Goal: Task Accomplishment & Management: Manage account settings

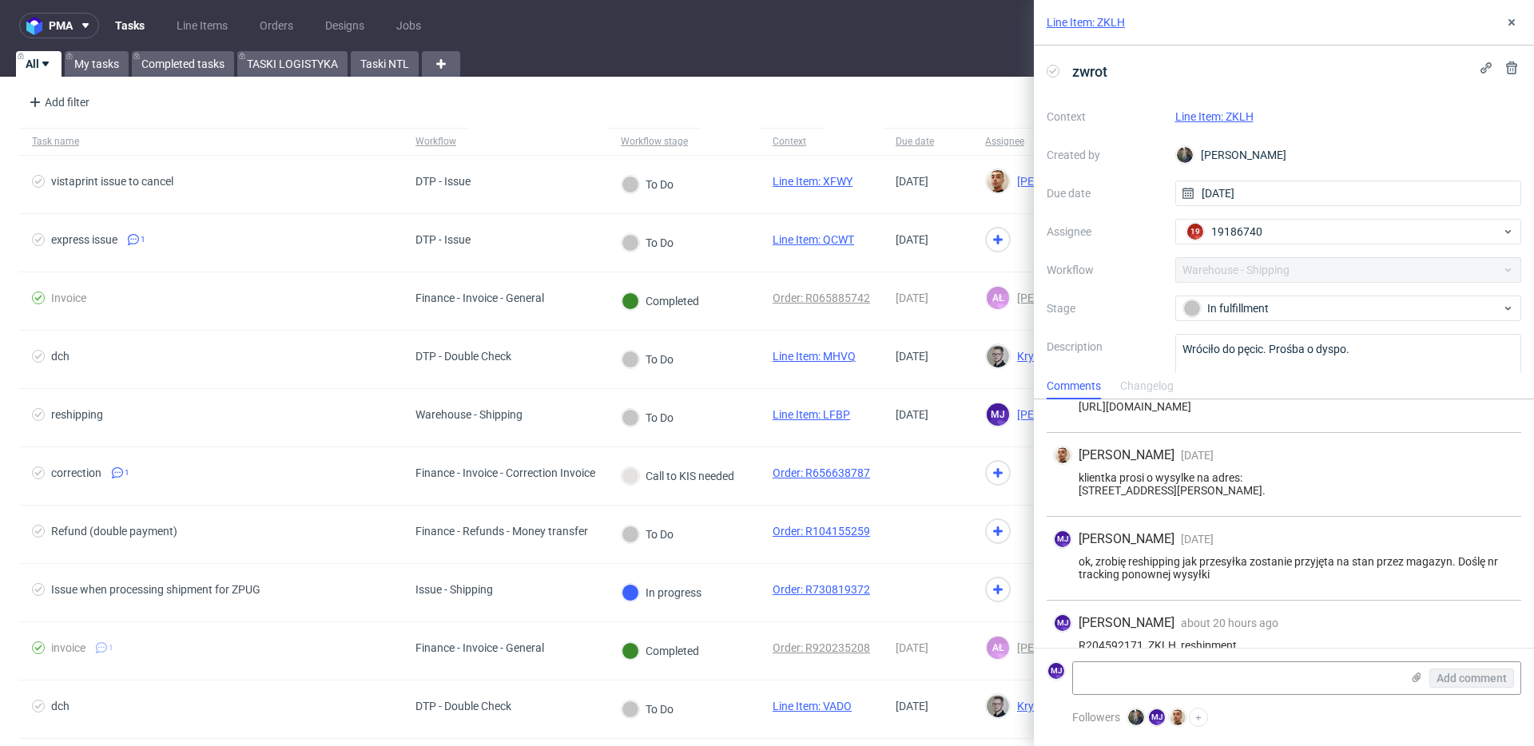
scroll to position [61, 0]
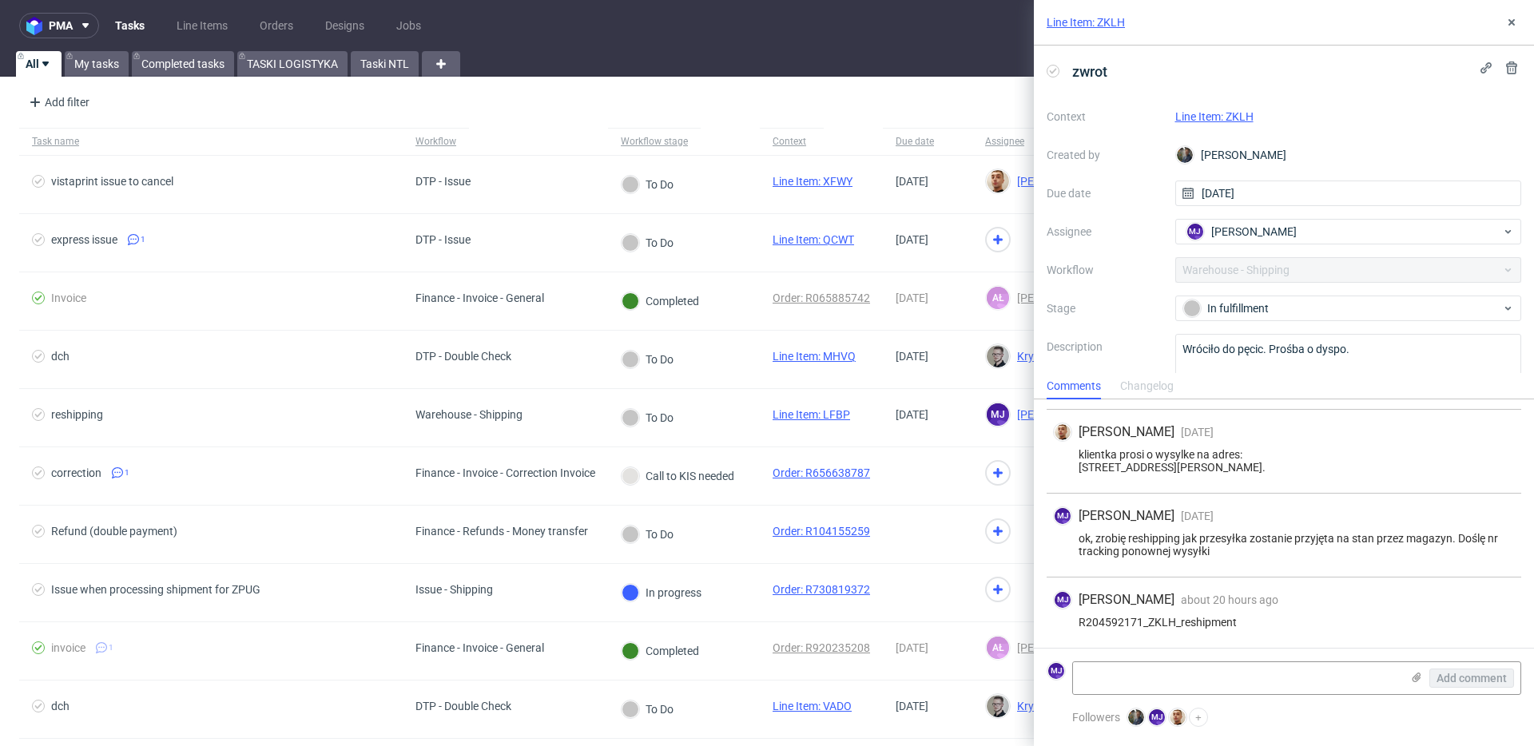
click at [1114, 619] on div "R204592171_ZKLH_reshipment" at bounding box center [1284, 622] width 462 height 13
copy div "R204592171_ZKLH_reshipment"
click at [1509, 27] on icon at bounding box center [1511, 22] width 13 height 13
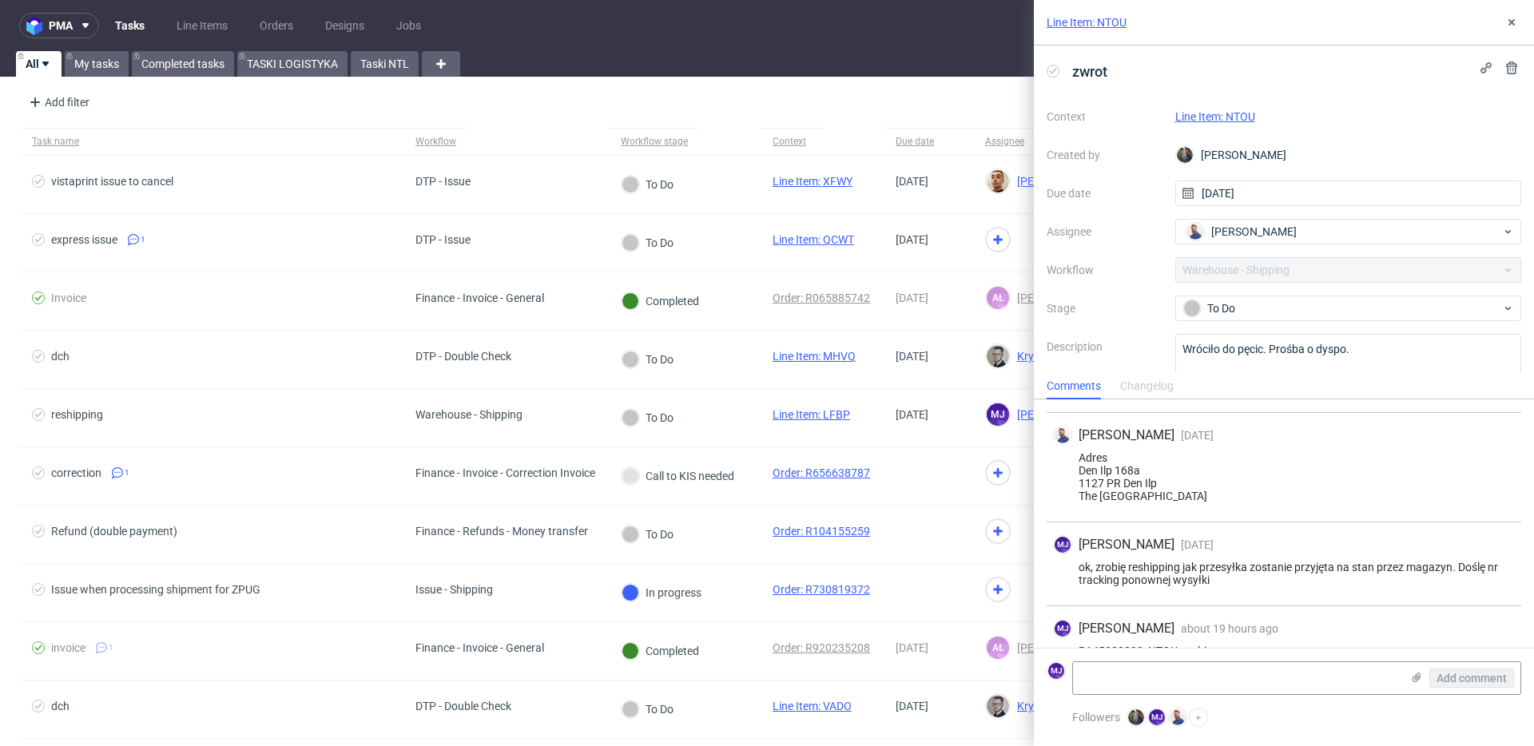
scroll to position [157, 0]
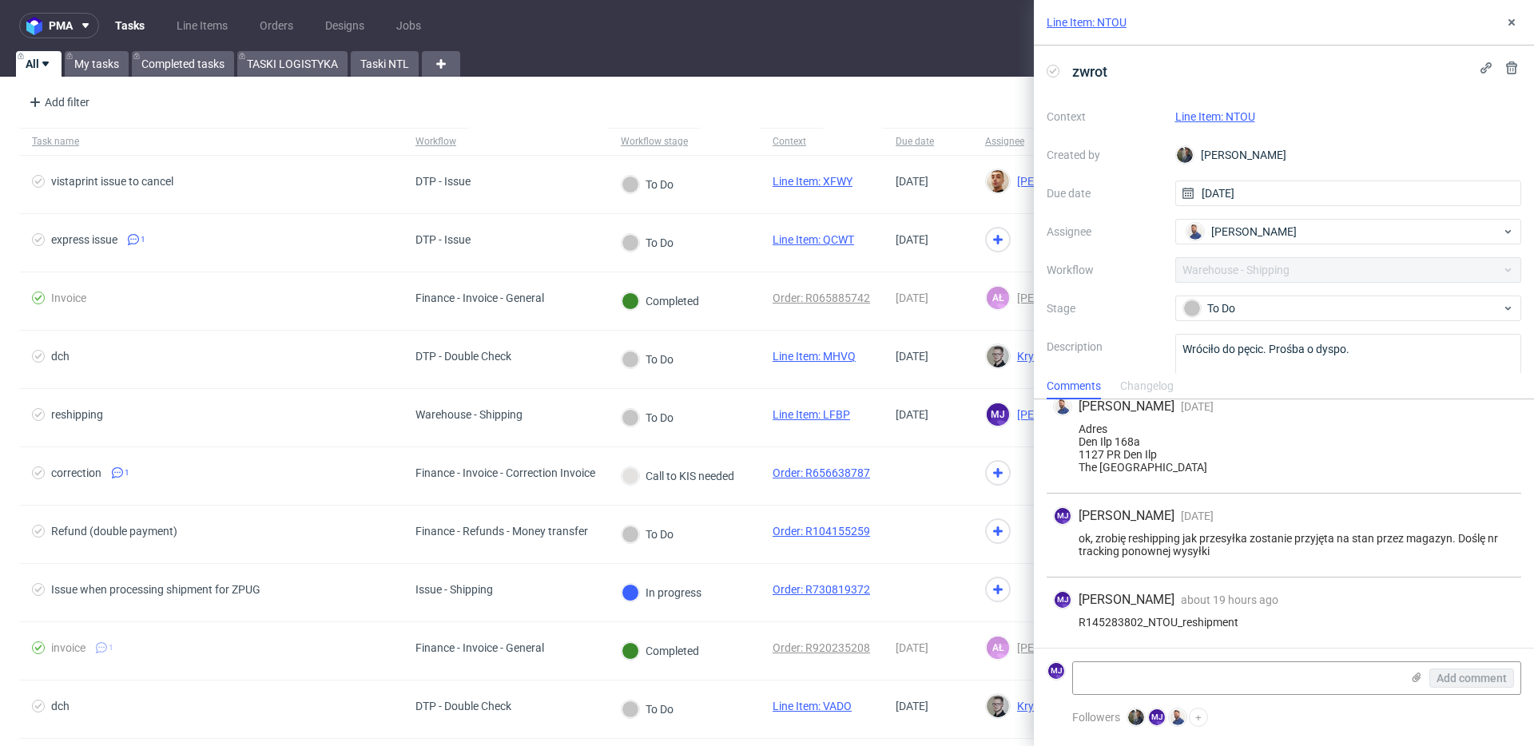
click at [1138, 624] on div "R145283802_NTOU_reshipment" at bounding box center [1284, 622] width 462 height 13
copy div "R145283802_NTOU_reshipment"
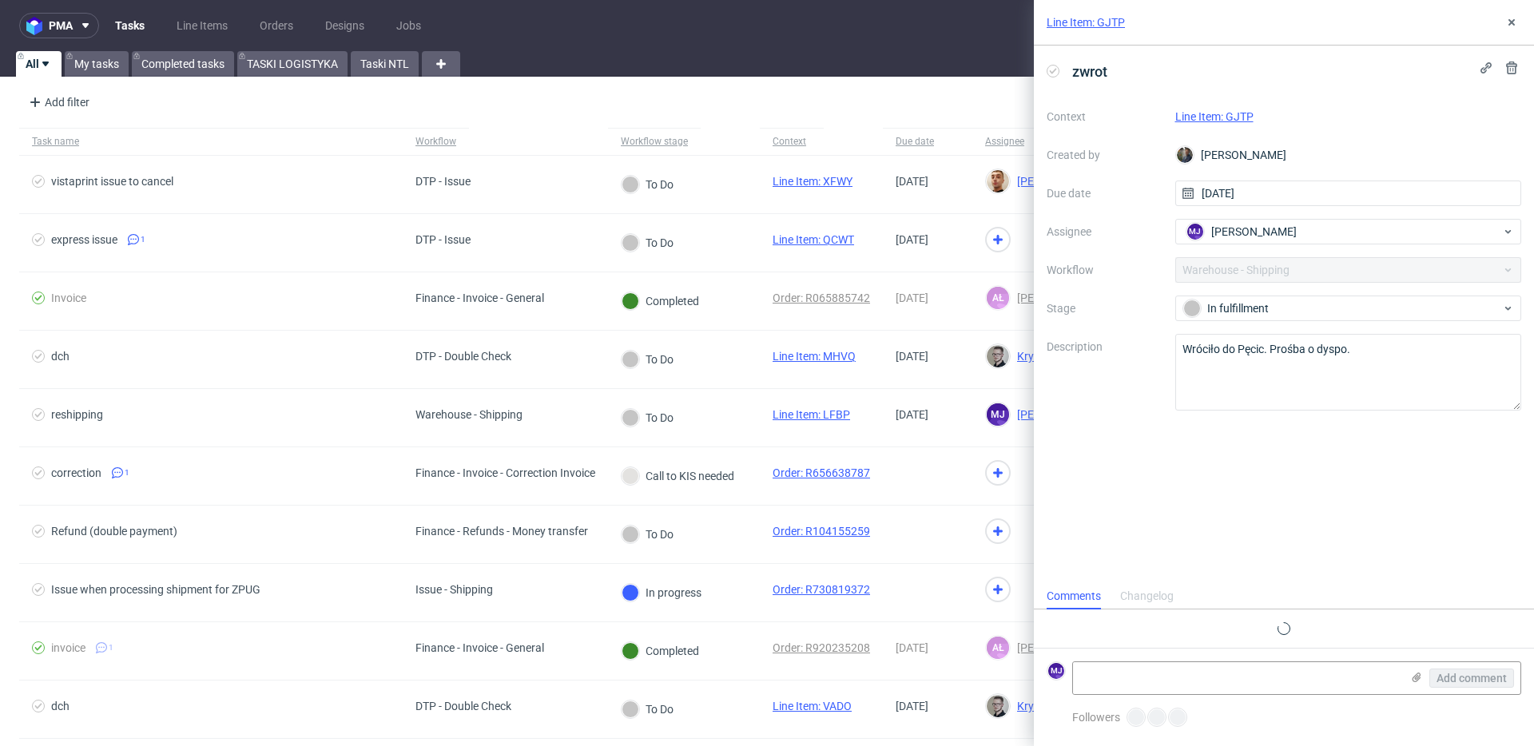
scroll to position [48, 0]
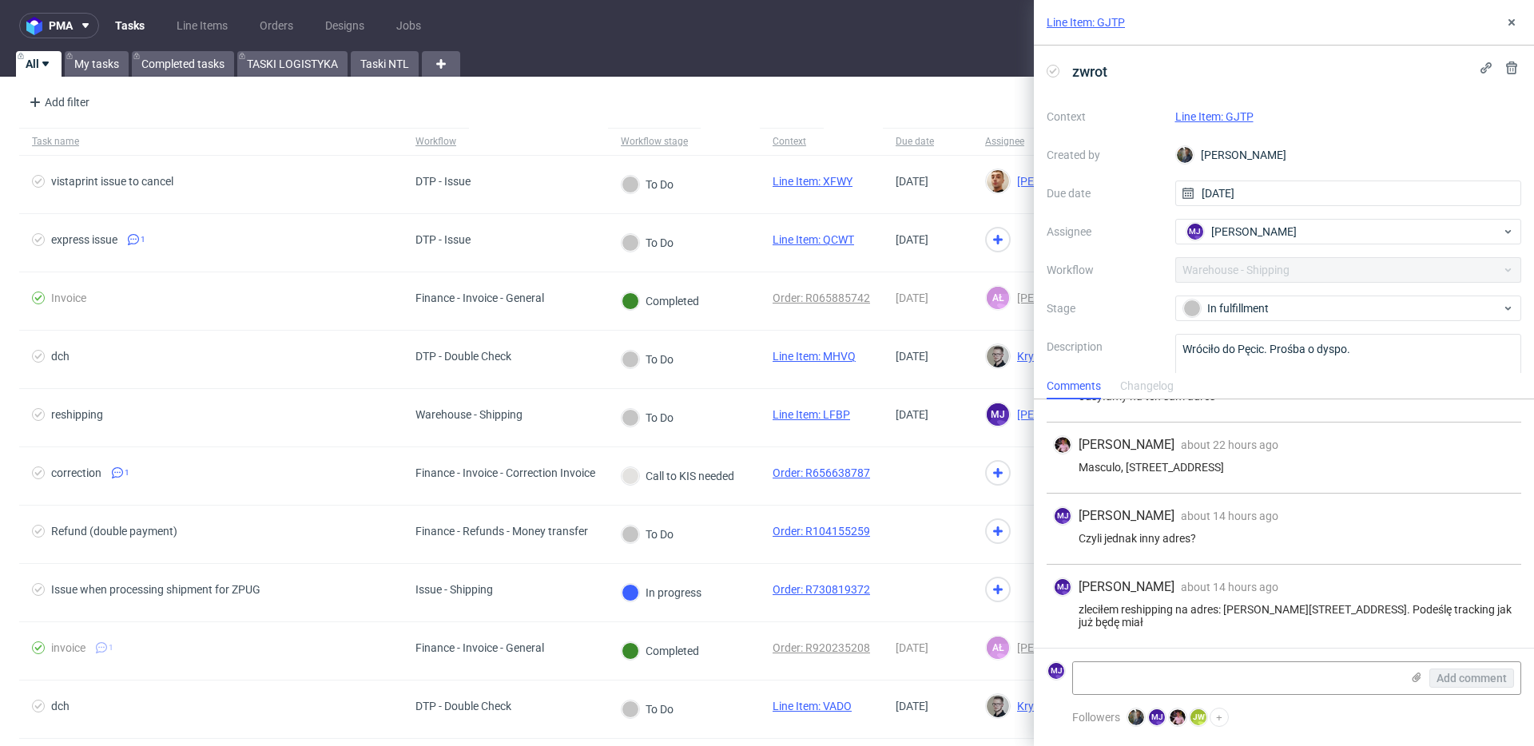
click at [1141, 540] on div "Czyli jednak inny adres?" at bounding box center [1284, 538] width 462 height 13
drag, startPoint x: 1141, startPoint y: 540, endPoint x: 1191, endPoint y: 540, distance: 50.3
click at [1191, 540] on div "Czyli jednak inny adres?" at bounding box center [1284, 538] width 462 height 13
click at [1203, 541] on div "Czyli jednak inny adres?" at bounding box center [1284, 538] width 462 height 13
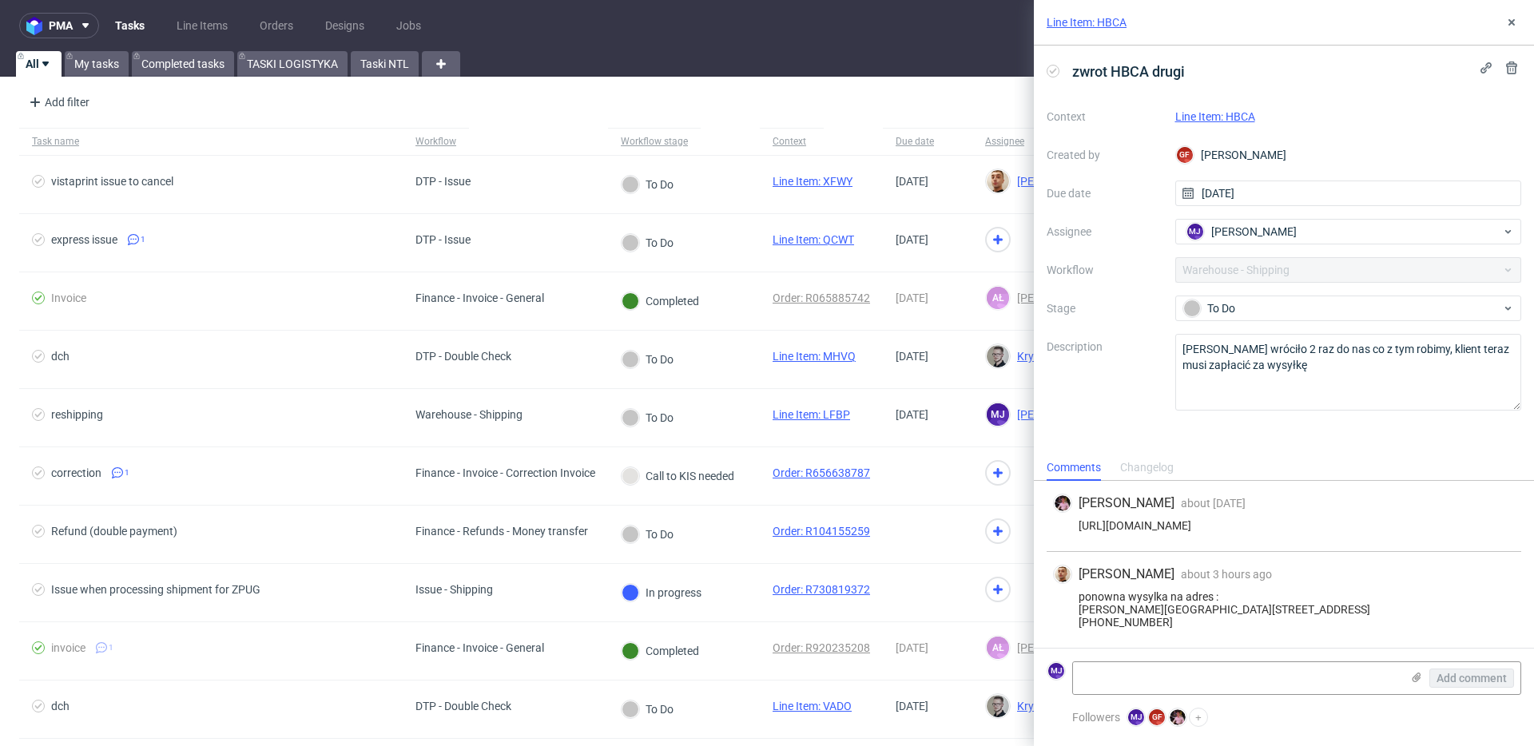
click at [1102, 590] on div "ponowna wysylka na adres : Nastya Kharytonova 23 Leinster Road, Apartment 3 Rat…" at bounding box center [1284, 609] width 462 height 38
drag, startPoint x: 1102, startPoint y: 547, endPoint x: 1186, endPoint y: 603, distance: 100.8
click at [1186, 603] on div "ponowna wysylka na adres : Nastya Kharytonova 23 Leinster Road, Apartment 3 Rat…" at bounding box center [1284, 609] width 462 height 38
click at [1379, 350] on textarea "Zamówienie wróciło 2 raz do nas co z tym robimy, klient teraz musi zapłacić za …" at bounding box center [1348, 372] width 347 height 77
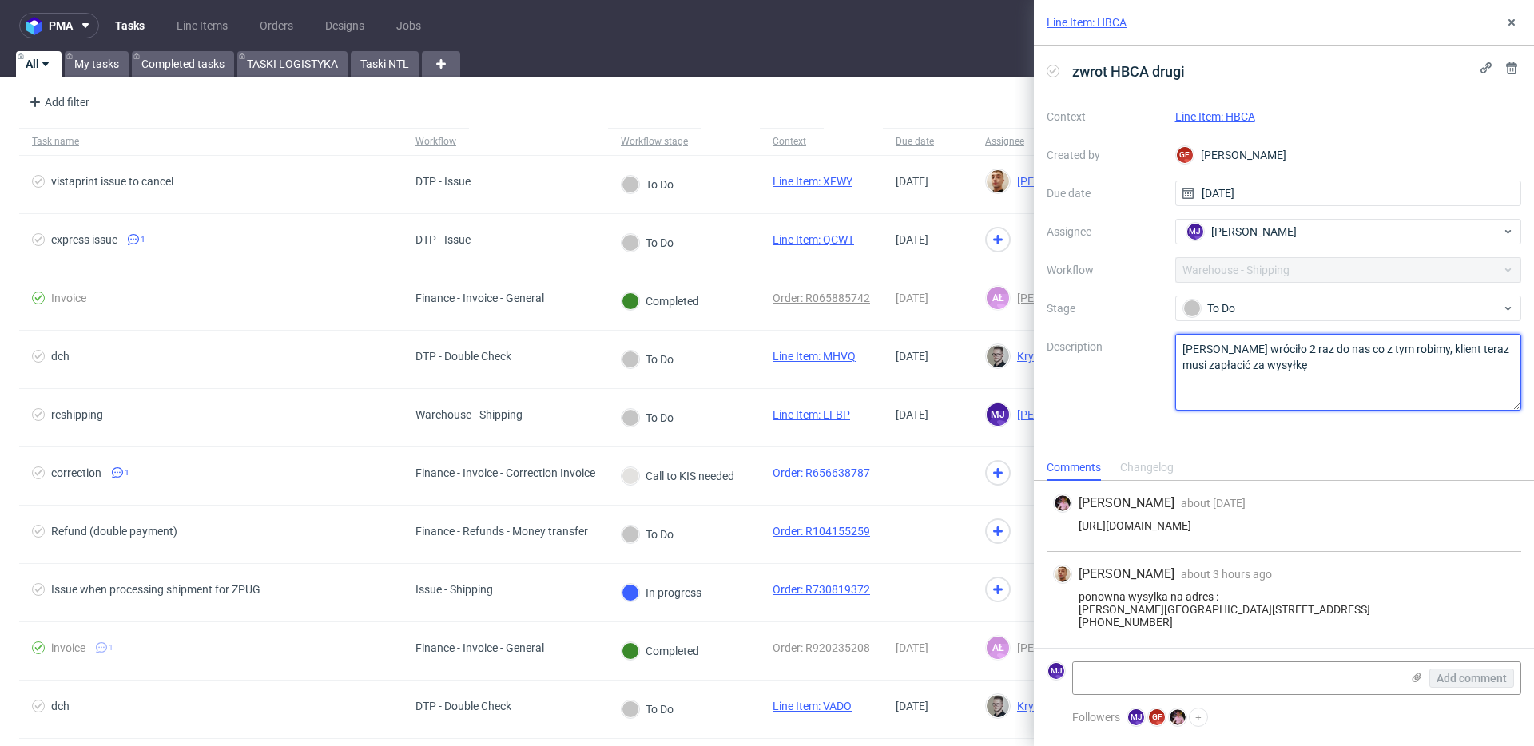
drag, startPoint x: 1379, startPoint y: 350, endPoint x: 1379, endPoint y: 362, distance: 12.0
click at [1379, 362] on textarea "[PERSON_NAME] wróciło 2 raz do nas co z tym robimy, klient teraz musi zapłacić …" at bounding box center [1348, 372] width 347 height 77
click at [1159, 352] on label "Description" at bounding box center [1105, 372] width 116 height 70
click at [1242, 120] on link "Line Item: HBCA" at bounding box center [1215, 116] width 80 height 13
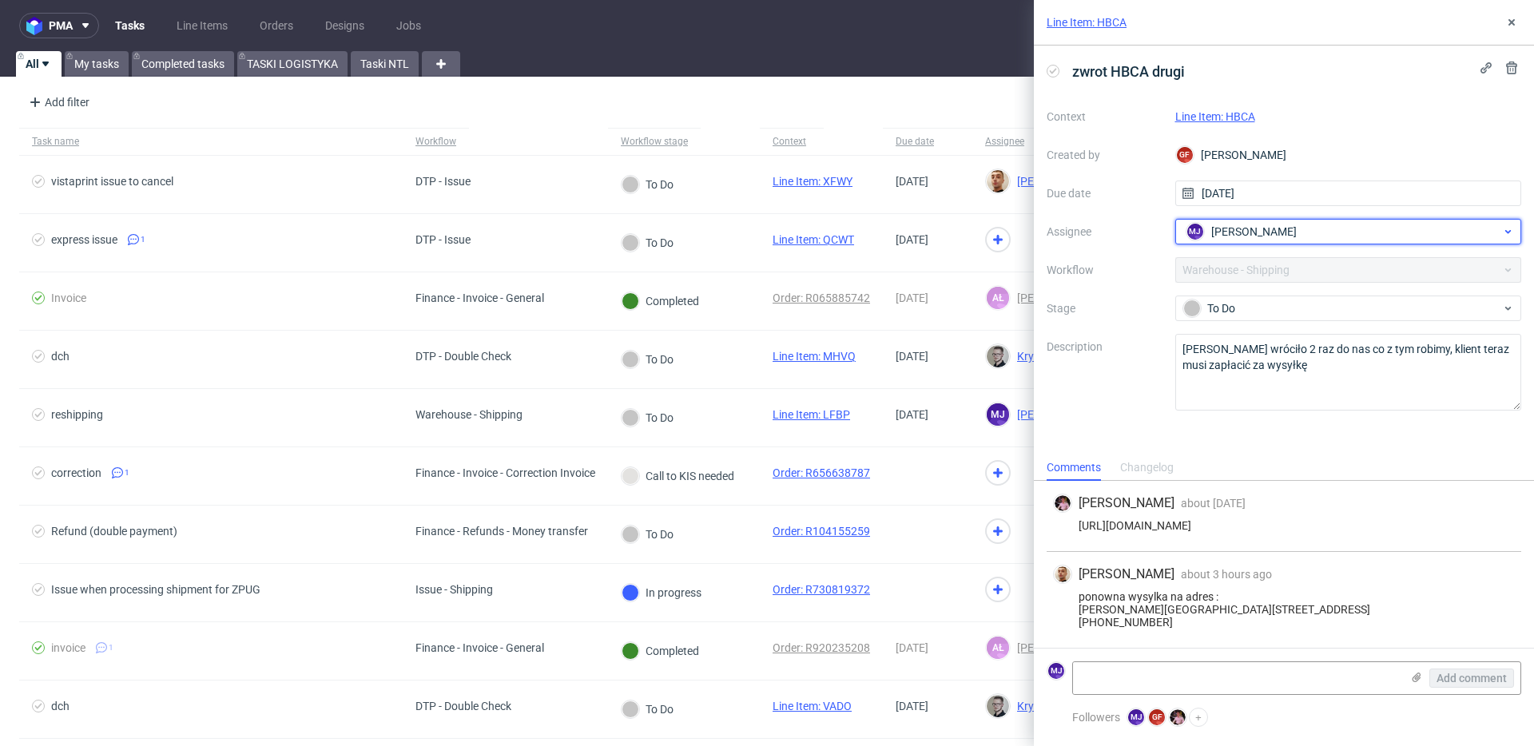
click at [1285, 237] on span "Maciej Jankowski" at bounding box center [1253, 232] width 85 height 16
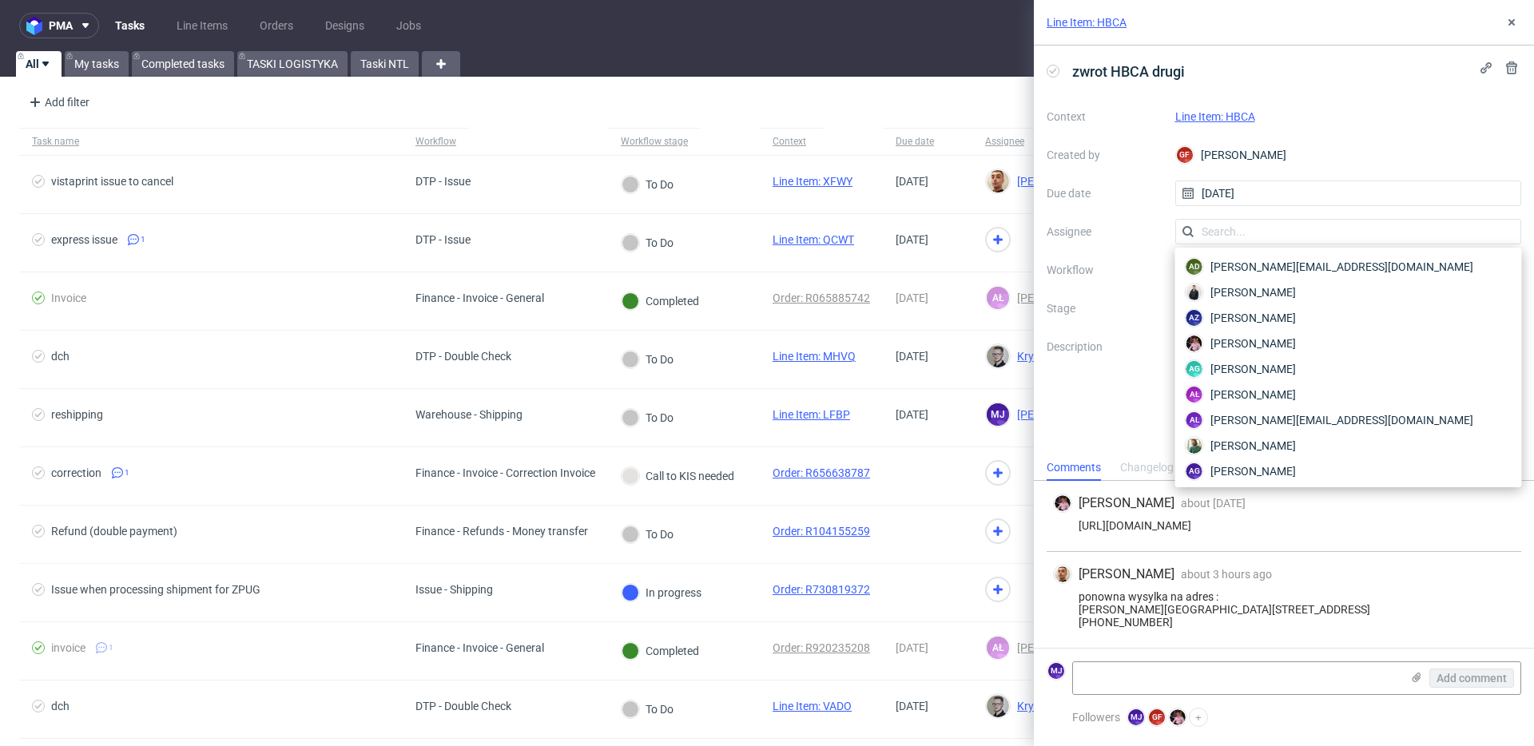
scroll to position [2021, 0]
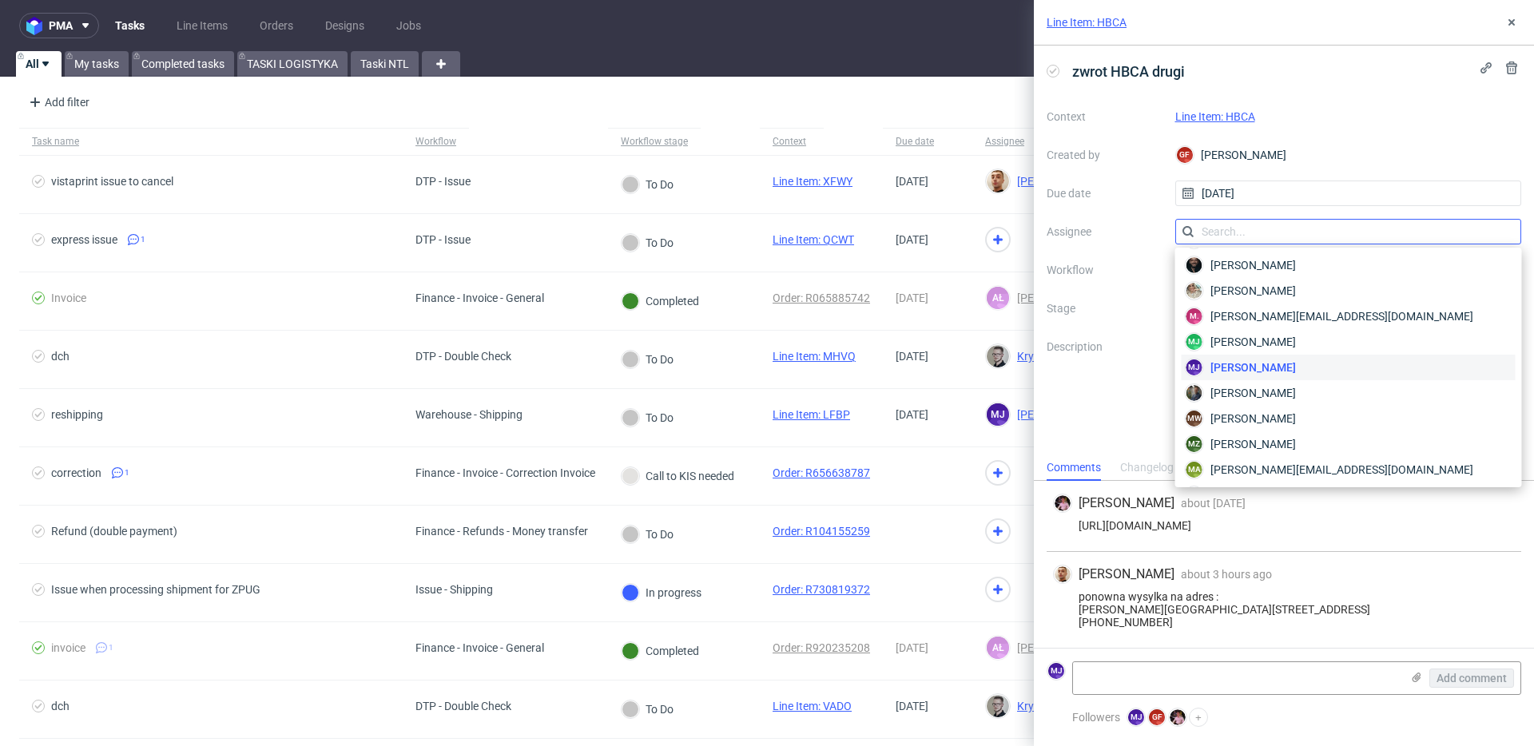
click at [1273, 228] on input "text" at bounding box center [1348, 232] width 347 height 26
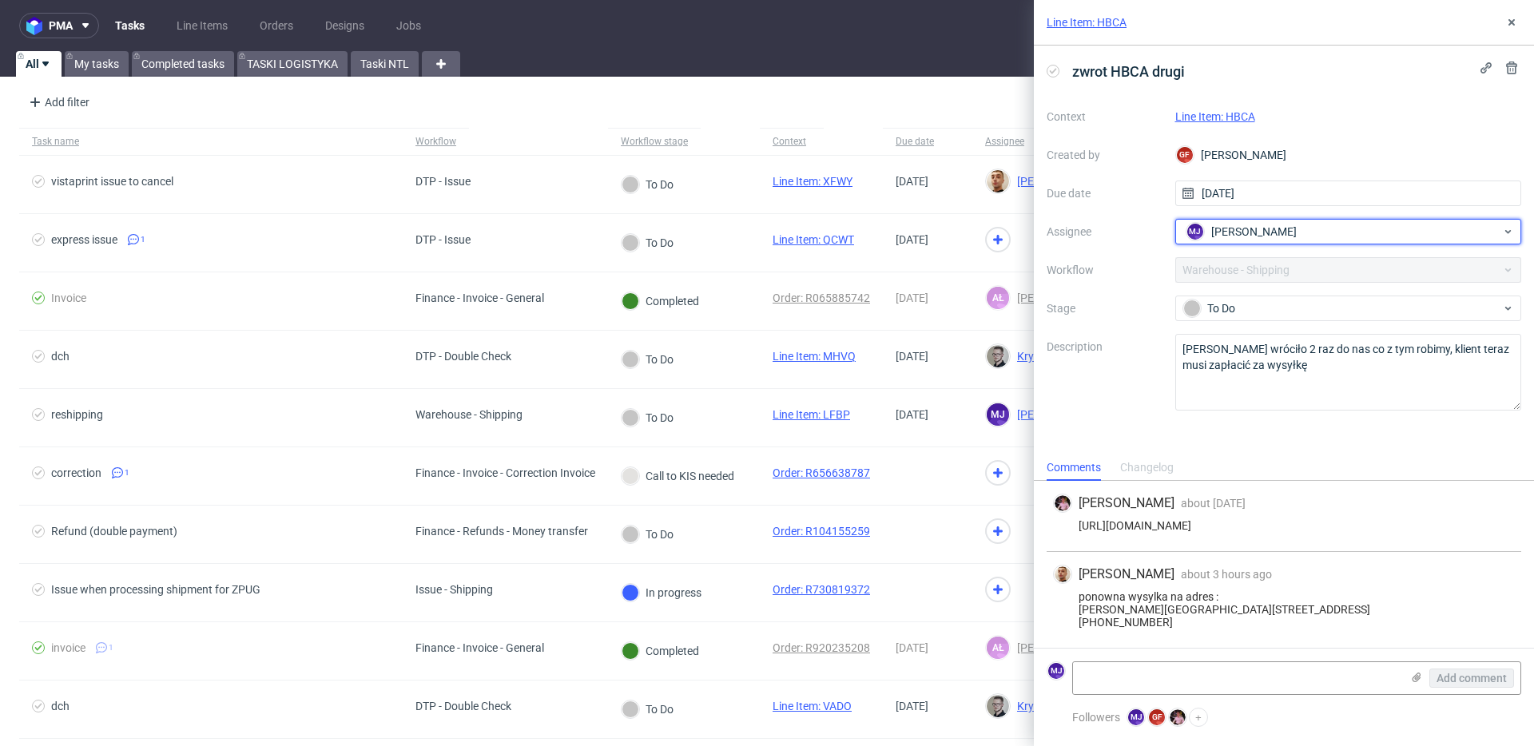
click at [1273, 228] on span "Maciej Jankowski" at bounding box center [1253, 232] width 85 height 16
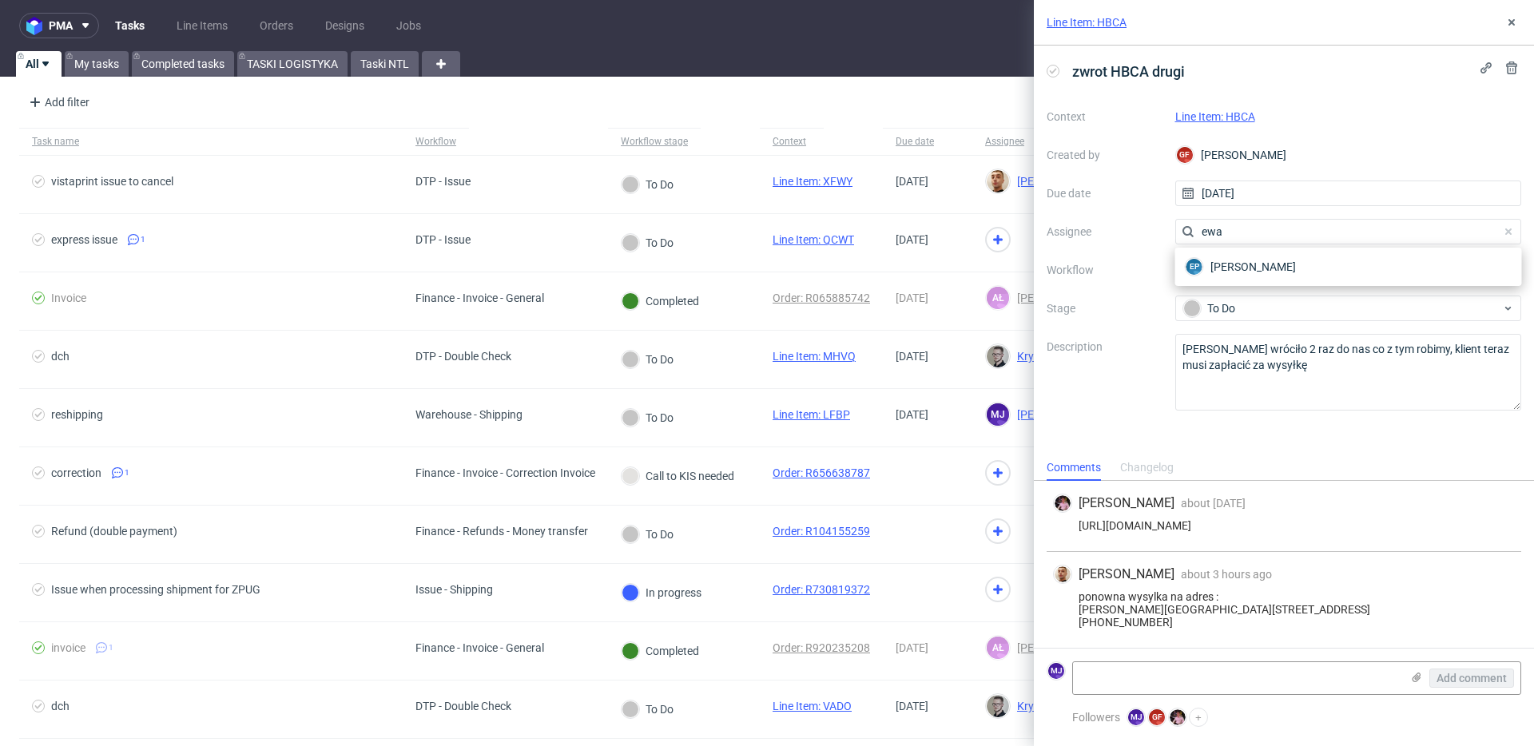
scroll to position [0, 0]
type input "ewa"
click at [1261, 262] on div "EP Ewa Prus" at bounding box center [1349, 267] width 334 height 26
click at [1510, 21] on use at bounding box center [1511, 22] width 6 height 6
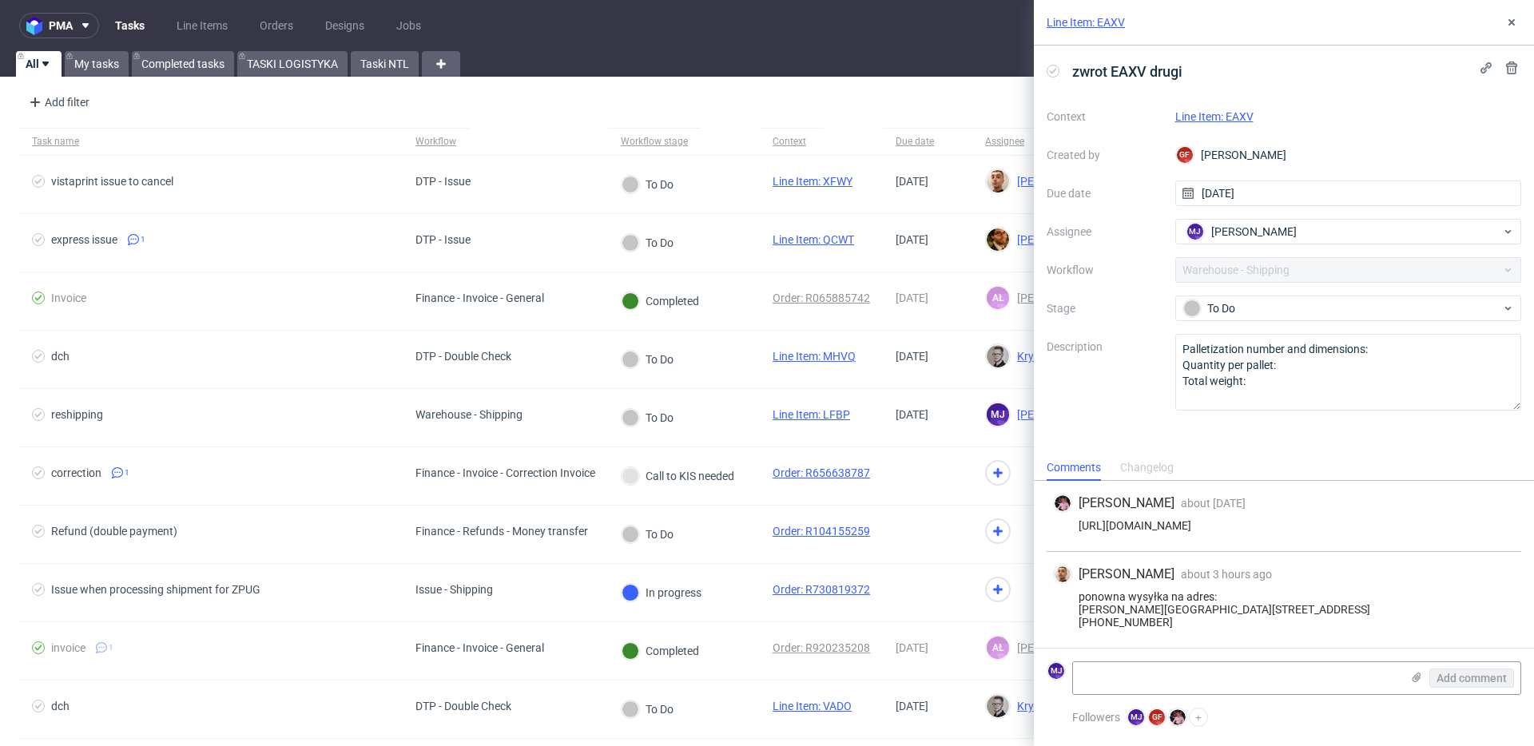
click at [1199, 117] on link "Line Item: EAXV" at bounding box center [1214, 116] width 78 height 13
click at [1221, 230] on span "Maciej Jankowski" at bounding box center [1253, 232] width 85 height 16
type input "ewa"
click at [1239, 258] on div "EP Ewa Prus" at bounding box center [1349, 267] width 334 height 26
click at [1508, 24] on icon at bounding box center [1511, 22] width 13 height 13
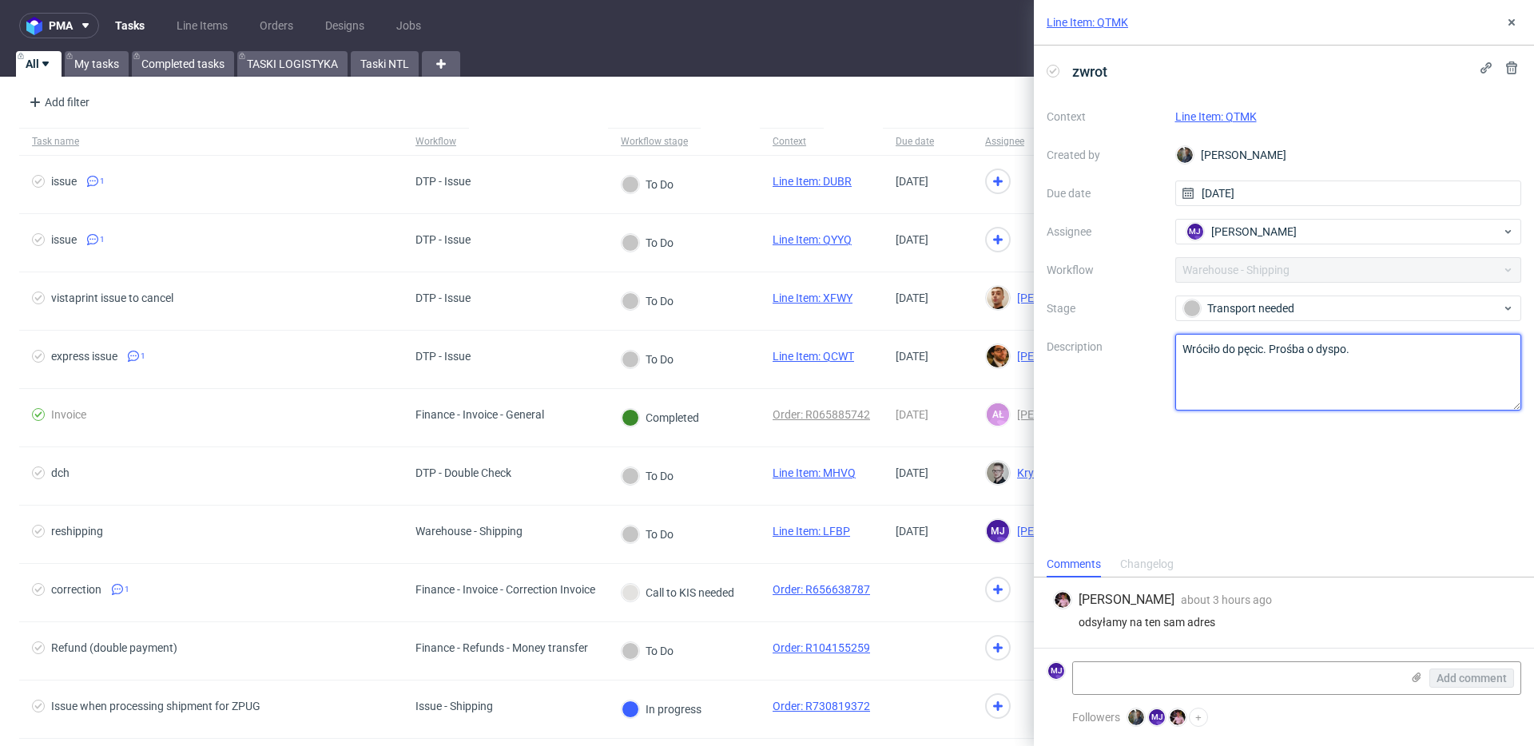
click at [1206, 350] on textarea "Wróciło do pęcic. Prośba o dyspo." at bounding box center [1348, 372] width 347 height 77
drag, startPoint x: 1206, startPoint y: 350, endPoint x: 1372, endPoint y: 350, distance: 165.4
click at [1372, 350] on textarea "Wróciło do pęcic. Prośba o dyspo." at bounding box center [1348, 372] width 347 height 77
click at [1192, 511] on div "zwrot Context Line Item: QTMK Created by Maciej Sobola Due date 21/08/2025 Assi…" at bounding box center [1284, 299] width 500 height 506
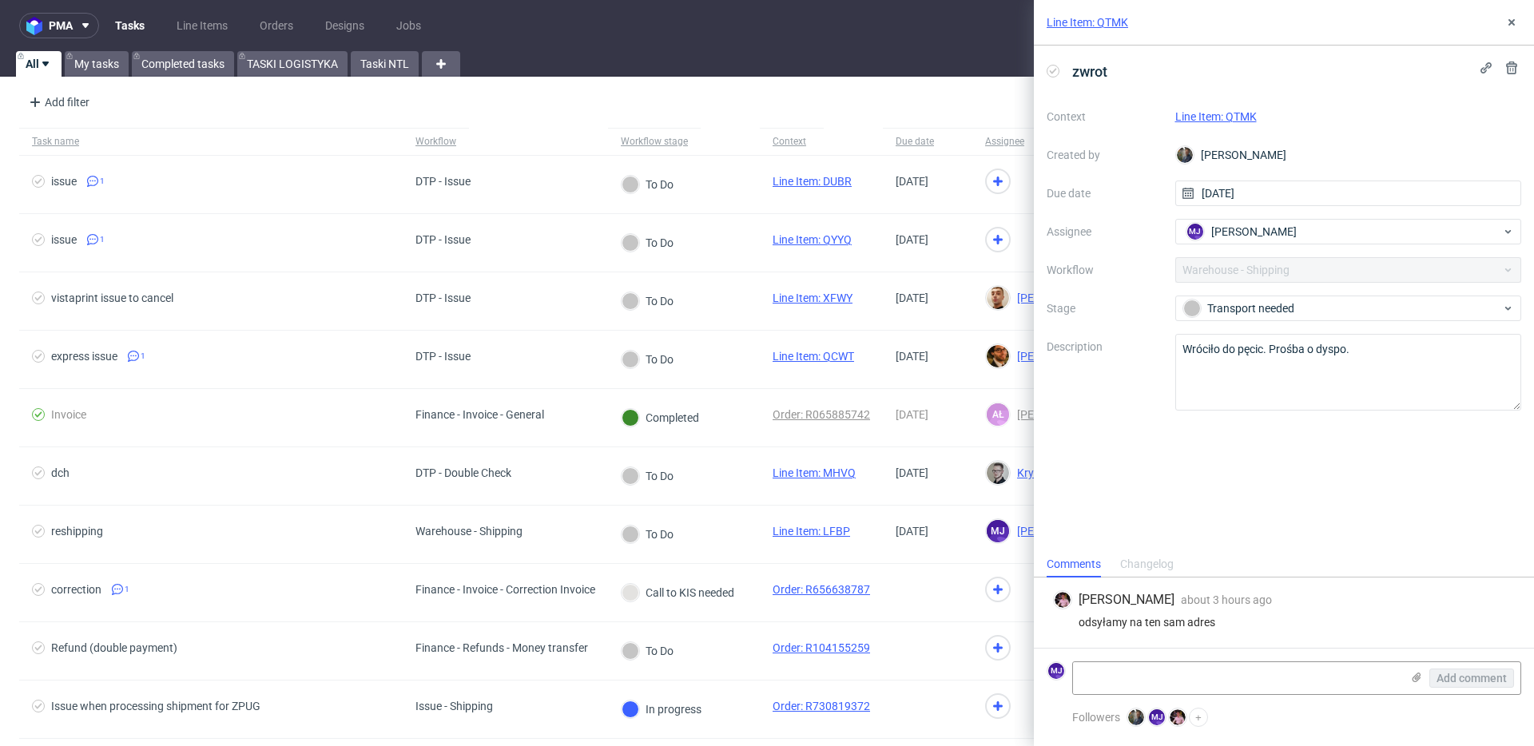
click at [1231, 116] on link "Line Item: QTMK" at bounding box center [1215, 116] width 81 height 13
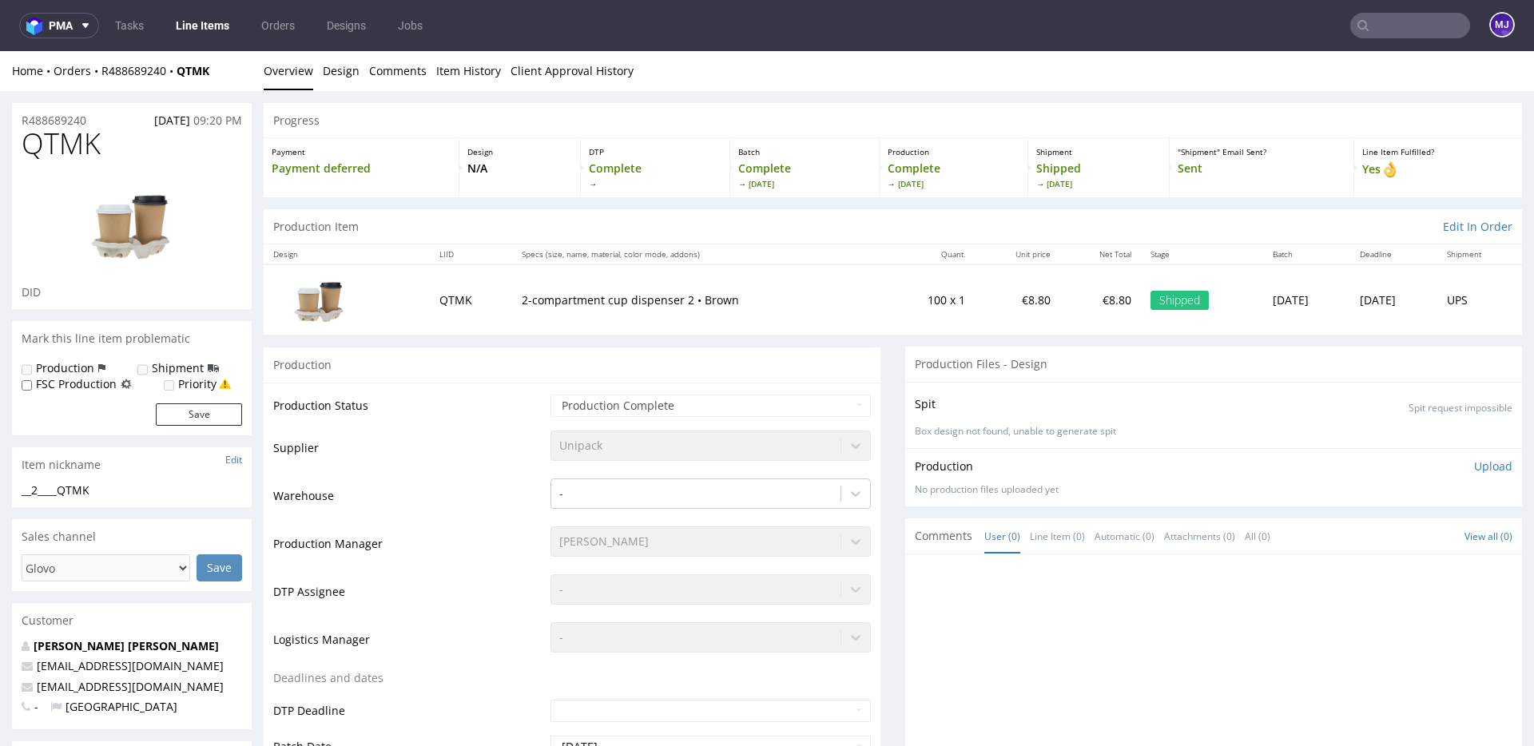
click at [1058, 78] on ul "Overview Design Comments Item History Client Approval History" at bounding box center [893, 71] width 1258 height 16
click at [497, 370] on div "Production" at bounding box center [572, 365] width 617 height 36
drag, startPoint x: 225, startPoint y: 69, endPoint x: 103, endPoint y: 69, distance: 122.2
click at [103, 69] on div "Home Orders R488689240 QTMK" at bounding box center [132, 71] width 240 height 16
copy div "R488689240 QTMK"
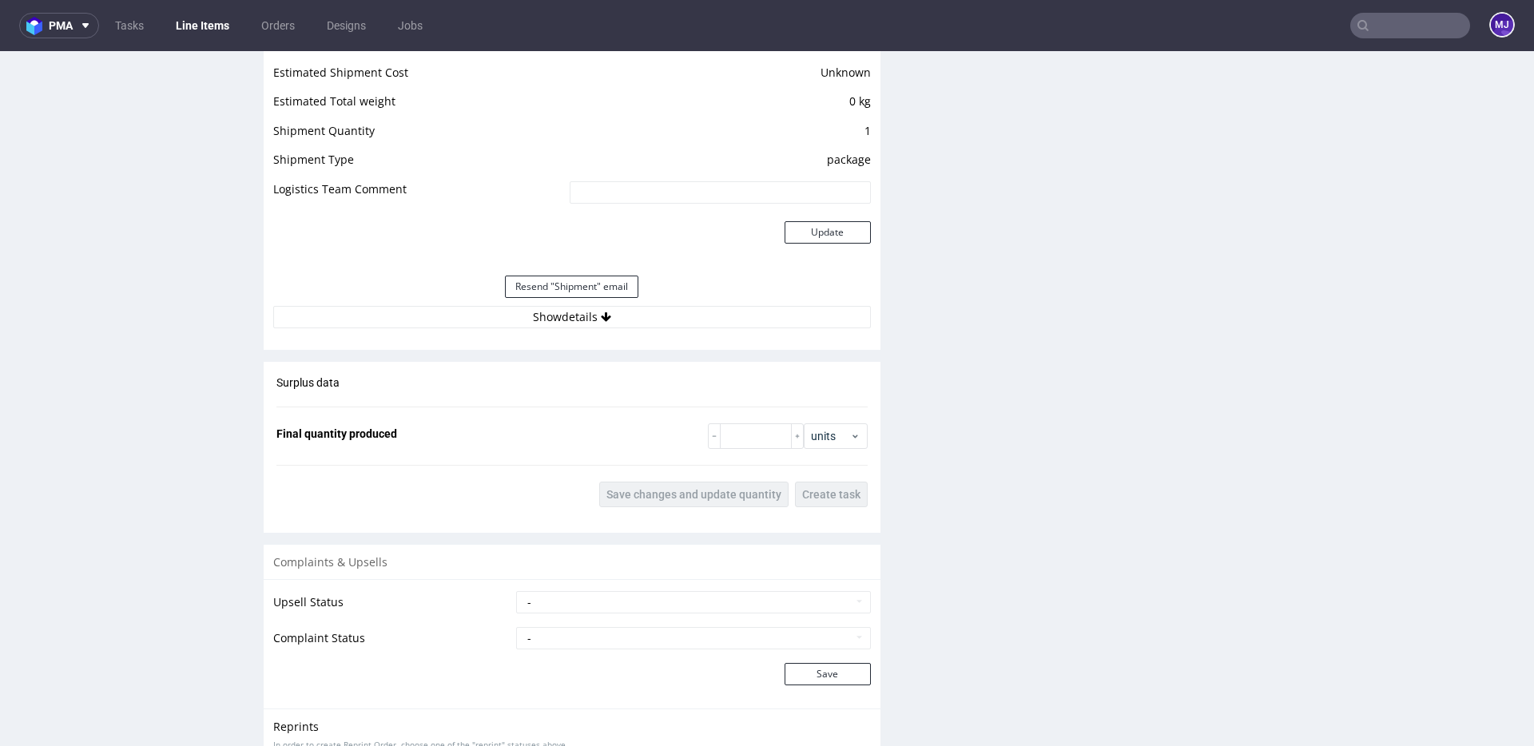
scroll to position [1480, 0]
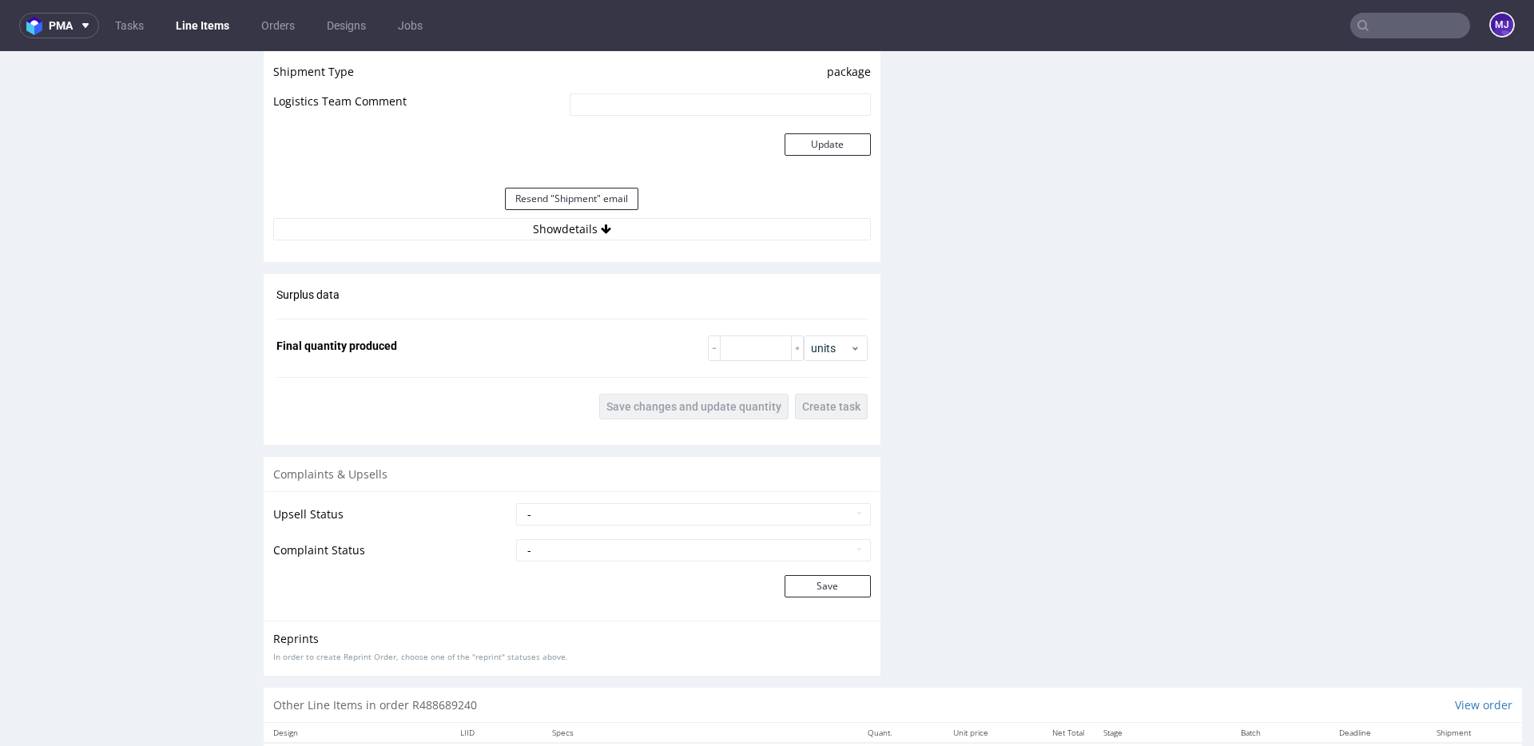
click at [649, 213] on div "Resend "Shipment" email" at bounding box center [572, 199] width 598 height 38
click at [641, 224] on button "Show details" at bounding box center [572, 229] width 598 height 22
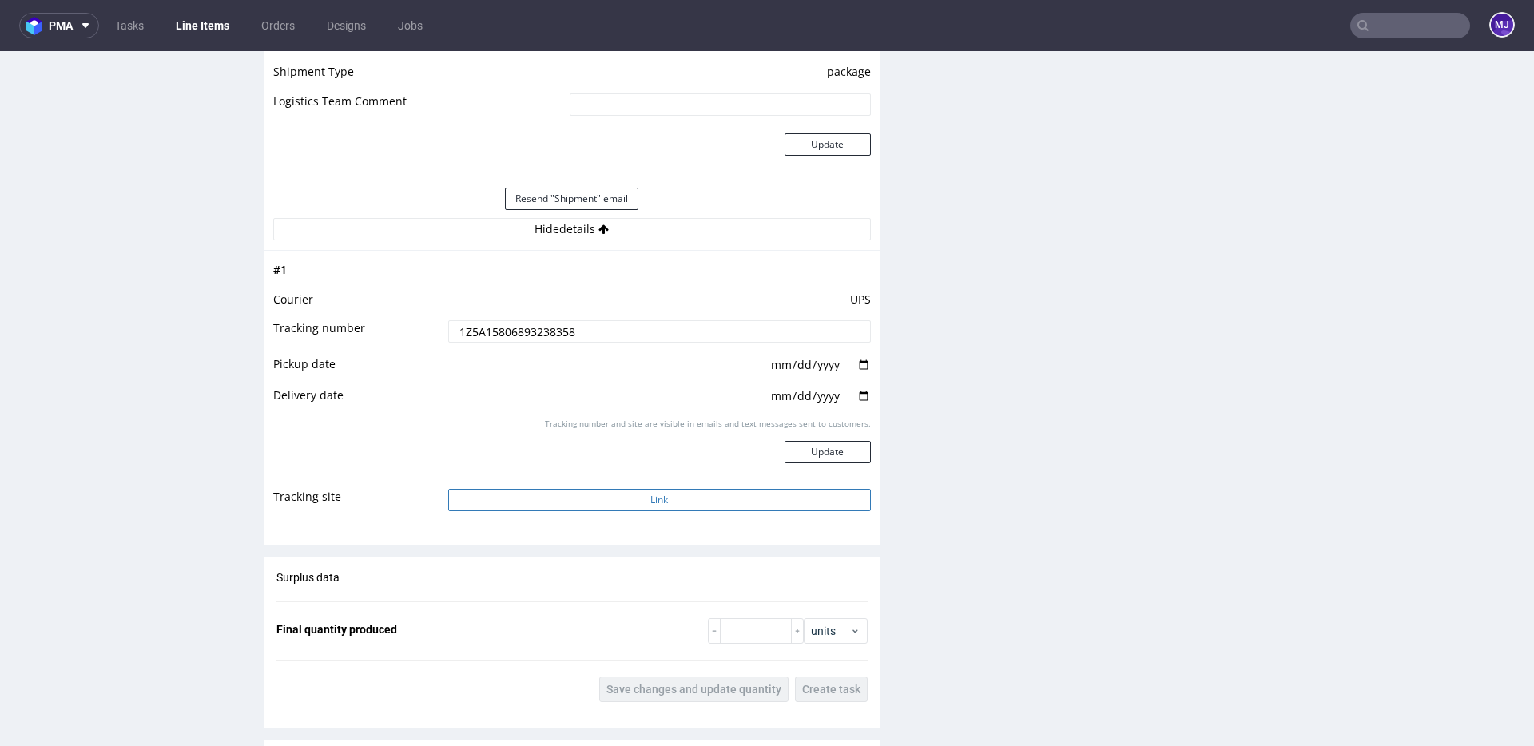
click at [614, 500] on button "Link" at bounding box center [659, 500] width 423 height 22
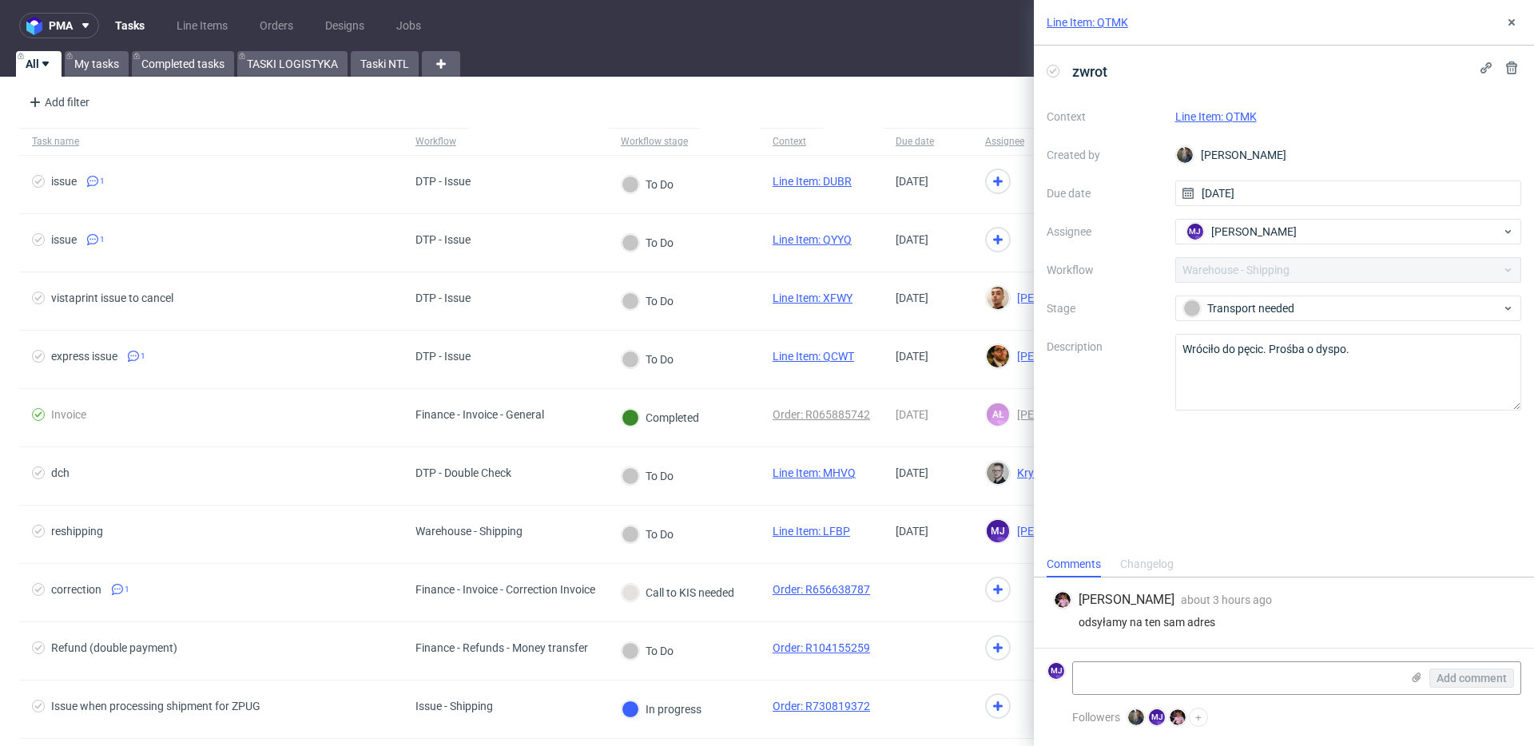
click at [1197, 116] on link "Line Item: QTMK" at bounding box center [1215, 116] width 81 height 13
click at [1224, 110] on link "Line Item: QTMK" at bounding box center [1215, 116] width 81 height 13
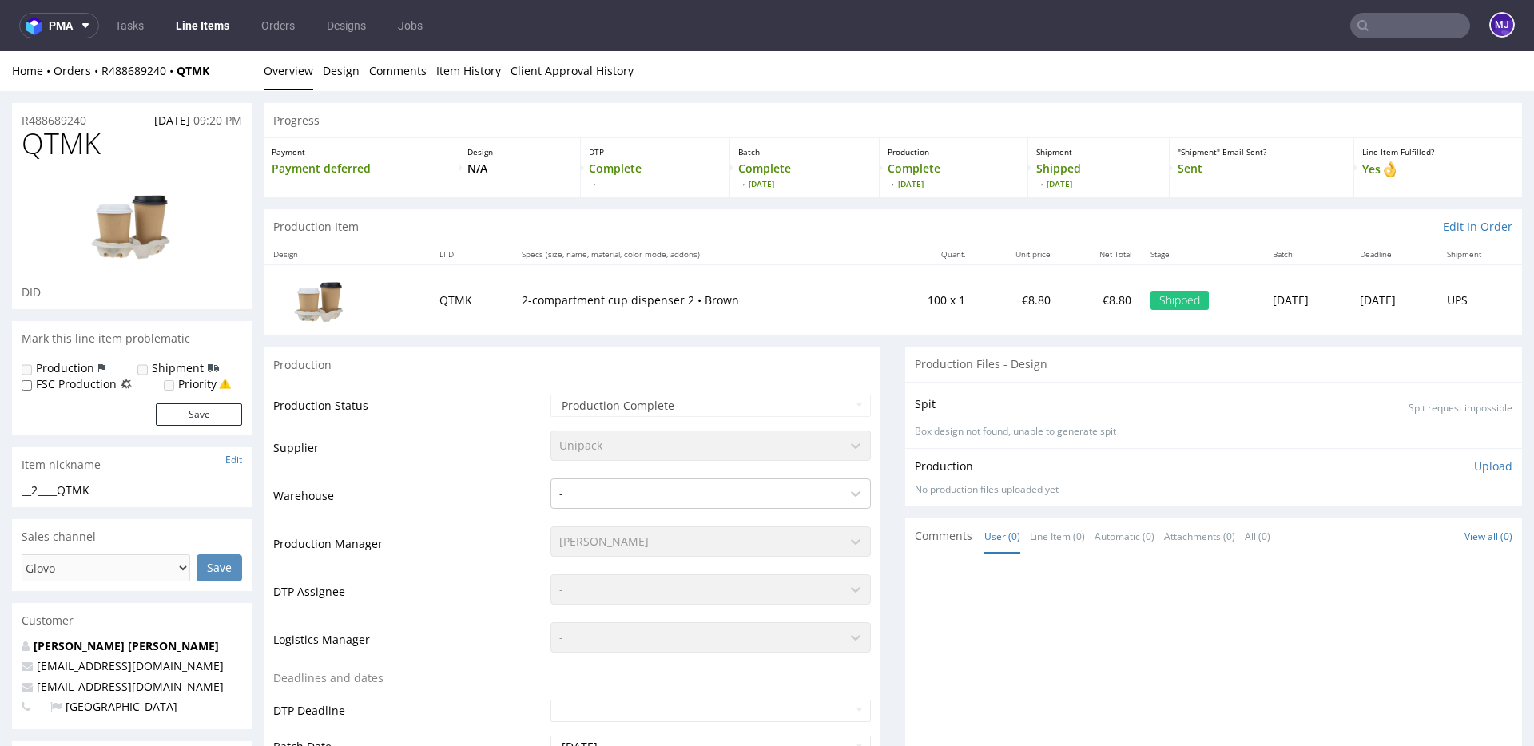
click at [222, 71] on div "Home Orders R488689240 QTMK" at bounding box center [132, 71] width 240 height 16
drag, startPoint x: 222, startPoint y: 71, endPoint x: 130, endPoint y: 71, distance: 91.9
click at [130, 71] on div "Home Orders R488689240 QTMK" at bounding box center [132, 71] width 240 height 16
click at [227, 70] on div "Home Orders R488689240 QTMK" at bounding box center [132, 71] width 240 height 16
drag, startPoint x: 221, startPoint y: 70, endPoint x: 109, endPoint y: 71, distance: 111.9
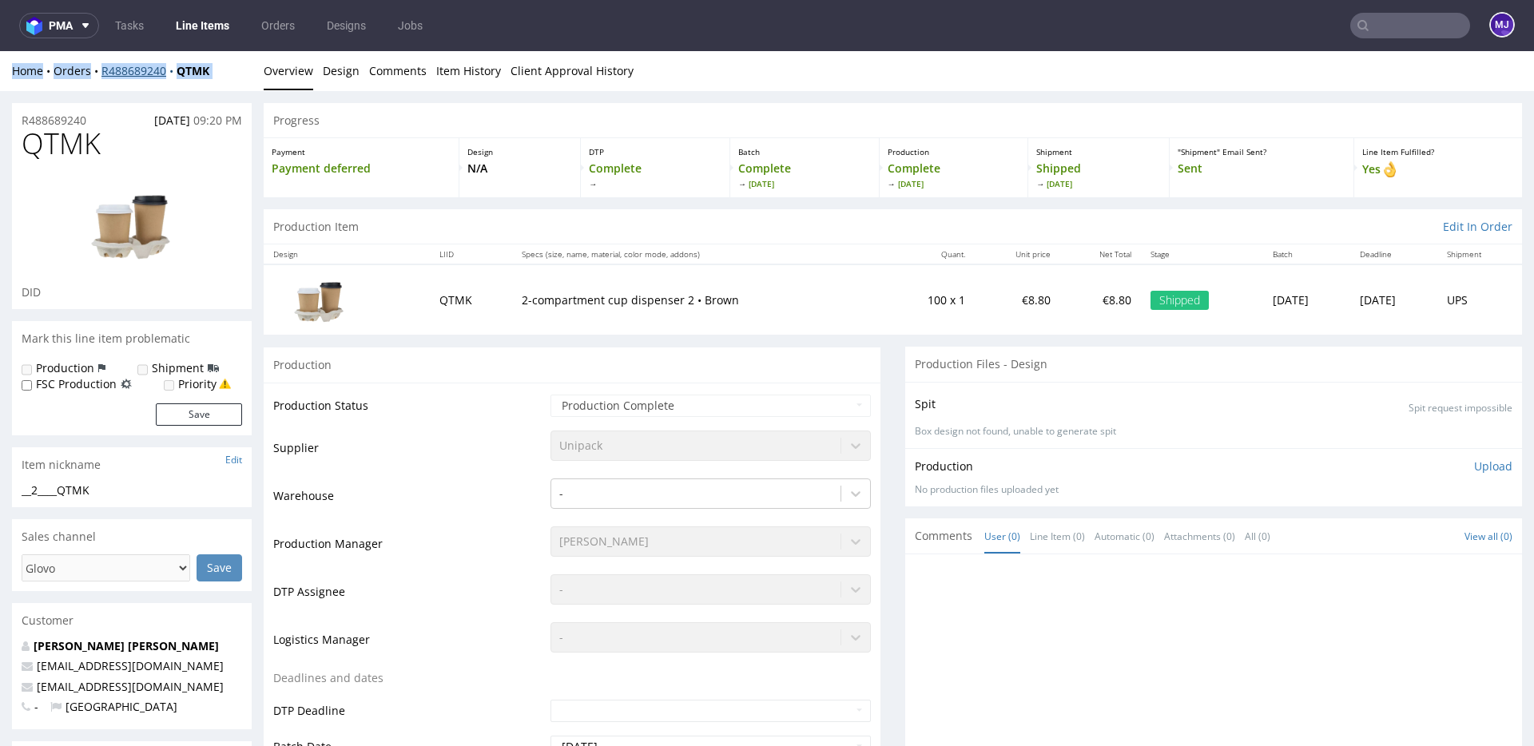
click at [109, 71] on div "Home Orders R488689240 QTMK" at bounding box center [132, 71] width 240 height 16
click at [230, 75] on div "Home Orders R488689240 QTMK" at bounding box center [132, 71] width 240 height 16
click at [216, 69] on div "Home Orders R488689240 QTMK" at bounding box center [132, 71] width 240 height 16
drag, startPoint x: 216, startPoint y: 69, endPoint x: 172, endPoint y: 69, distance: 43.9
click at [172, 69] on div "Home Orders R488689240 QTMK" at bounding box center [132, 71] width 240 height 16
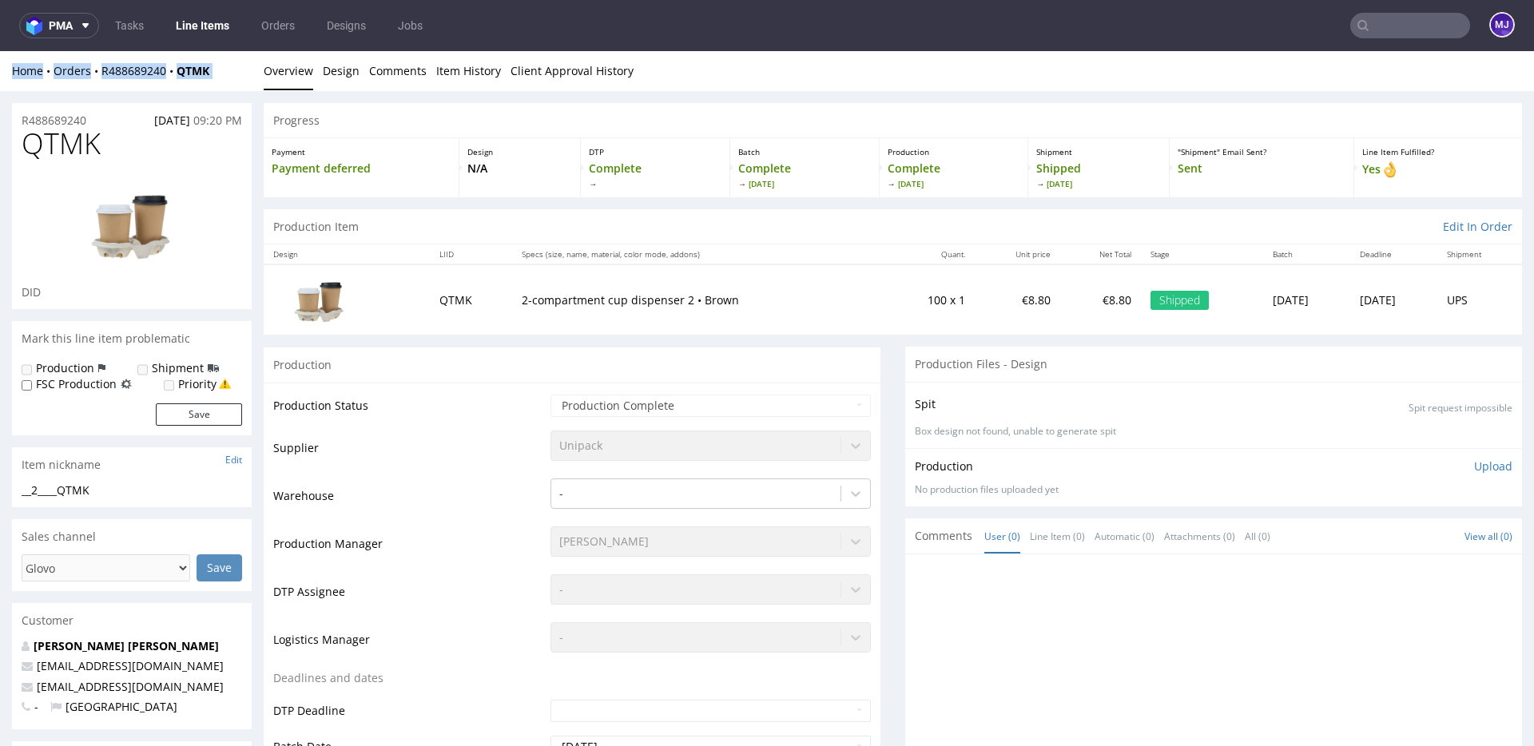
click at [191, 55] on div "Home Orders R488689240 QTMK Overview Design Comments Item History Client Approv…" at bounding box center [767, 71] width 1534 height 40
drag, startPoint x: 203, startPoint y: 96, endPoint x: 194, endPoint y: 96, distance: 8.8
drag, startPoint x: 105, startPoint y: 148, endPoint x: 60, endPoint y: 107, distance: 61.1
click at [60, 107] on section "R488689240 22.07.2025 09:20 PM QTMK DID" at bounding box center [132, 206] width 240 height 207
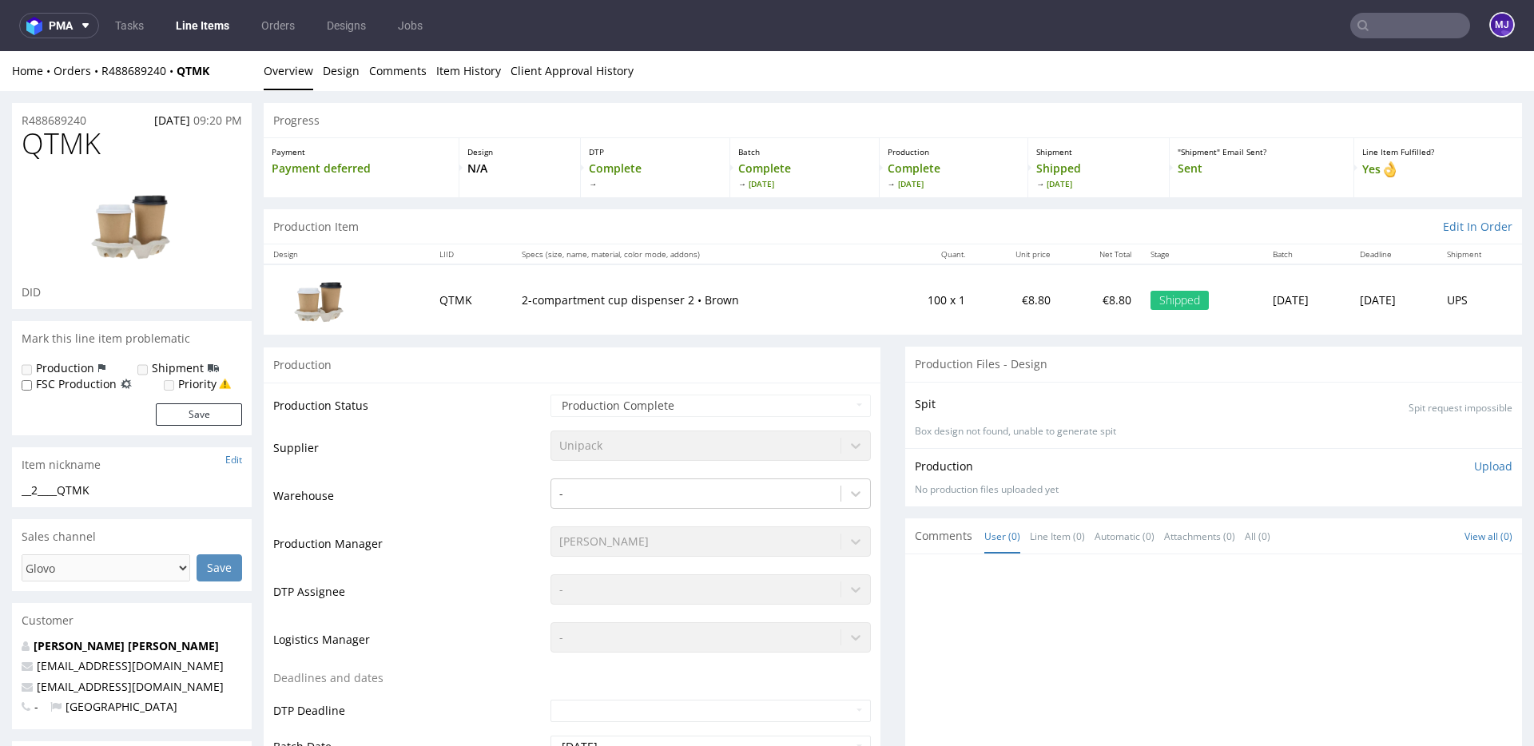
click at [224, 73] on div "Home Orders R488689240 QTMK" at bounding box center [132, 71] width 240 height 16
drag, startPoint x: 225, startPoint y: 69, endPoint x: 102, endPoint y: 71, distance: 123.1
click at [102, 71] on div "Home Orders R488689240 QTMK" at bounding box center [132, 71] width 240 height 16
copy div "R488689240 QTMK"
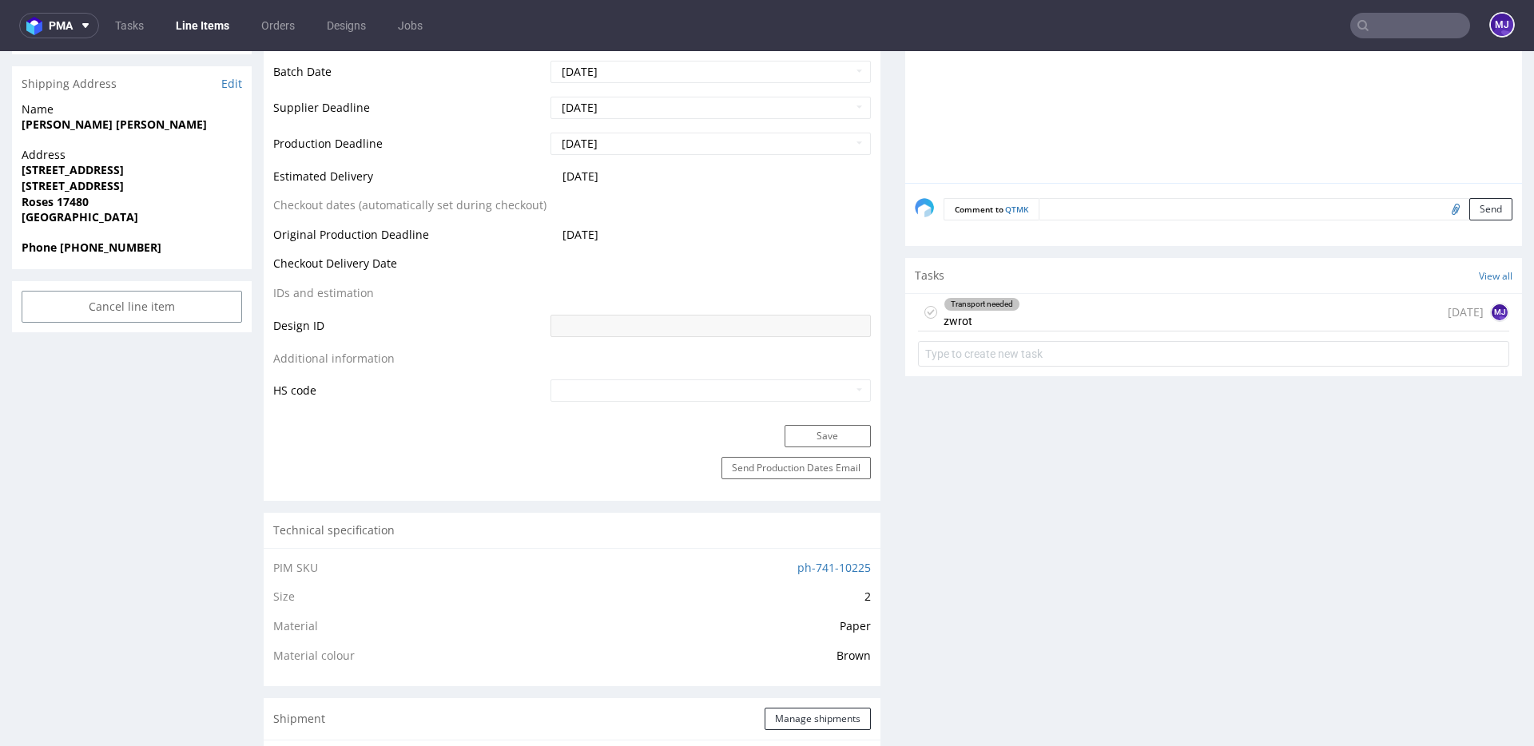
scroll to position [499, 0]
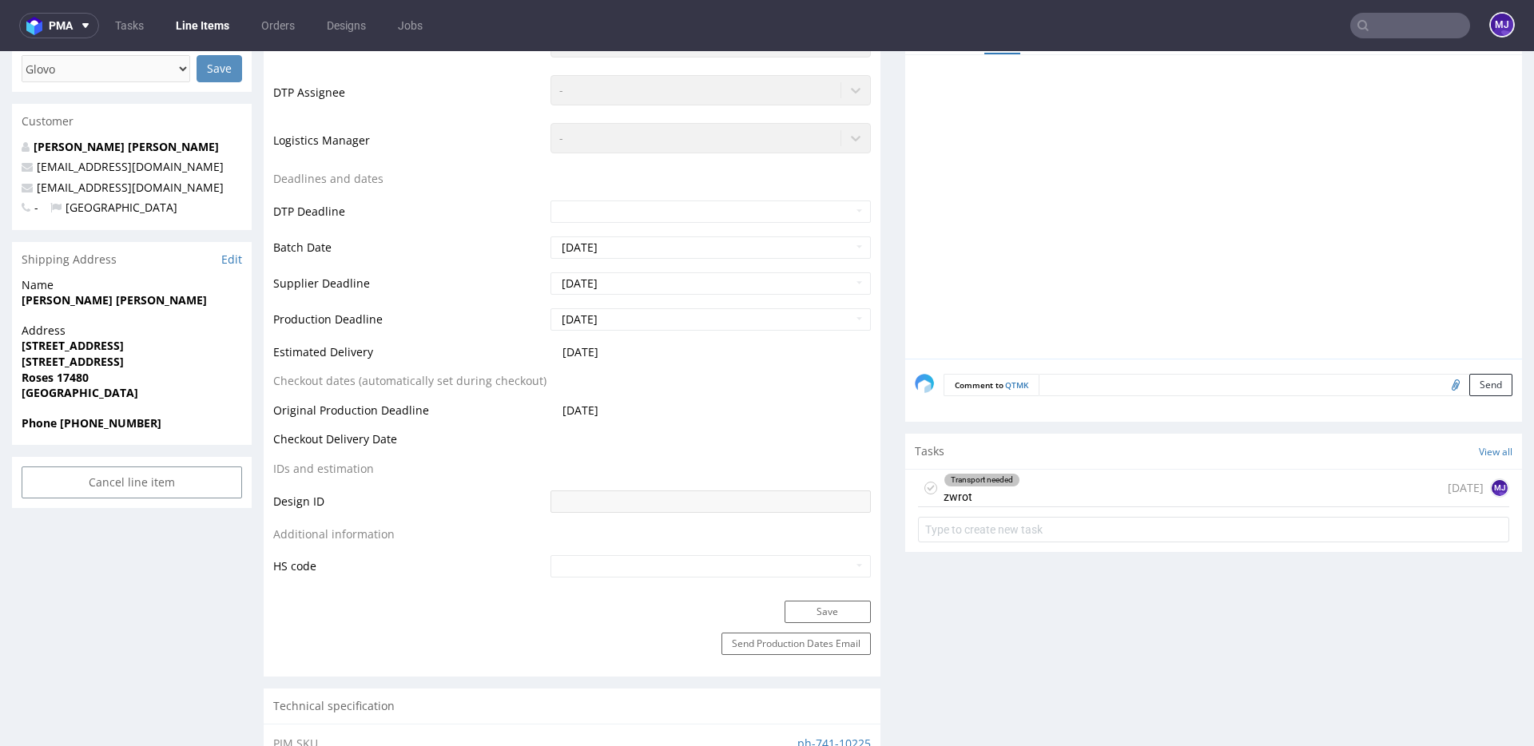
click at [42, 300] on strong "Martin fernando Vitali prieto" at bounding box center [114, 299] width 185 height 15
drag, startPoint x: 60, startPoint y: 300, endPoint x: 151, endPoint y: 300, distance: 91.1
click at [151, 300] on strong "Martin fernando Vitali prieto" at bounding box center [114, 299] width 185 height 15
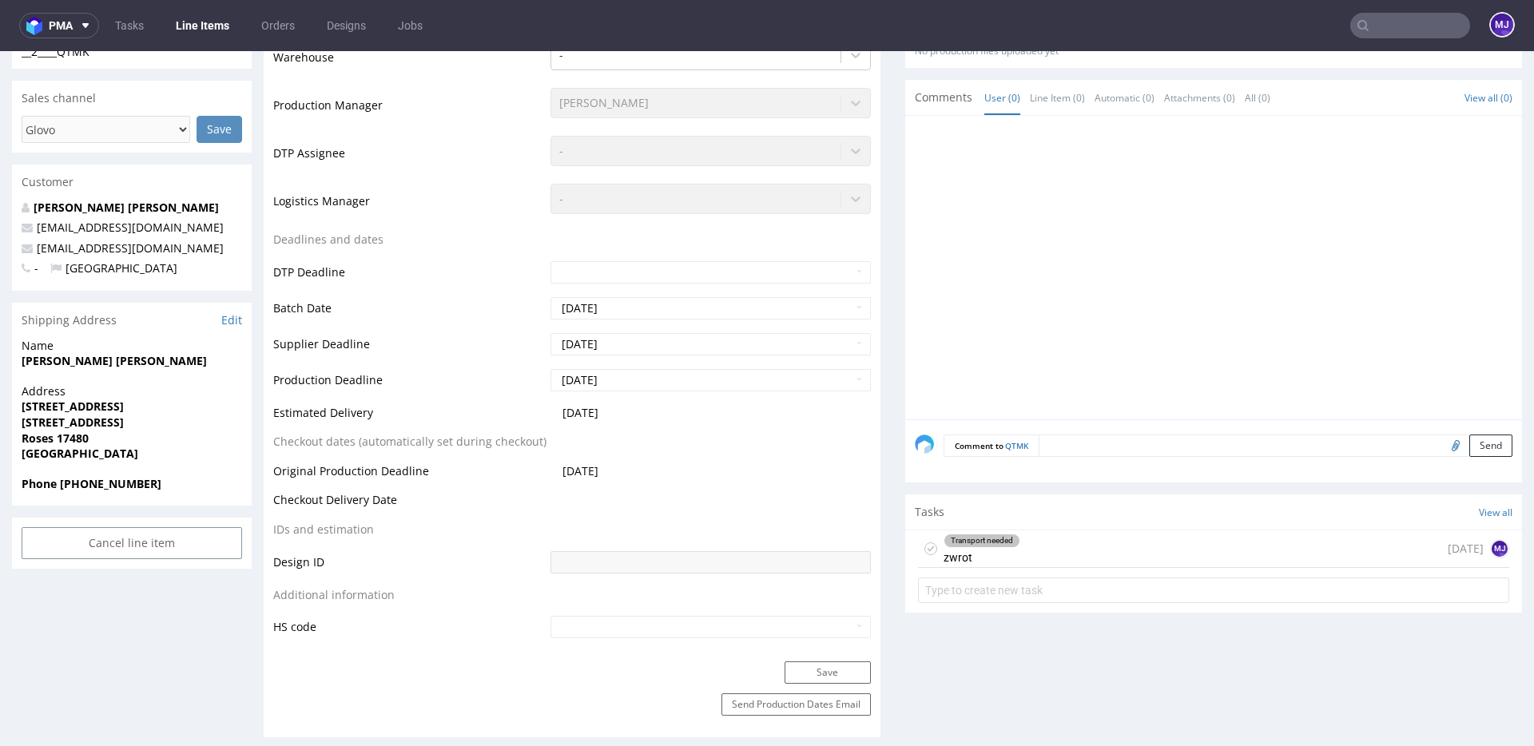
scroll to position [438, 0]
click at [59, 405] on strong "Carretera de les Arenes, 12" at bounding box center [73, 406] width 102 height 15
drag, startPoint x: 59, startPoint y: 405, endPoint x: 158, endPoint y: 406, distance: 99.1
click at [124, 406] on strong "Carretera de les Arenes, 12" at bounding box center [73, 406] width 102 height 15
click at [40, 453] on strong "Spain" at bounding box center [80, 454] width 117 height 15
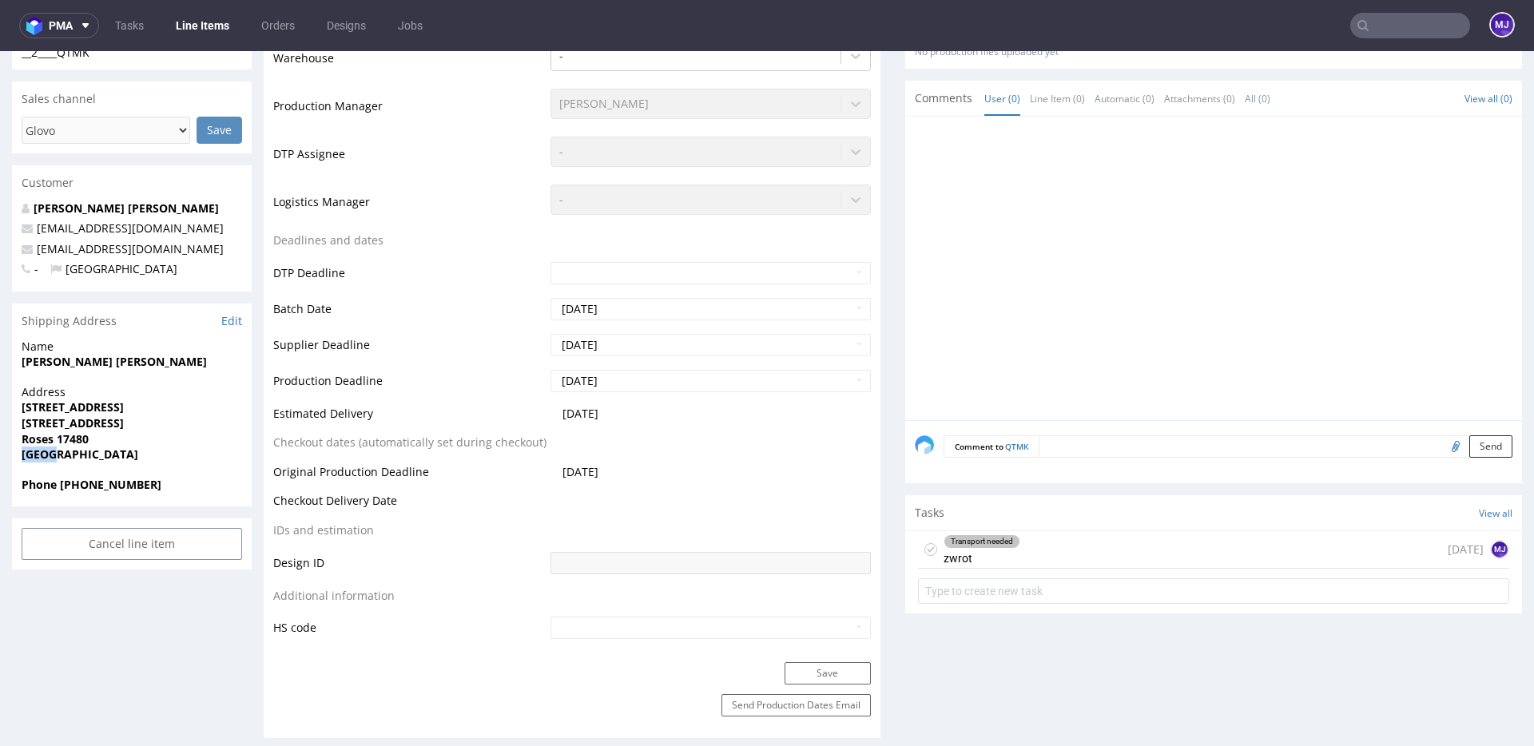
click at [40, 453] on strong "Spain" at bounding box center [80, 454] width 117 height 15
click at [44, 439] on strong "Roses 17480" at bounding box center [55, 438] width 67 height 15
drag, startPoint x: 44, startPoint y: 439, endPoint x: 83, endPoint y: 439, distance: 39.1
click at [83, 439] on strong "Roses 17480" at bounding box center [55, 438] width 67 height 15
copy strong "Roses 17480"
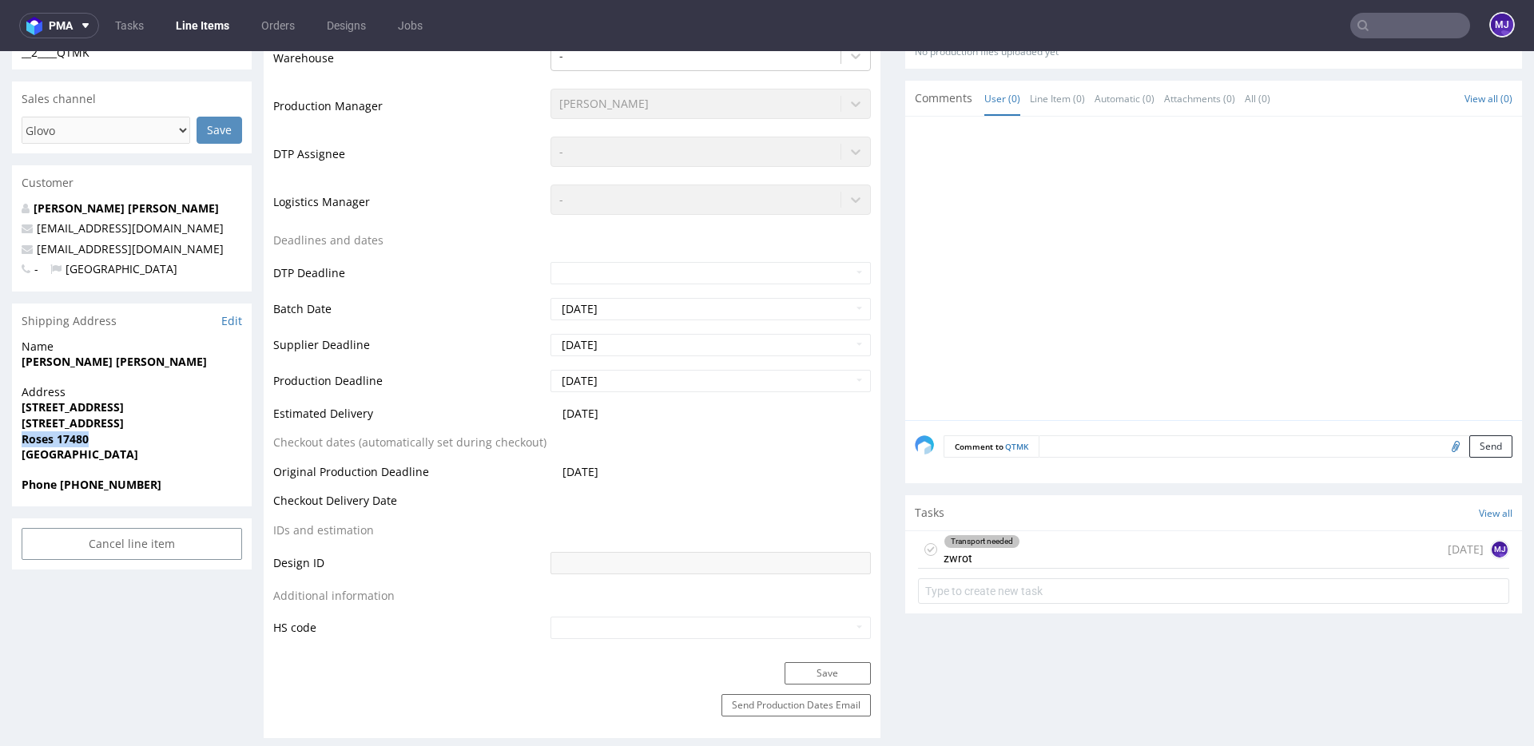
click at [40, 438] on strong "Roses 17480" at bounding box center [55, 438] width 67 height 15
click at [70, 439] on strong "Roses 17480" at bounding box center [55, 438] width 67 height 15
click at [94, 483] on strong "Phone [PHONE_NUMBER]" at bounding box center [92, 484] width 140 height 15
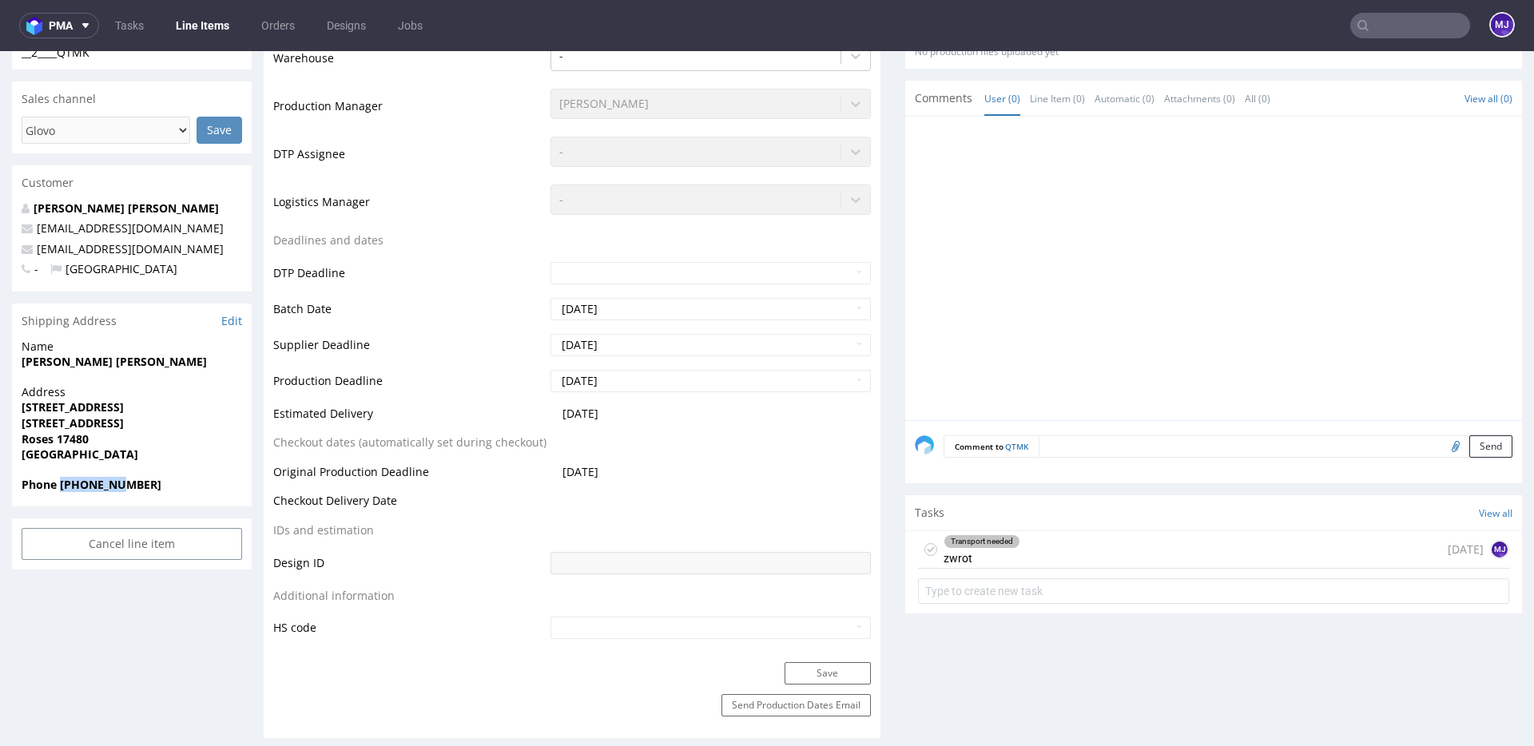
click at [94, 483] on strong "Phone [PHONE_NUMBER]" at bounding box center [92, 484] width 140 height 15
drag, startPoint x: 177, startPoint y: 248, endPoint x: 38, endPoint y: 245, distance: 138.2
click at [38, 245] on p "[EMAIL_ADDRESS][DOMAIN_NAME]" at bounding box center [132, 249] width 220 height 16
copy link "[EMAIL_ADDRESS][DOMAIN_NAME]"
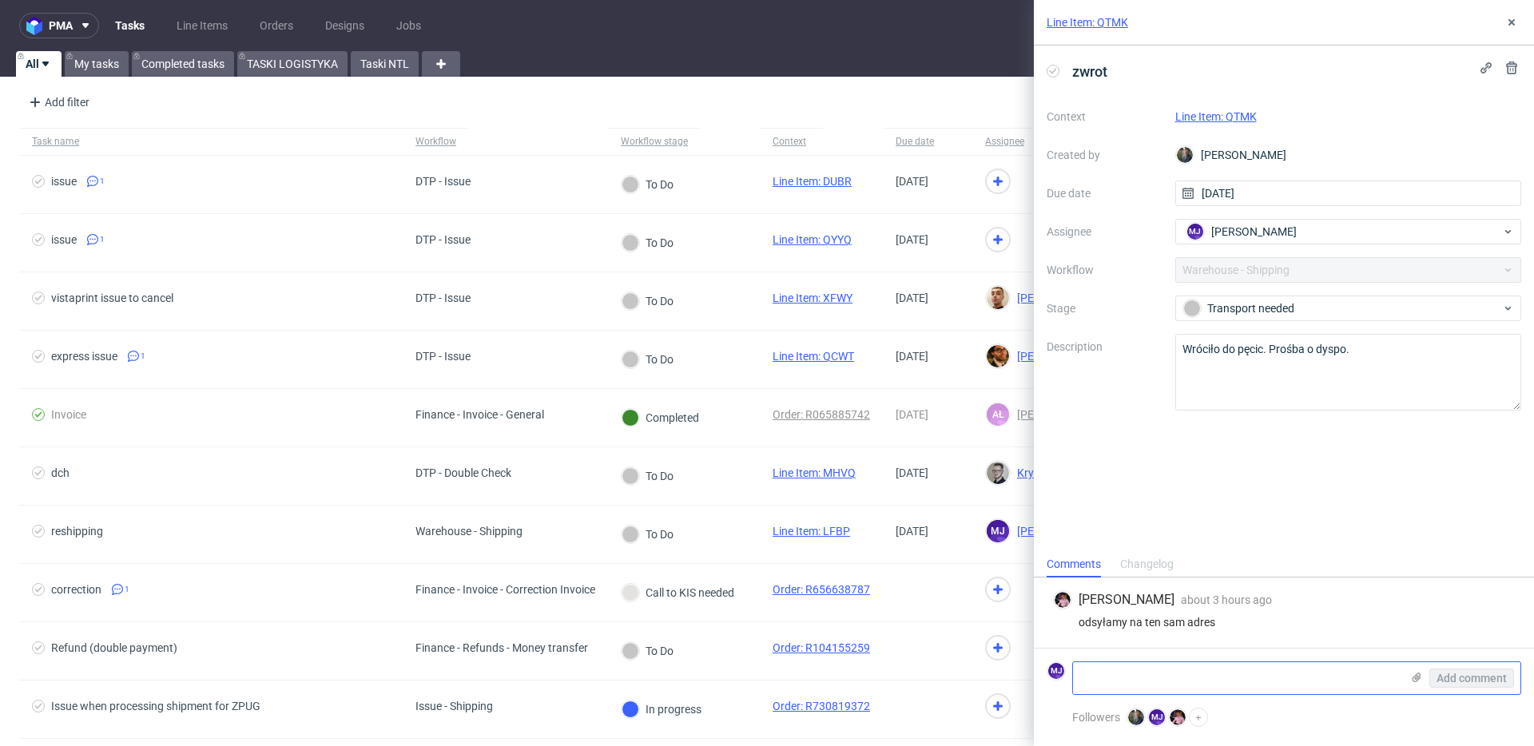
click at [1110, 682] on textarea at bounding box center [1237, 678] width 328 height 32
paste textarea ""Zlecono reshipping Reshipping done - dosłać tracking R744153135_GJTP_reshipmen…"
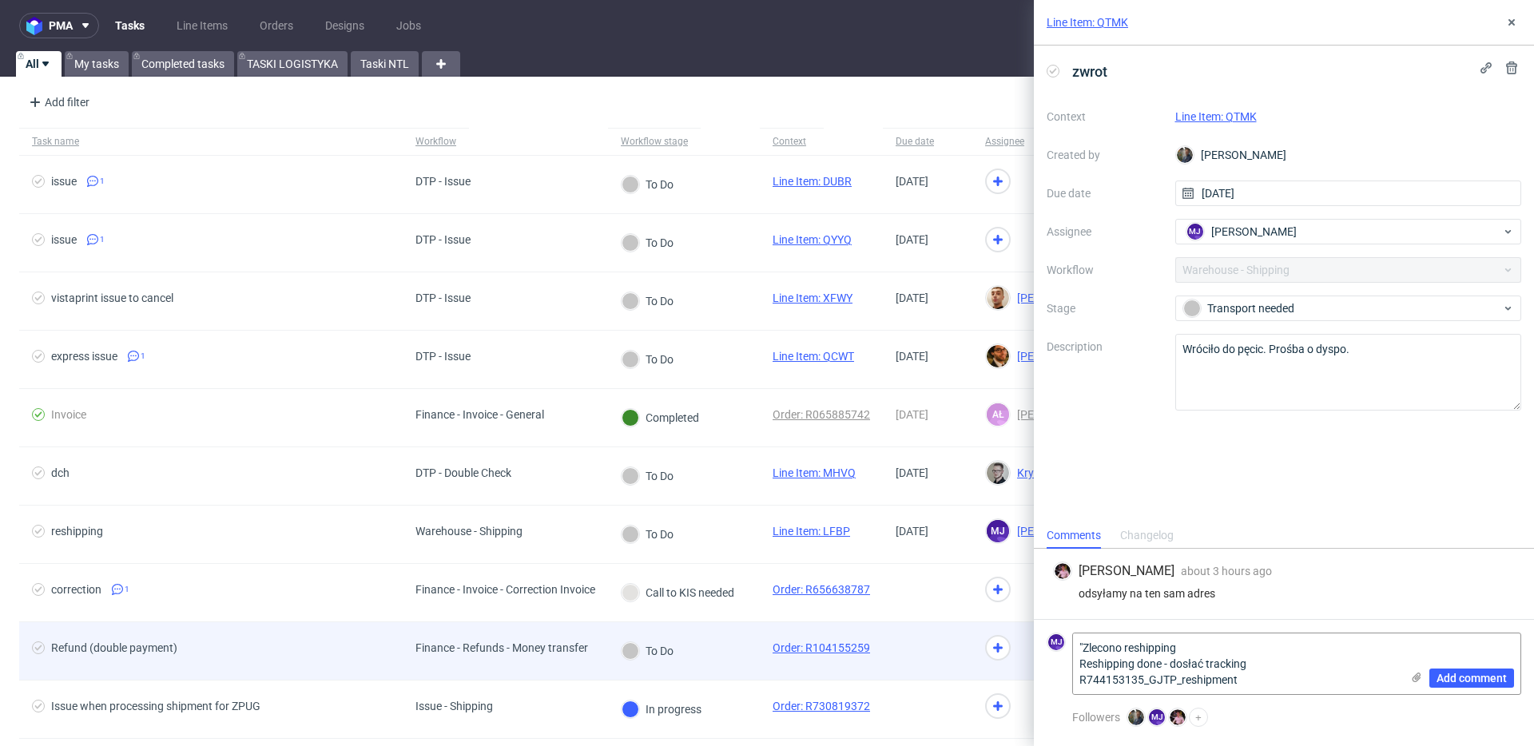
drag, startPoint x: 1255, startPoint y: 668, endPoint x: 983, endPoint y: 649, distance: 272.3
click at [983, 649] on div "pma Tasks Line Items Orders Designs Jobs MJ All My tasks Completed tasks TASKI …" at bounding box center [767, 373] width 1534 height 746
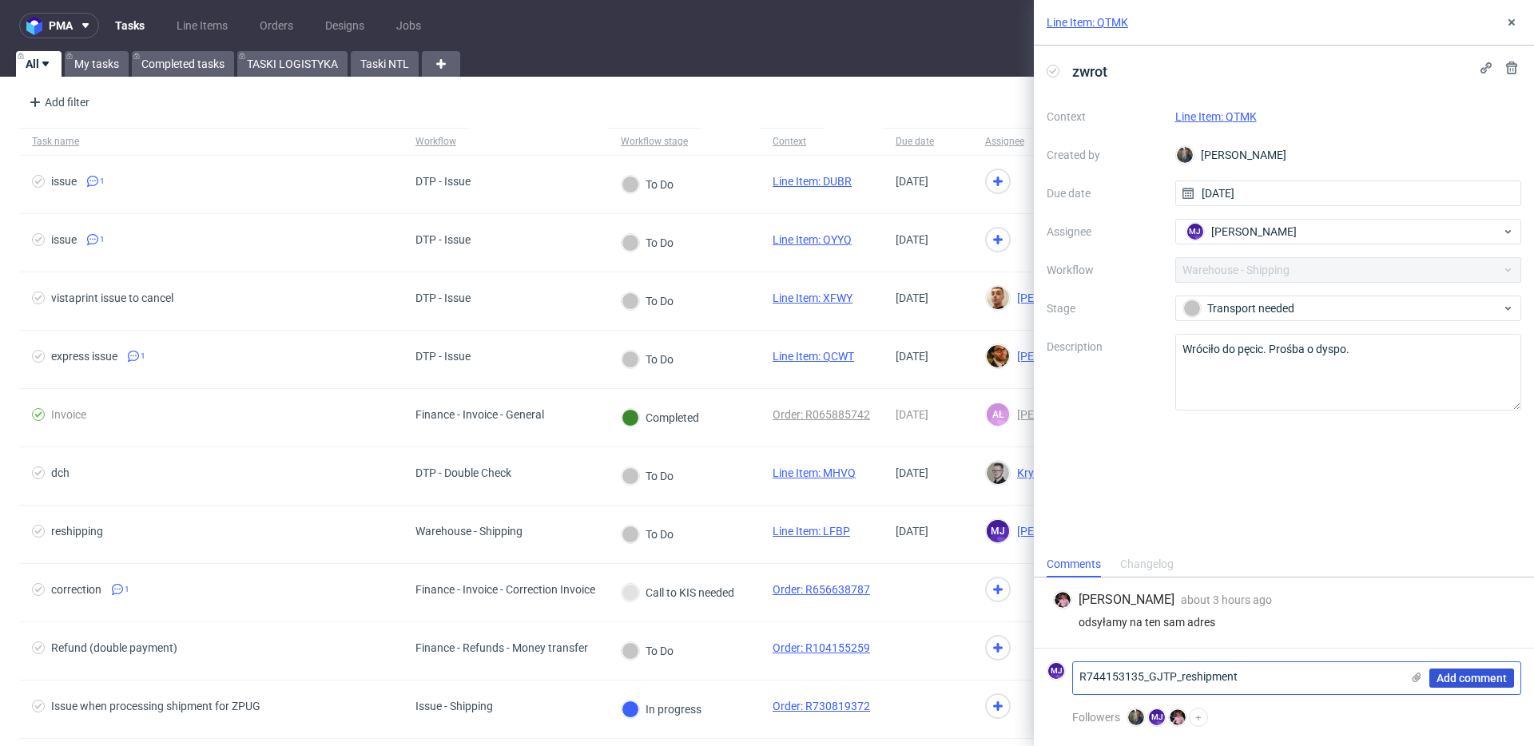
type textarea "R744153135_GJTP_reshipment"
click at [1481, 679] on span "Add comment" at bounding box center [1471, 678] width 70 height 11
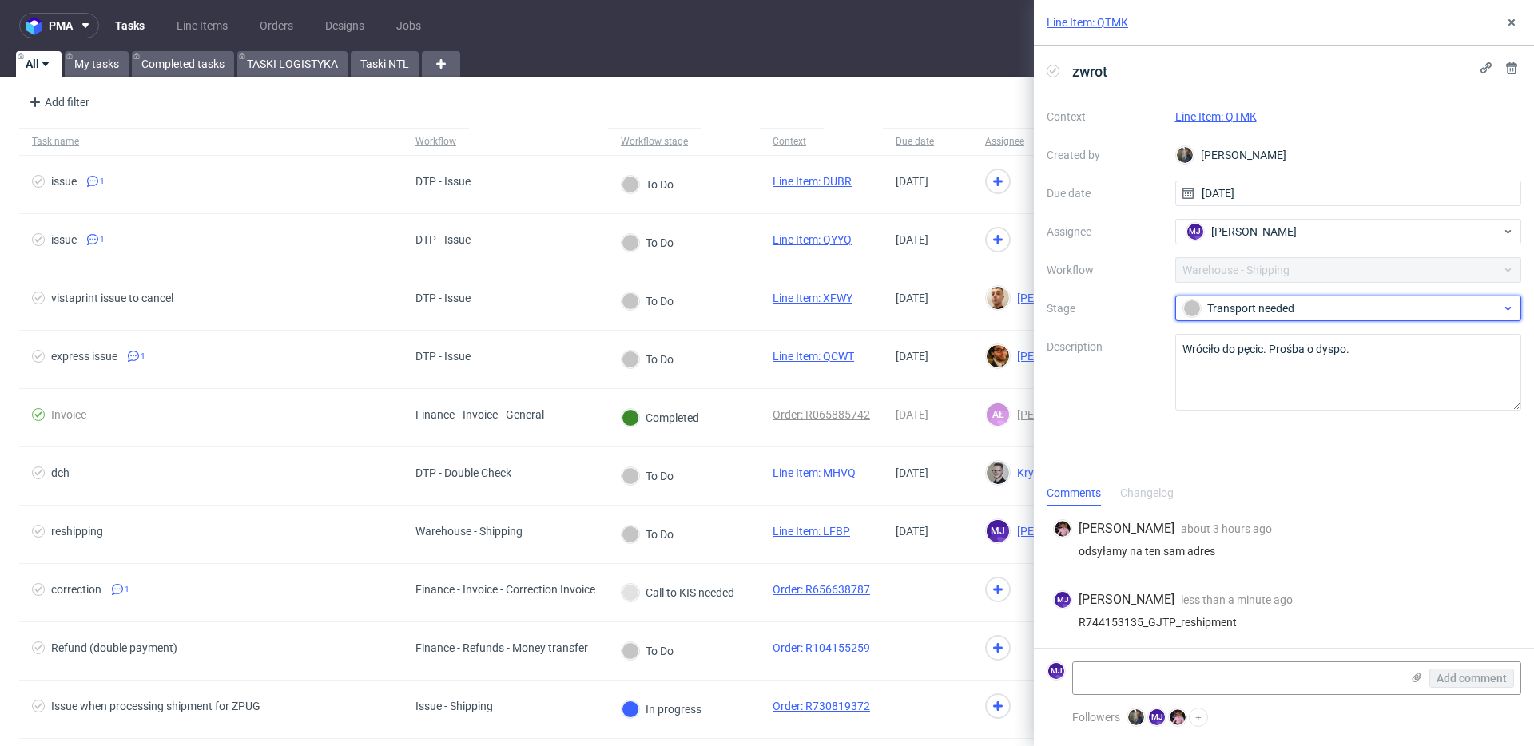
click at [1261, 306] on div "Transport needed" at bounding box center [1342, 309] width 318 height 18
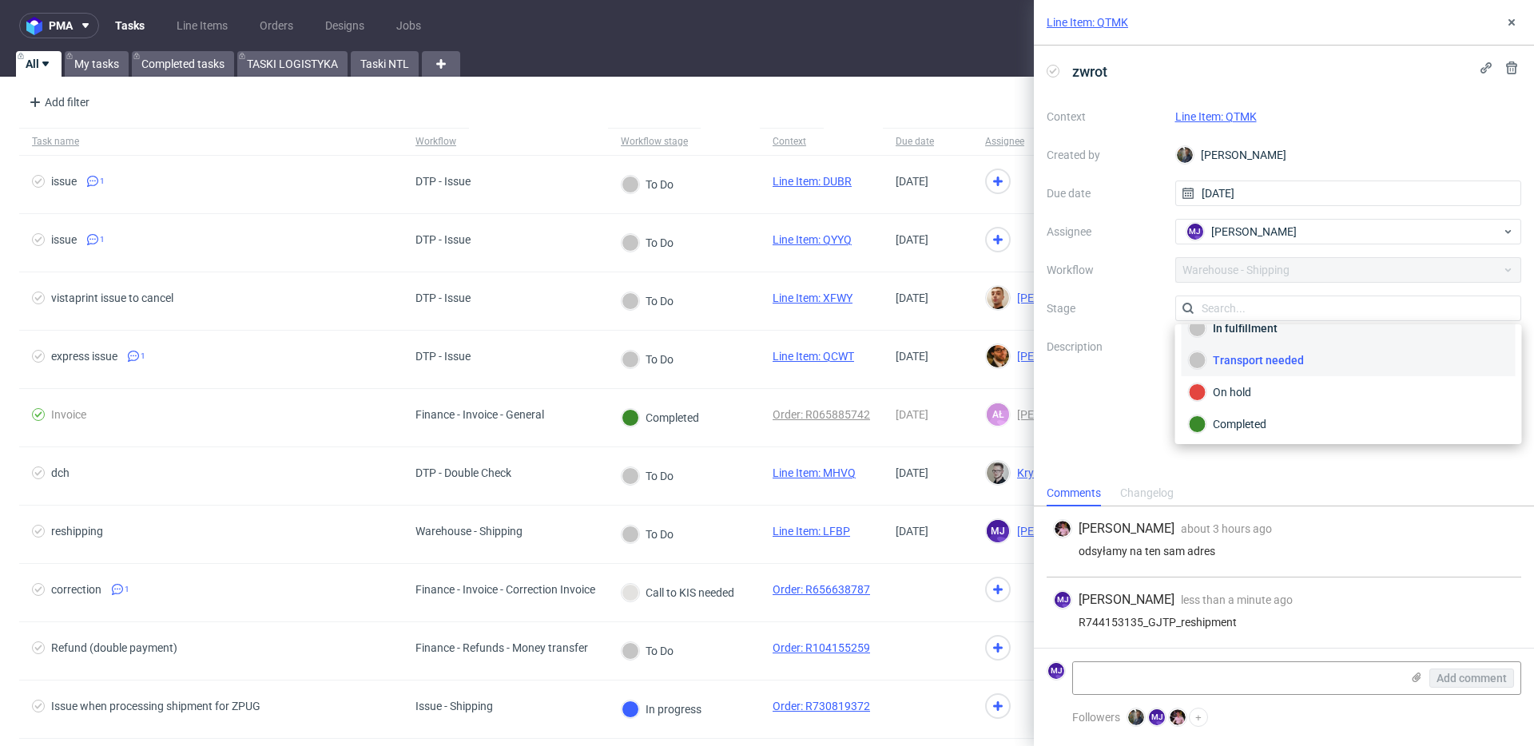
scroll to position [85, 0]
click at [1256, 419] on div "Completed" at bounding box center [1349, 422] width 320 height 18
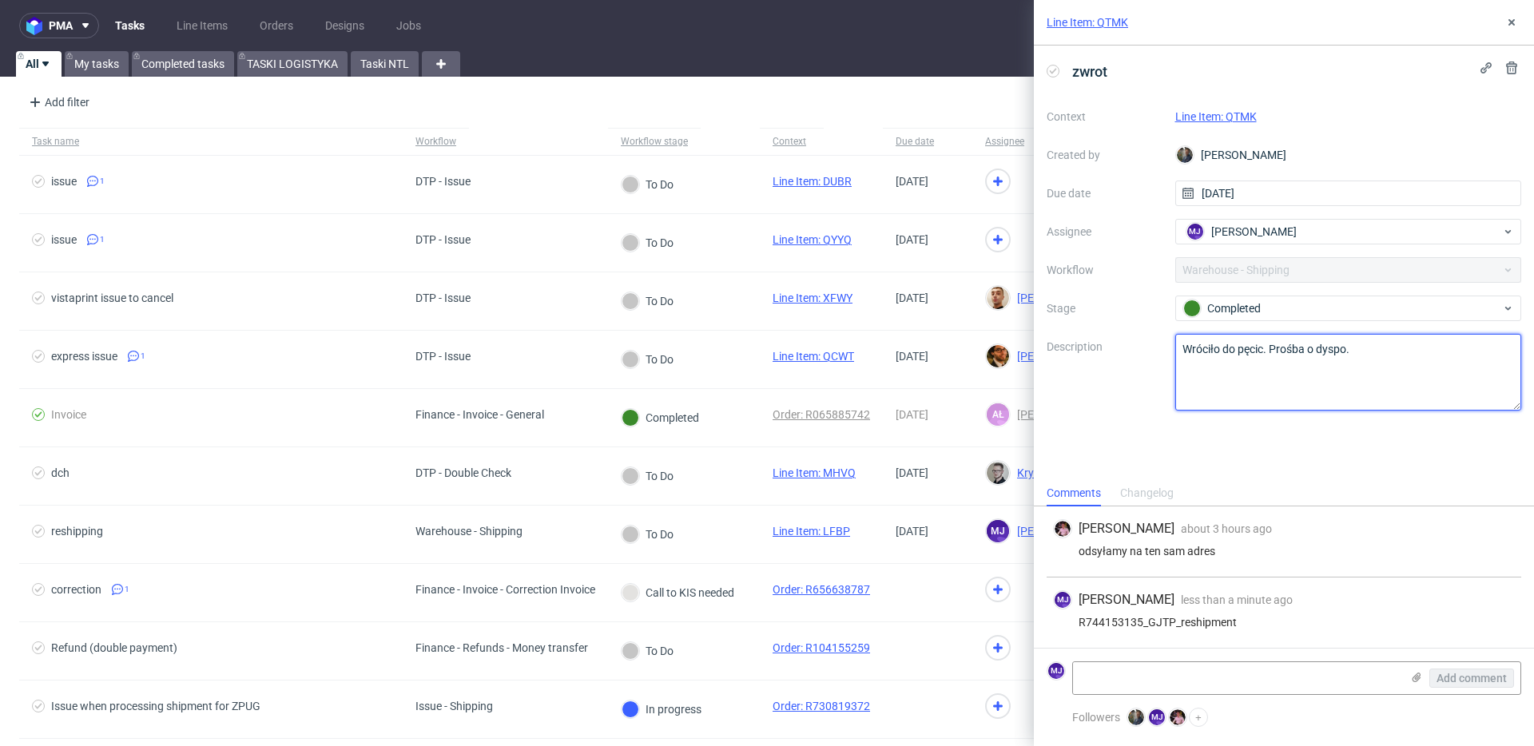
click at [1180, 408] on textarea "Wróciło do pęcic. Prośba o dyspo." at bounding box center [1348, 372] width 347 height 77
click at [1519, 25] on button at bounding box center [1511, 22] width 19 height 19
click at [1509, 23] on use at bounding box center [1511, 22] width 6 height 6
click at [1509, 22] on icon at bounding box center [1511, 22] width 13 height 13
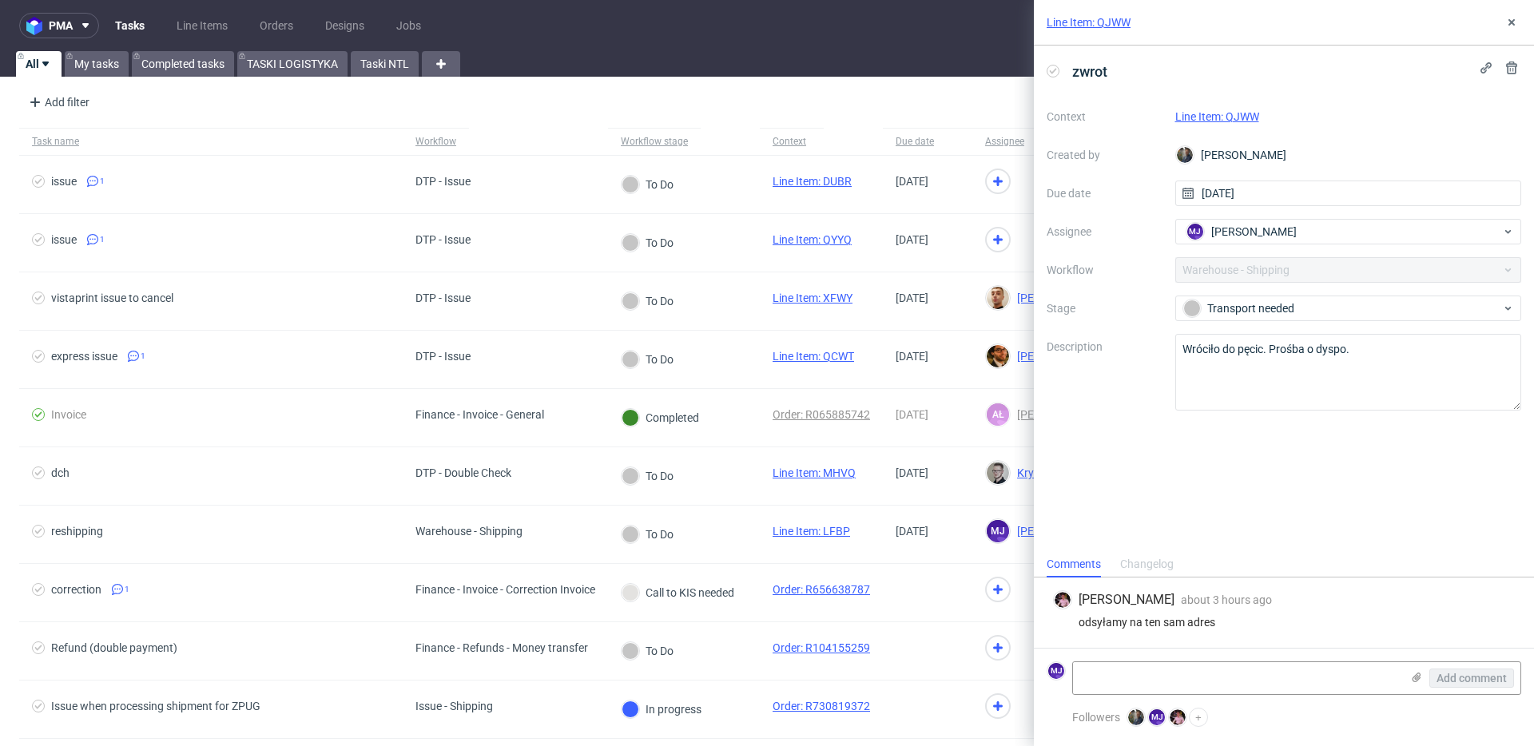
click at [1186, 117] on link "Line Item: QJWW" at bounding box center [1217, 116] width 84 height 13
click at [1241, 118] on link "Line Item: QJWW" at bounding box center [1217, 116] width 84 height 13
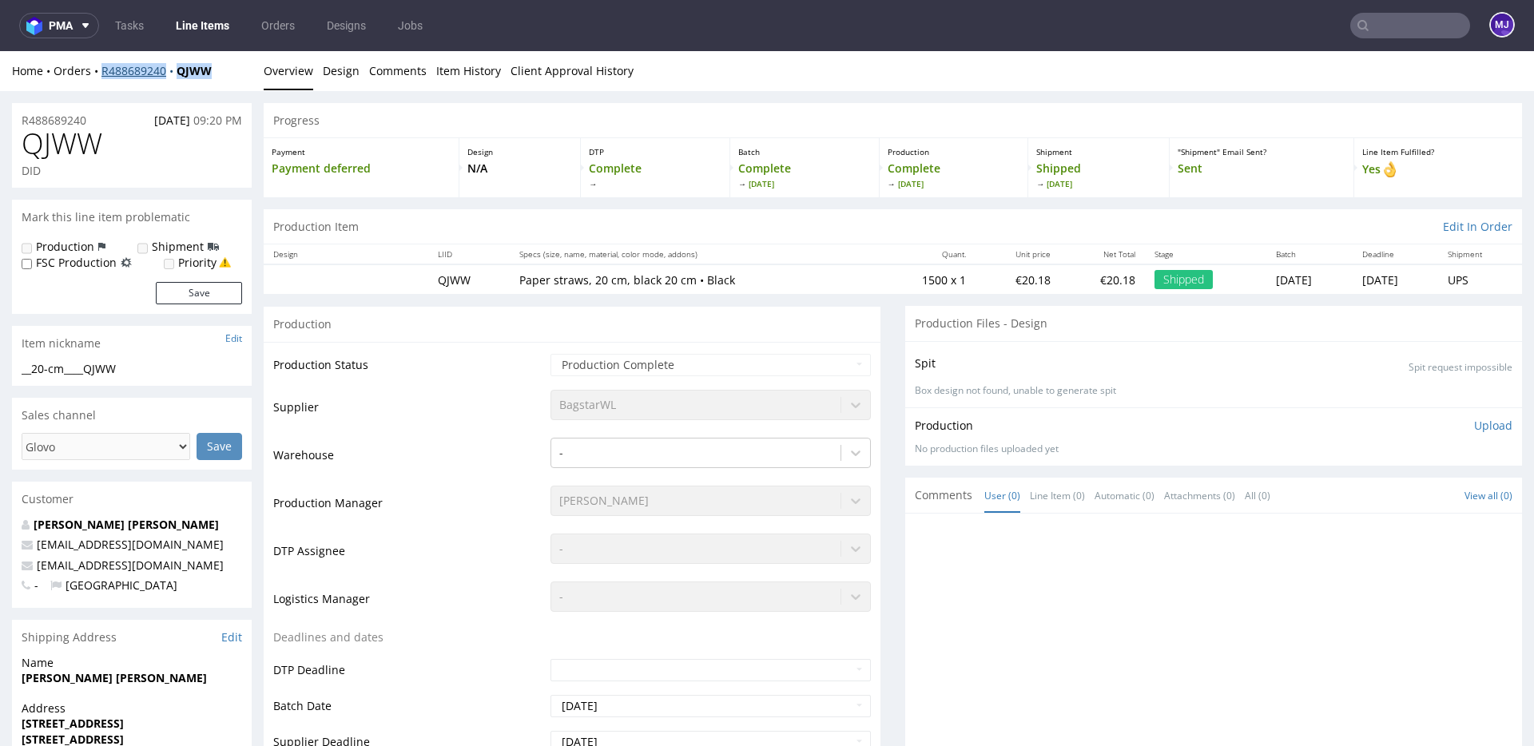
drag, startPoint x: 228, startPoint y: 70, endPoint x: 102, endPoint y: 70, distance: 125.4
click at [102, 70] on div "Home Orders R488689240 QJWW" at bounding box center [132, 71] width 240 height 16
copy div "R488689240 QJWW"
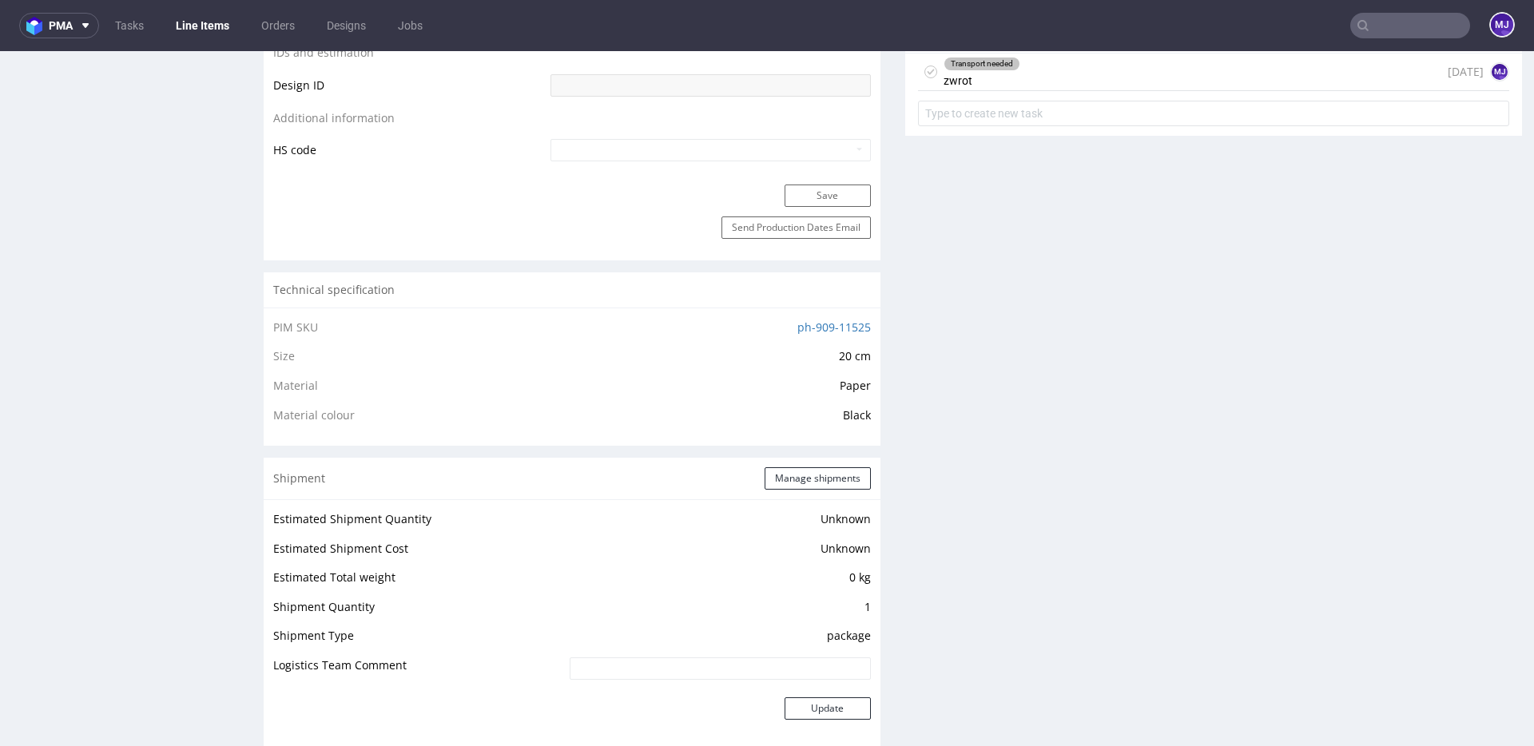
scroll to position [1264, 0]
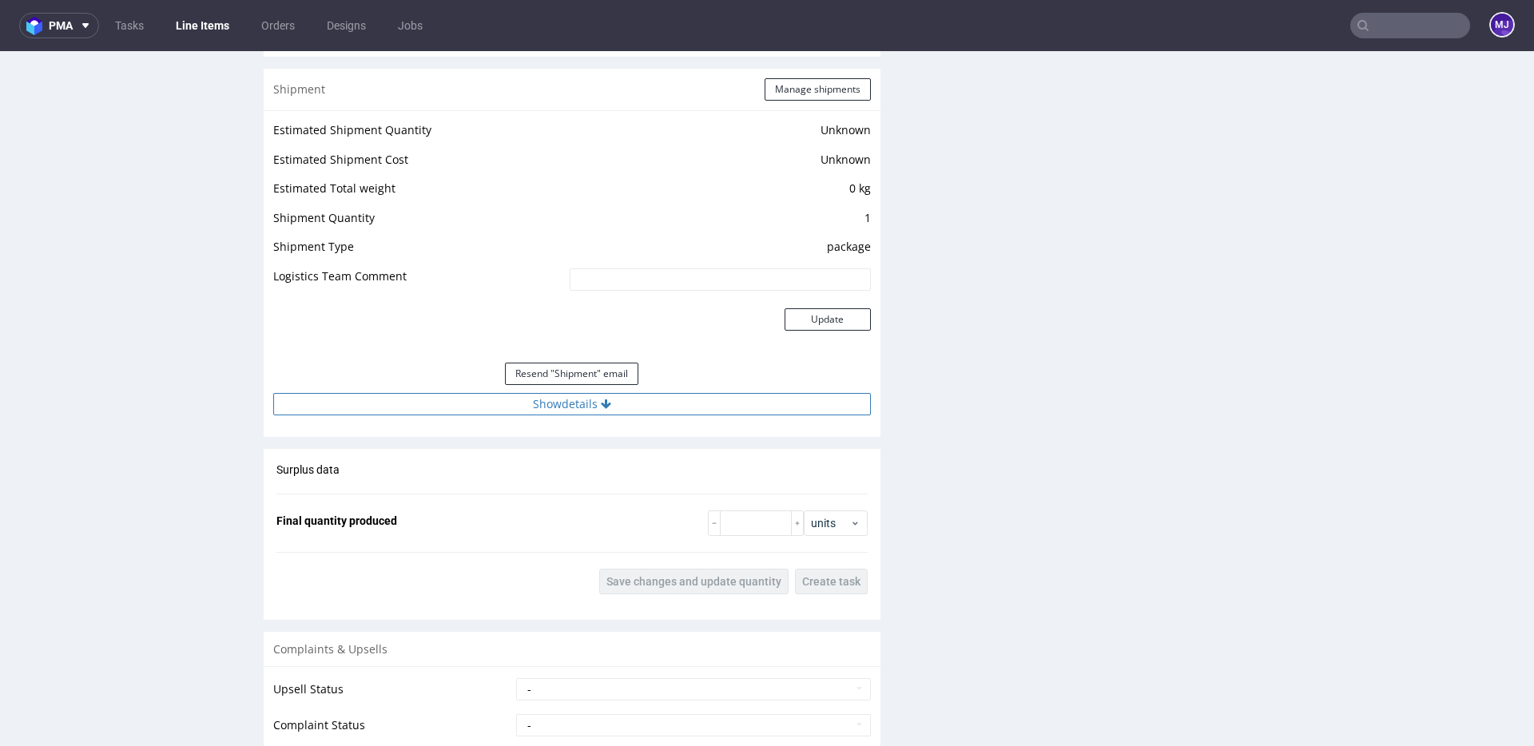
click at [562, 395] on button "Show details" at bounding box center [572, 404] width 598 height 22
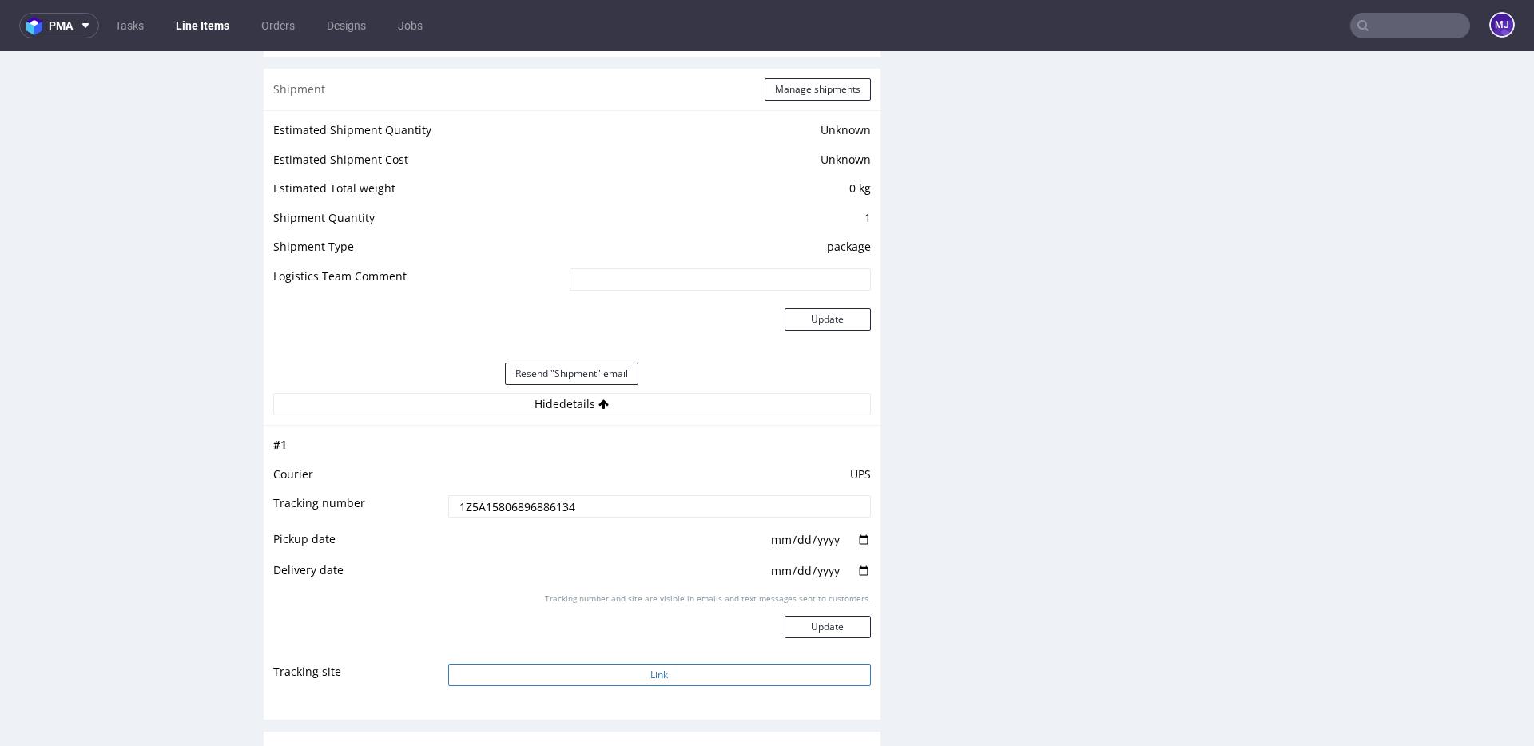
click at [592, 678] on button "Link" at bounding box center [659, 675] width 423 height 22
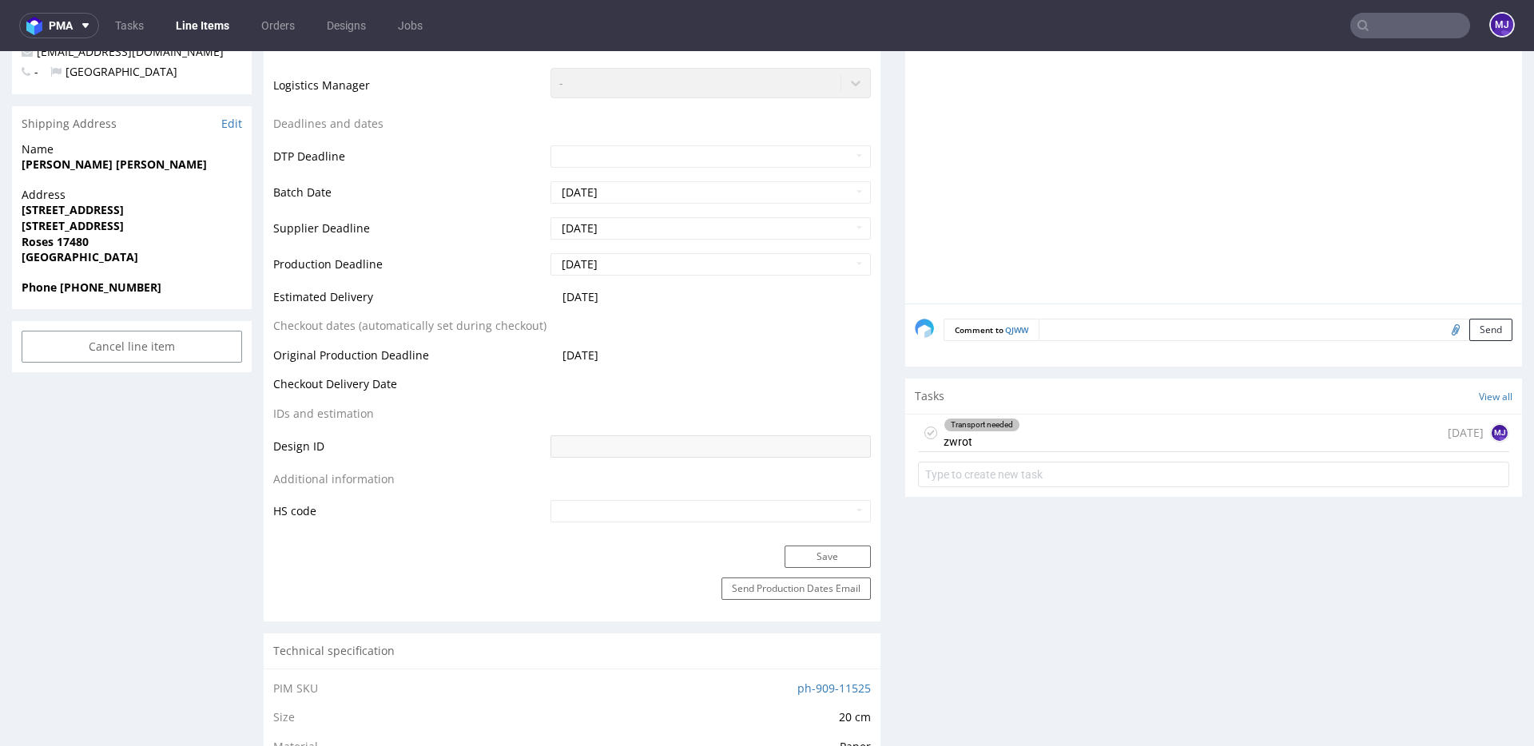
scroll to position [511, 0]
click at [43, 169] on strong "Martin fernando Vitali prieto" at bounding box center [114, 166] width 185 height 15
copy strong "Martin fernando Vitali prieto"
drag, startPoint x: 43, startPoint y: 169, endPoint x: 151, endPoint y: 170, distance: 107.9
click at [151, 170] on strong "Martin fernando Vitali prieto" at bounding box center [114, 166] width 185 height 15
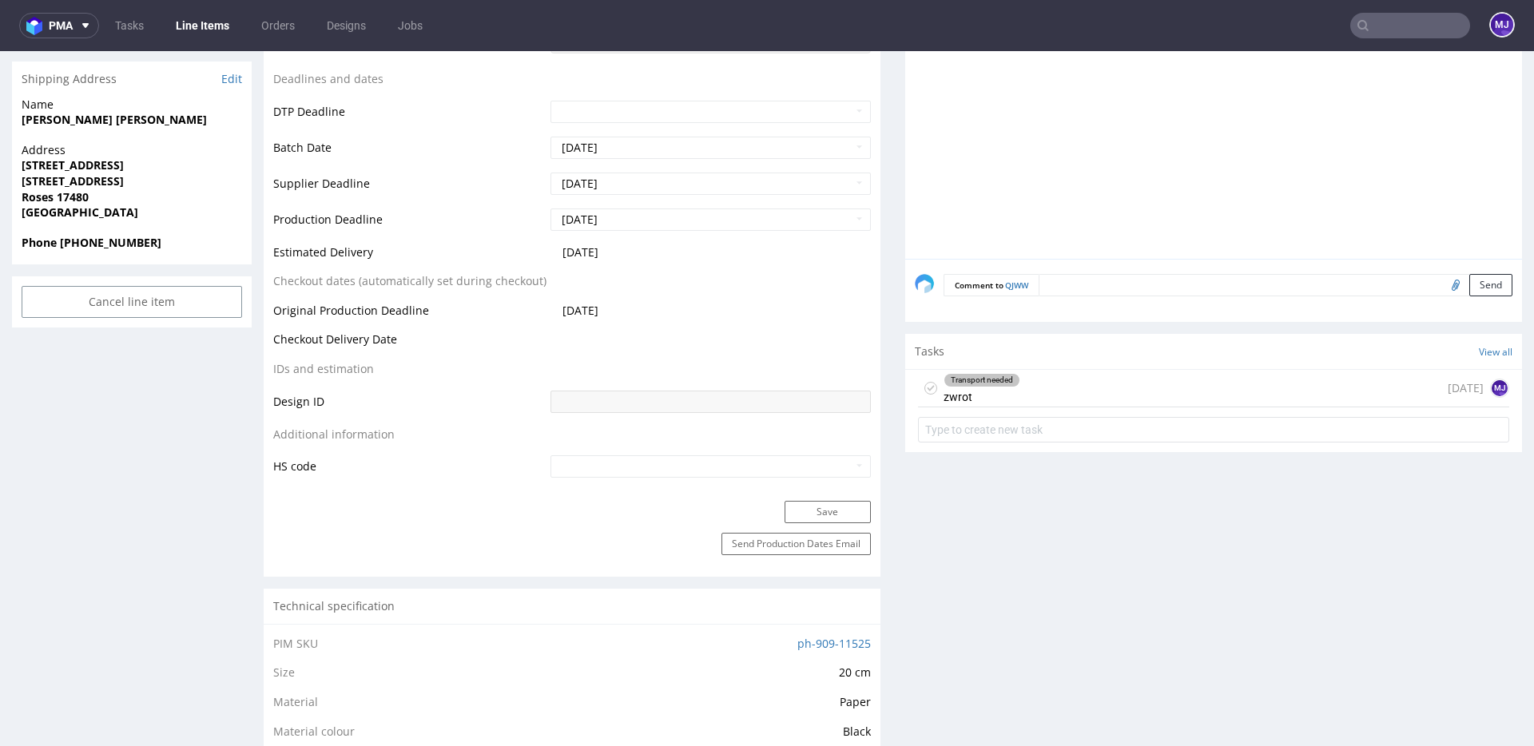
scroll to position [566, 0]
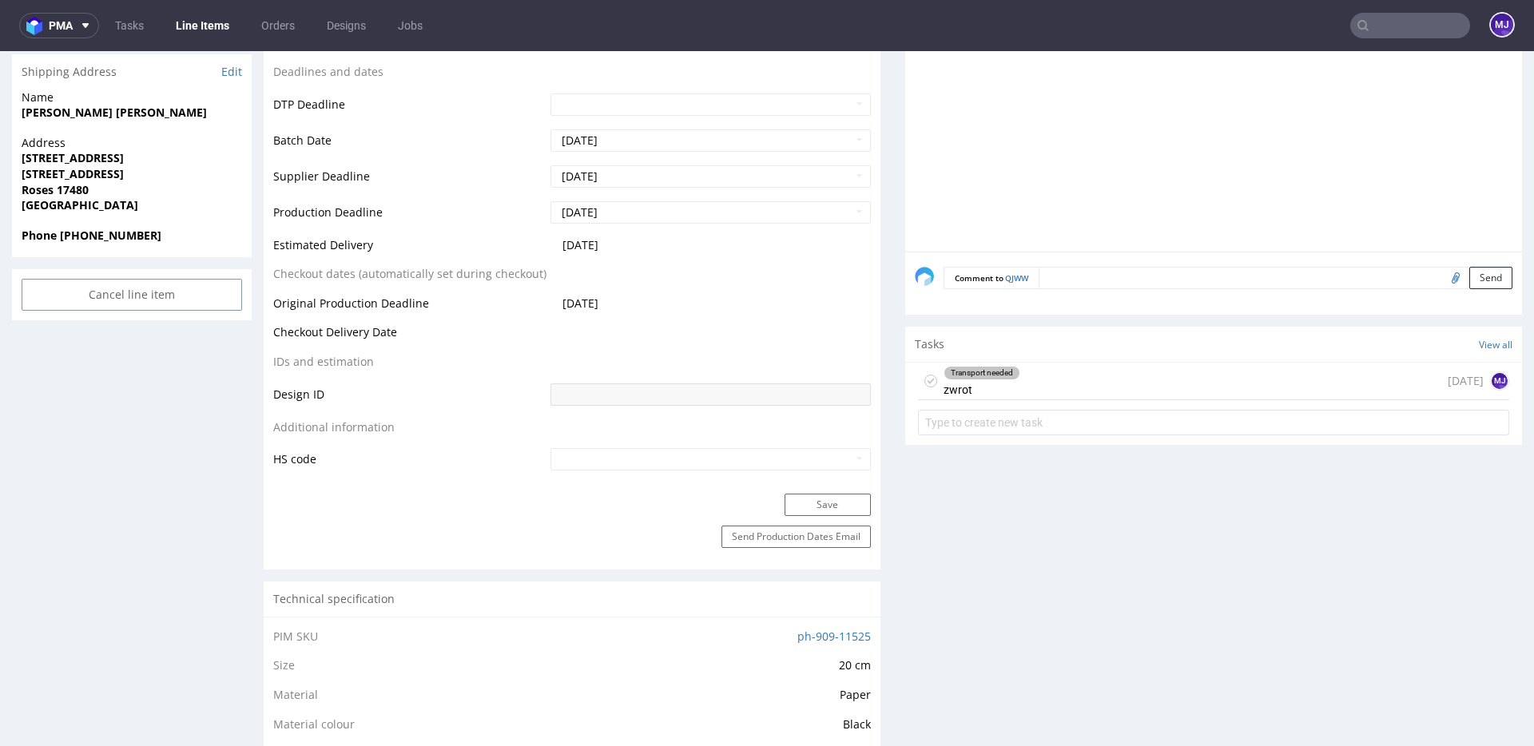
click at [960, 388] on div "Transport needed zwrot" at bounding box center [981, 381] width 77 height 37
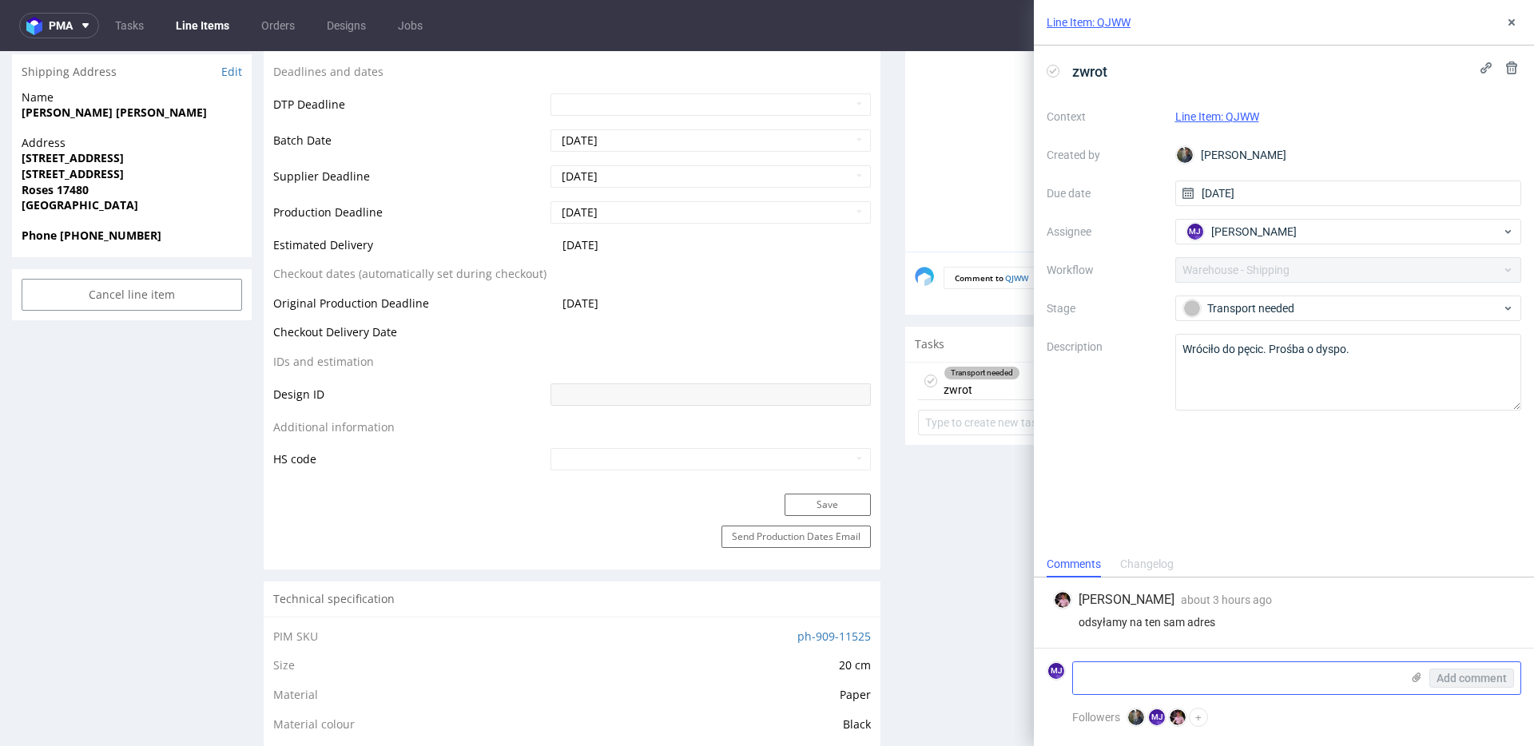
click at [1111, 678] on textarea at bounding box center [1237, 678] width 328 height 32
paste textarea "R488689240_QJWW_reshipment"
type textarea "R488689240_QJWW_reshipment"
click at [1448, 678] on span "Add comment" at bounding box center [1471, 678] width 70 height 11
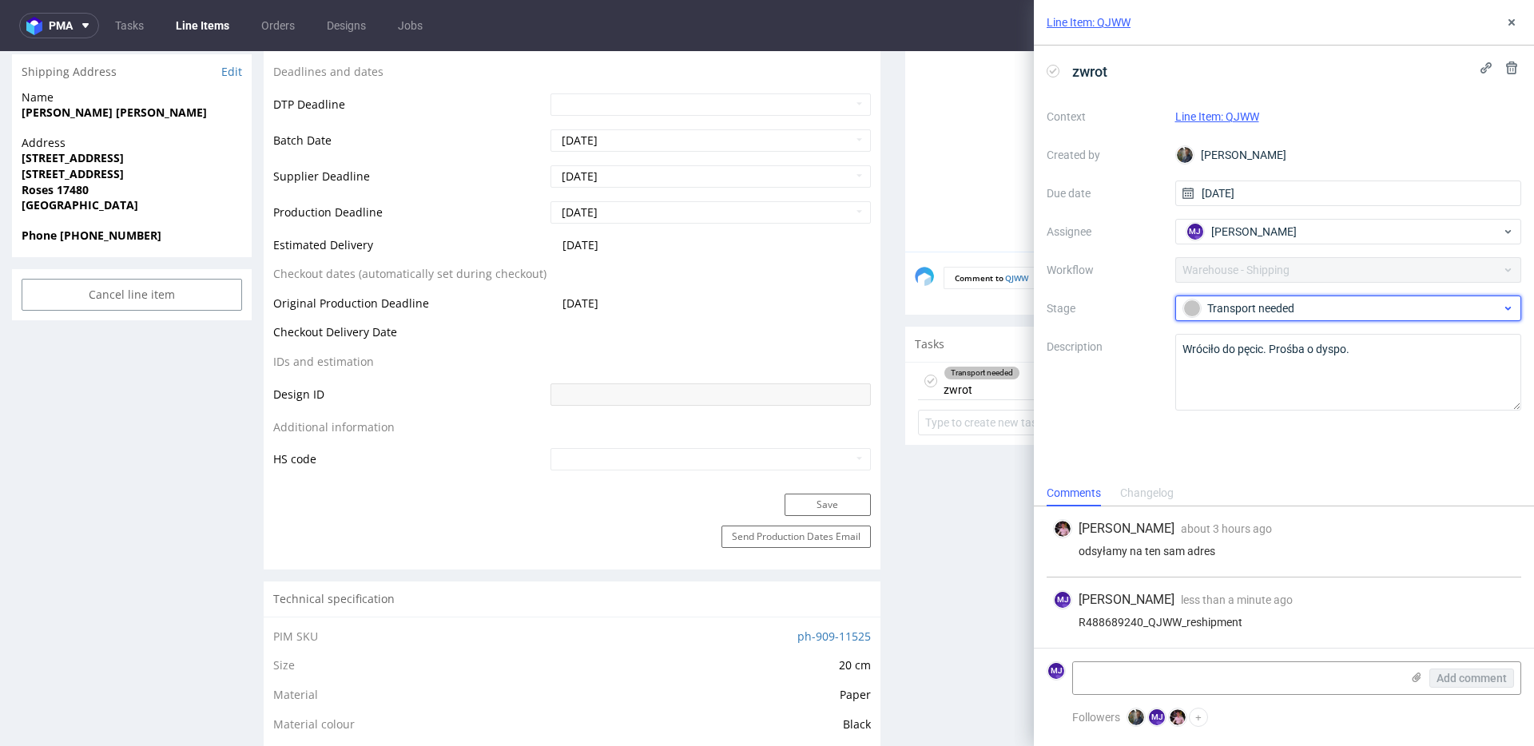
click at [1268, 312] on div "Transport needed" at bounding box center [1342, 309] width 318 height 18
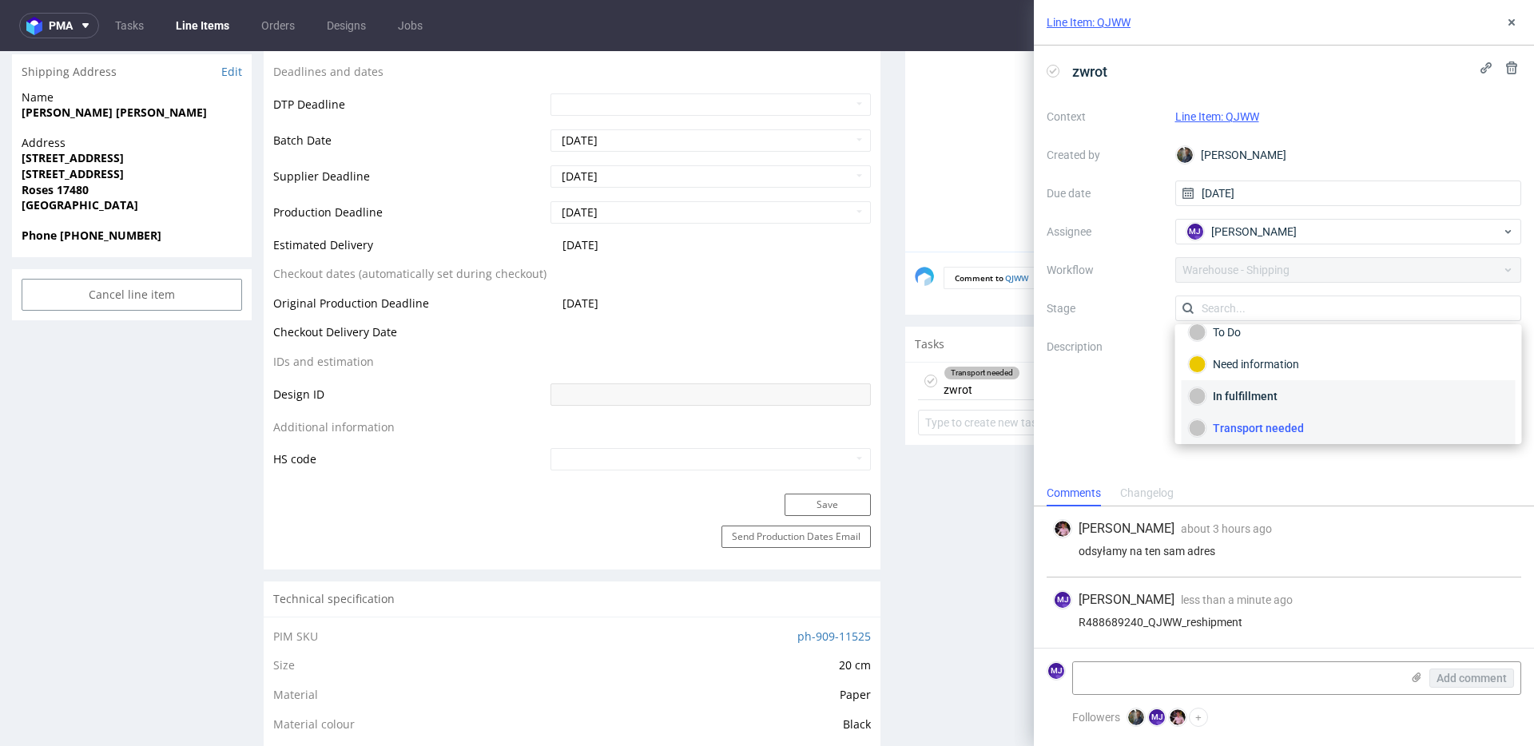
scroll to position [85, 0]
click at [1253, 425] on div "Completed" at bounding box center [1349, 422] width 320 height 18
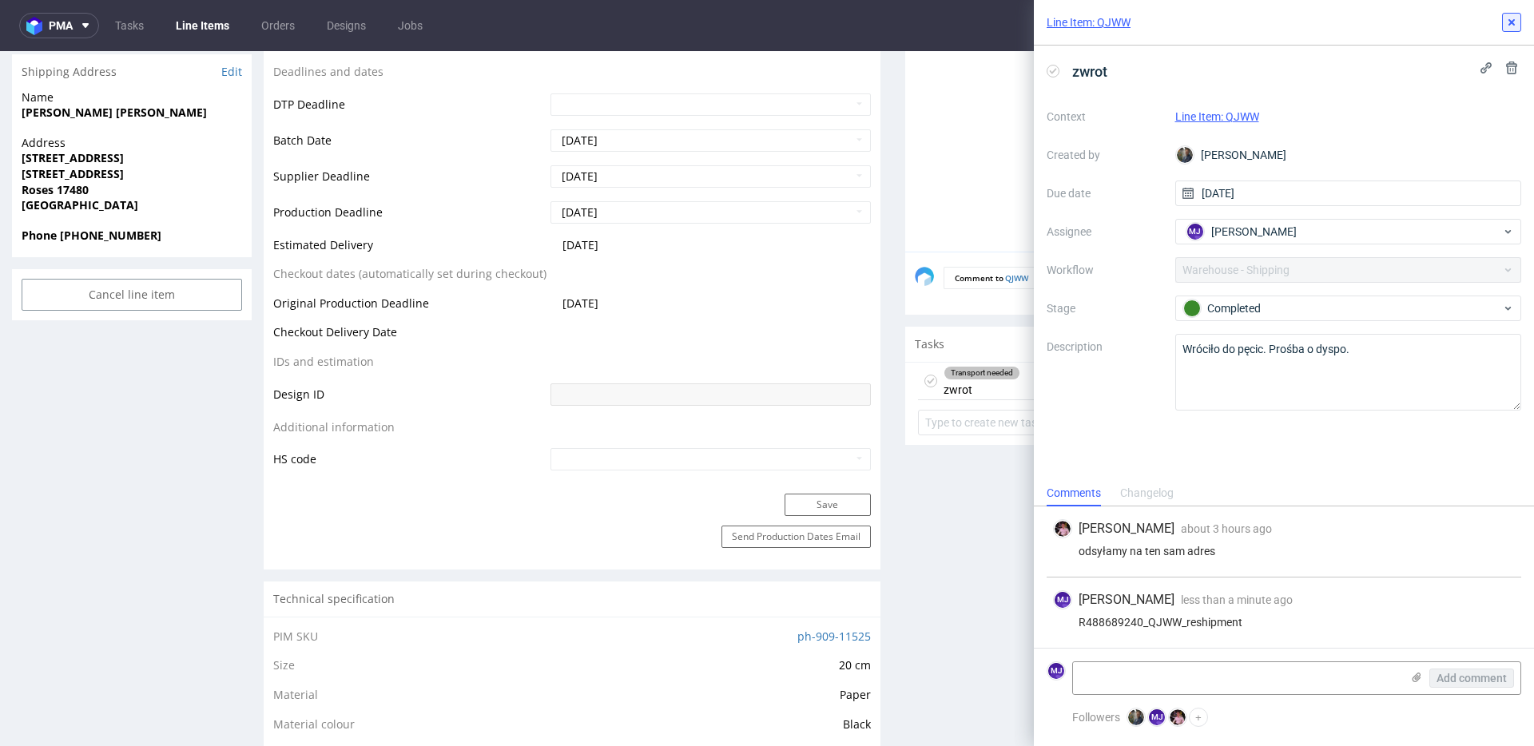
click at [1510, 20] on use at bounding box center [1511, 22] width 6 height 6
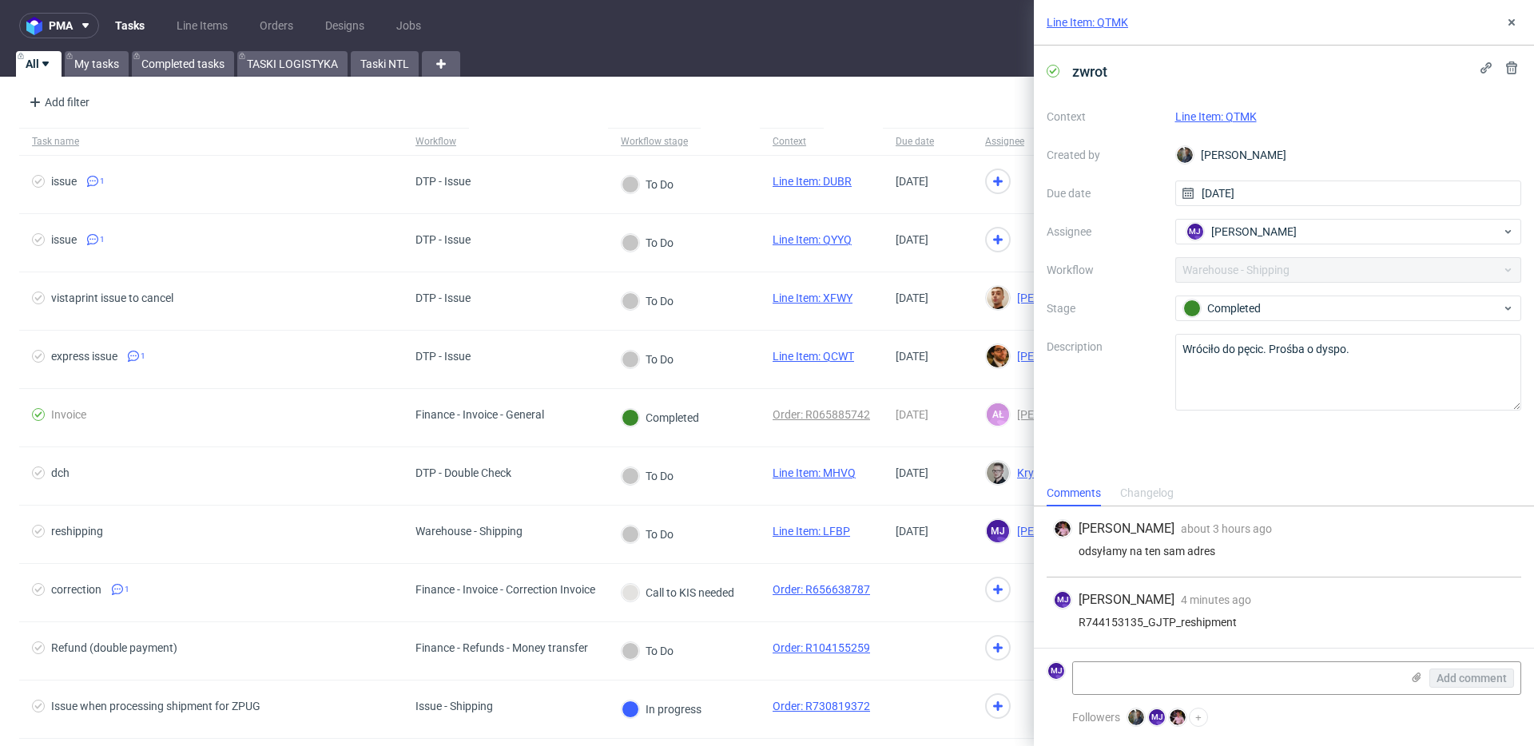
click at [1233, 120] on link "Line Item: QTMK" at bounding box center [1215, 116] width 81 height 13
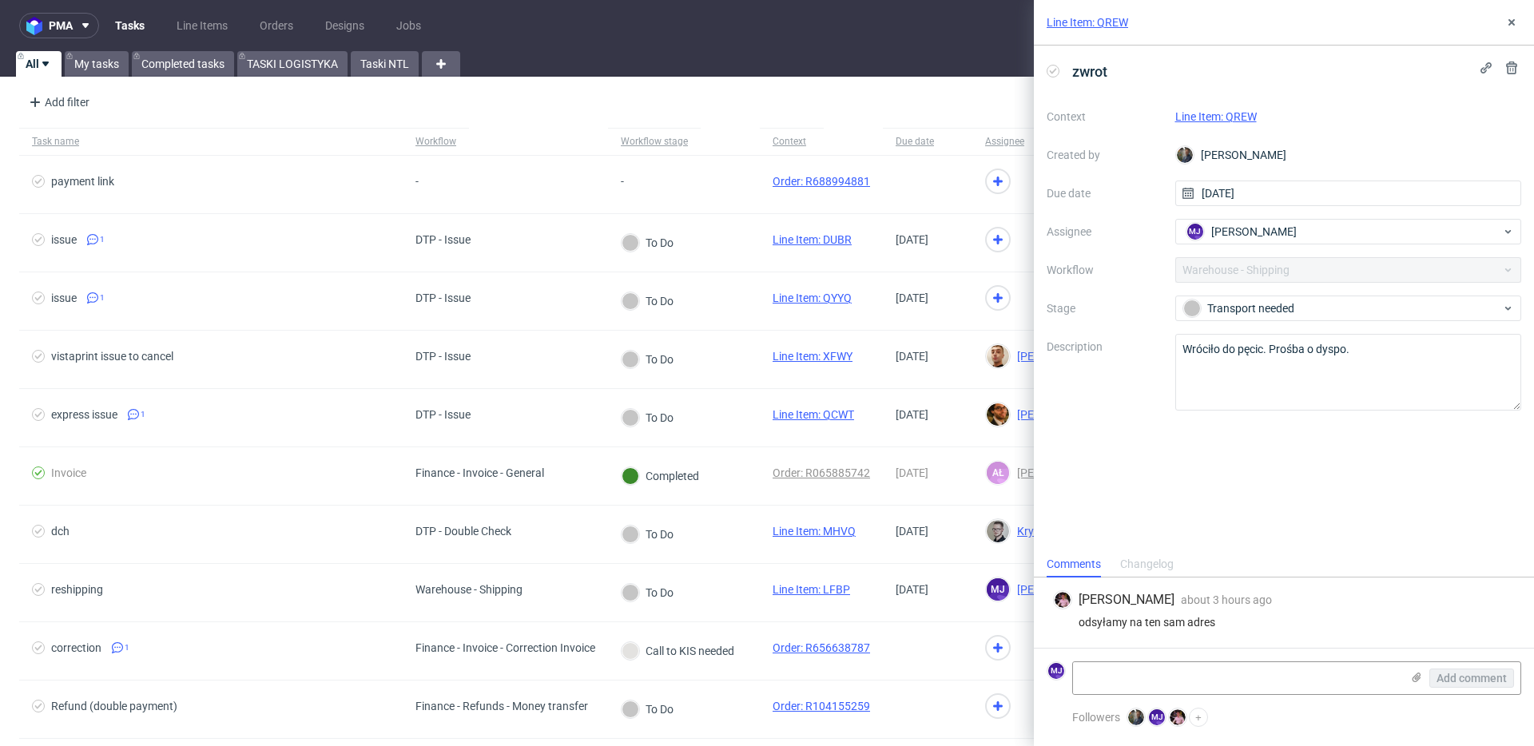
click at [1236, 117] on link "Line Item: QREW" at bounding box center [1215, 116] width 81 height 13
click at [1301, 228] on div "MJ Maciej Jankowski" at bounding box center [1342, 232] width 320 height 26
type input "ewa"
click at [1243, 277] on div "EP Ewa Prus" at bounding box center [1349, 267] width 334 height 26
click at [1513, 22] on icon at bounding box center [1511, 22] width 13 height 13
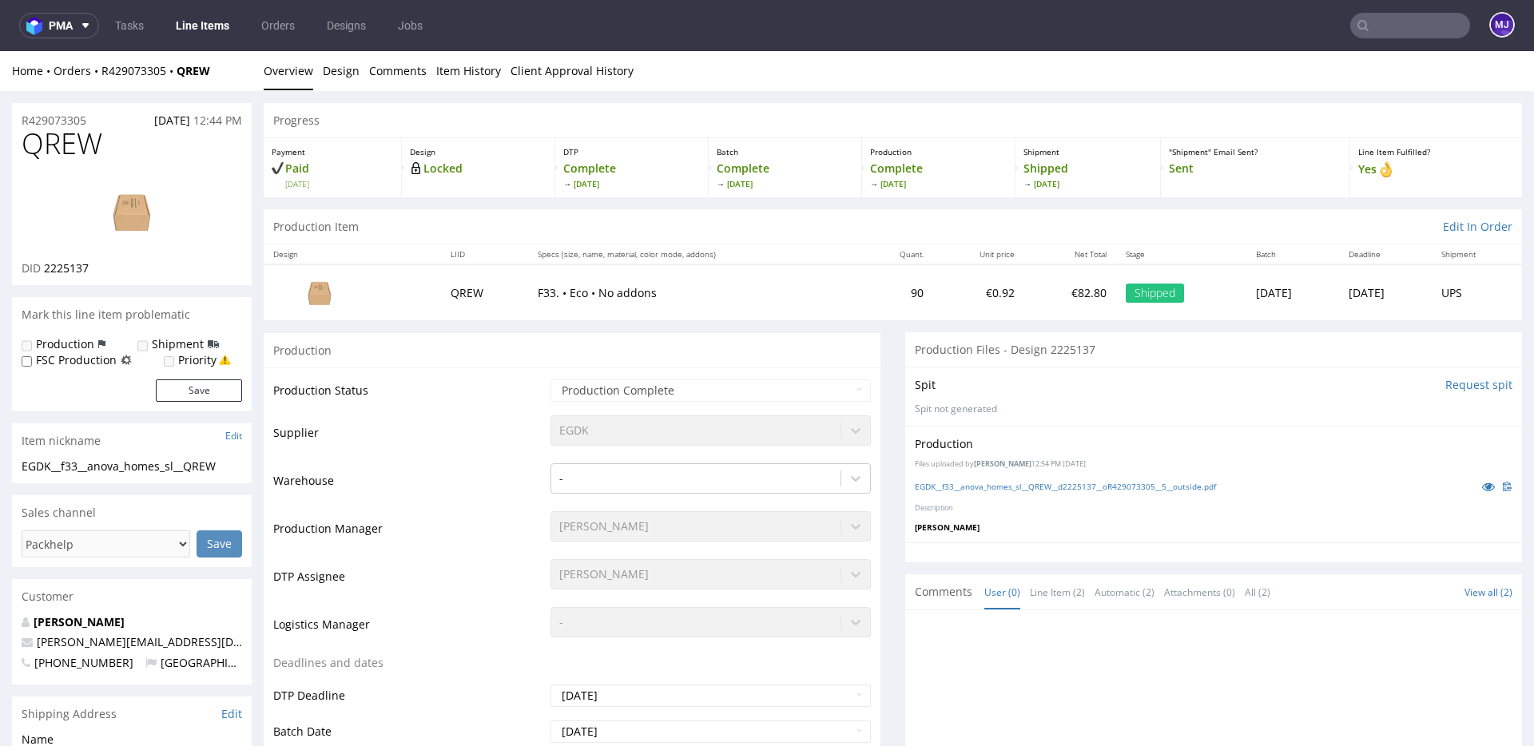
click at [219, 80] on div "Home Orders R429073305 QREW Overview Design Comments Item History Client Approv…" at bounding box center [767, 71] width 1534 height 40
drag, startPoint x: 220, startPoint y: 68, endPoint x: 97, endPoint y: 70, distance: 122.2
click at [97, 70] on div "Home Orders R429073305 QREW" at bounding box center [132, 71] width 240 height 16
copy div "R429073305 QREW"
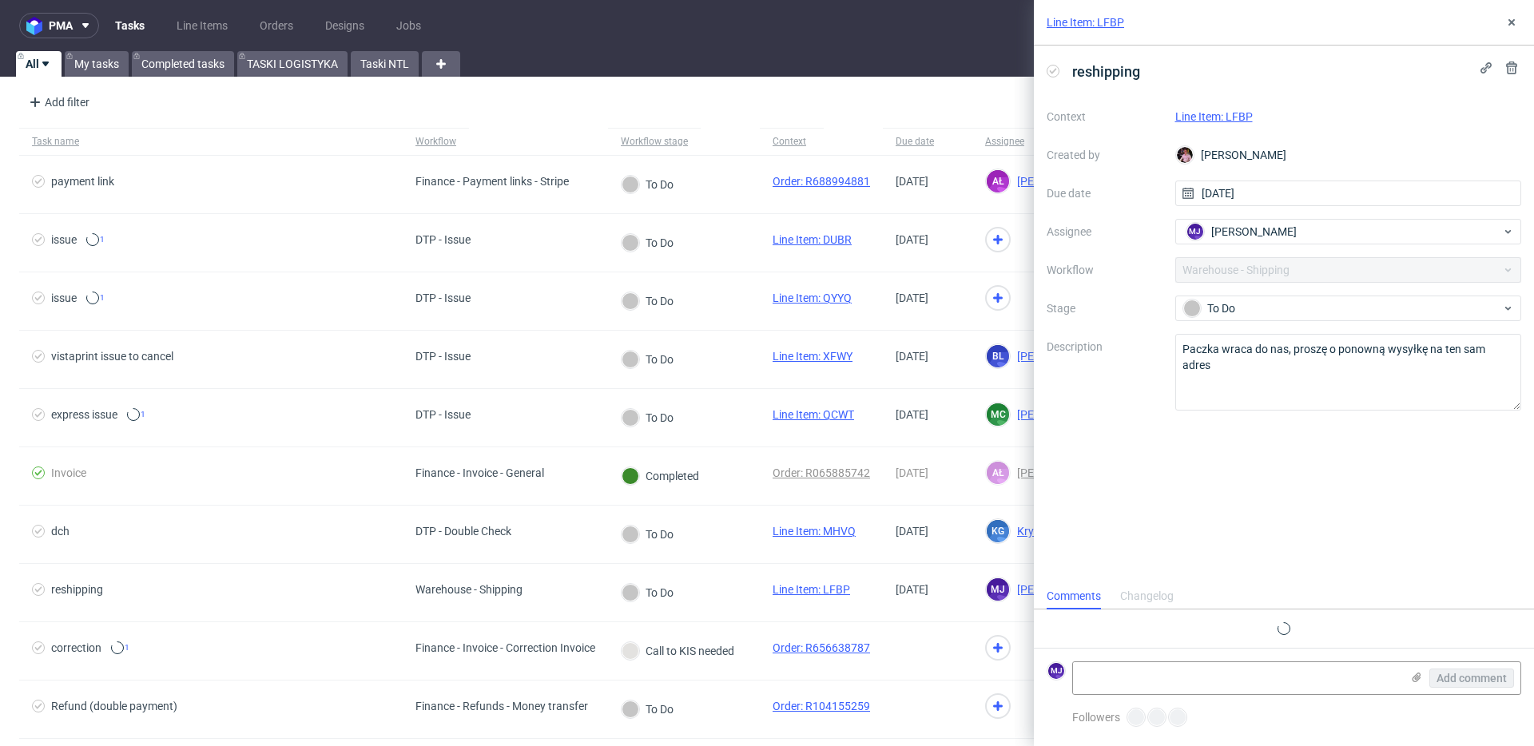
scroll to position [13, 0]
click at [1237, 119] on link "Line Item: LFBP" at bounding box center [1213, 116] width 77 height 13
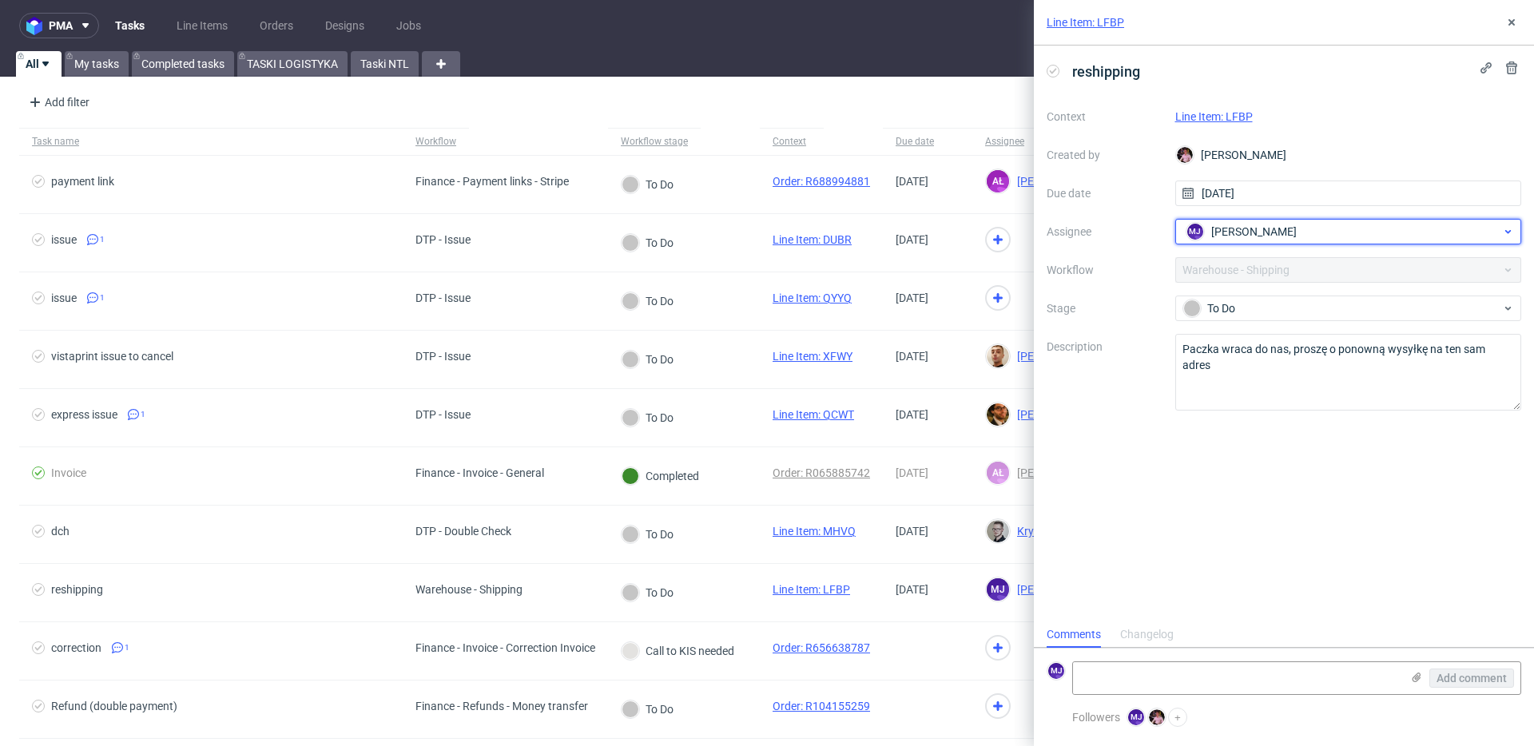
click at [1388, 231] on div "MJ Maciej Jankowski" at bounding box center [1342, 232] width 320 height 26
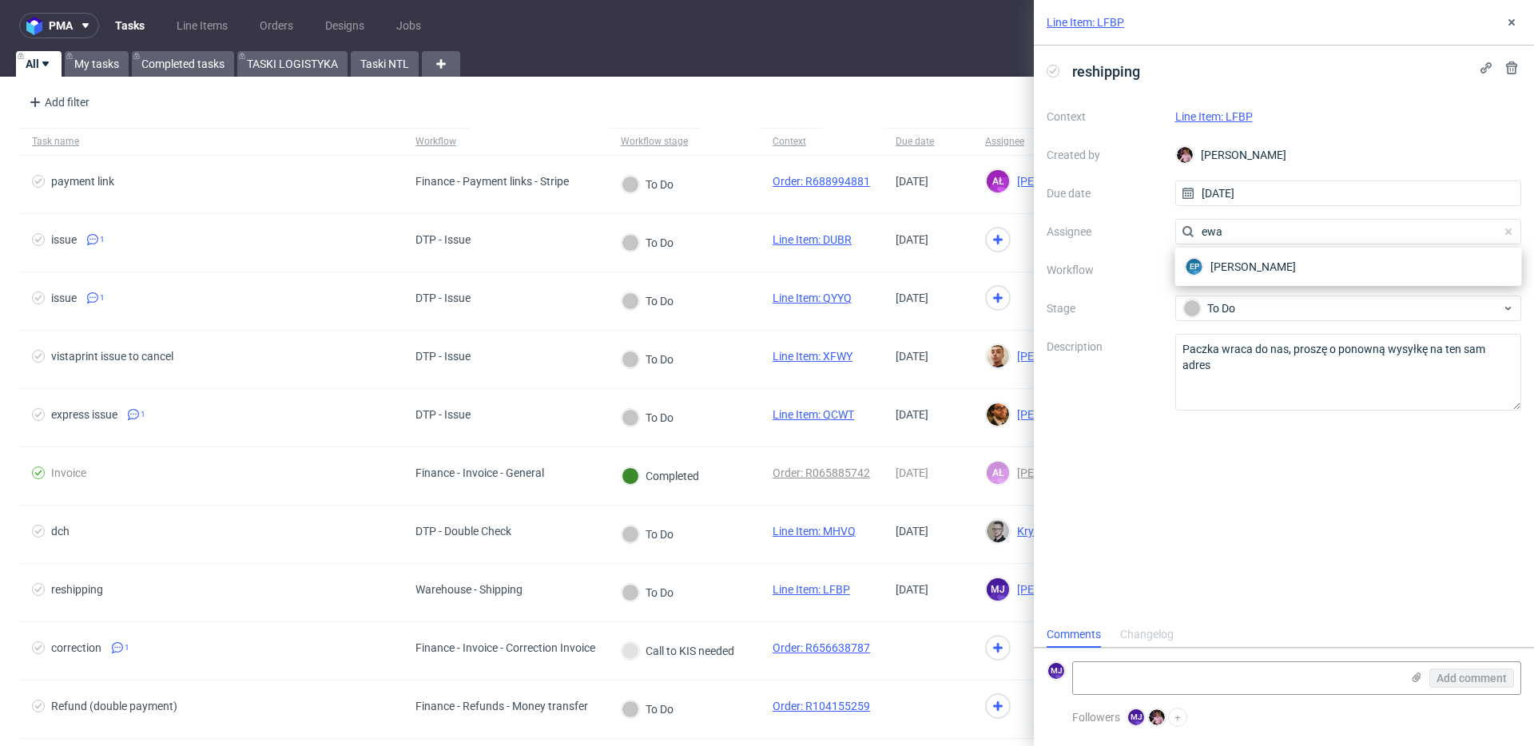
scroll to position [0, 0]
type input "ewa"
click at [1237, 264] on span "Ewa Prus" at bounding box center [1252, 267] width 85 height 16
click at [1515, 19] on icon at bounding box center [1511, 22] width 13 height 13
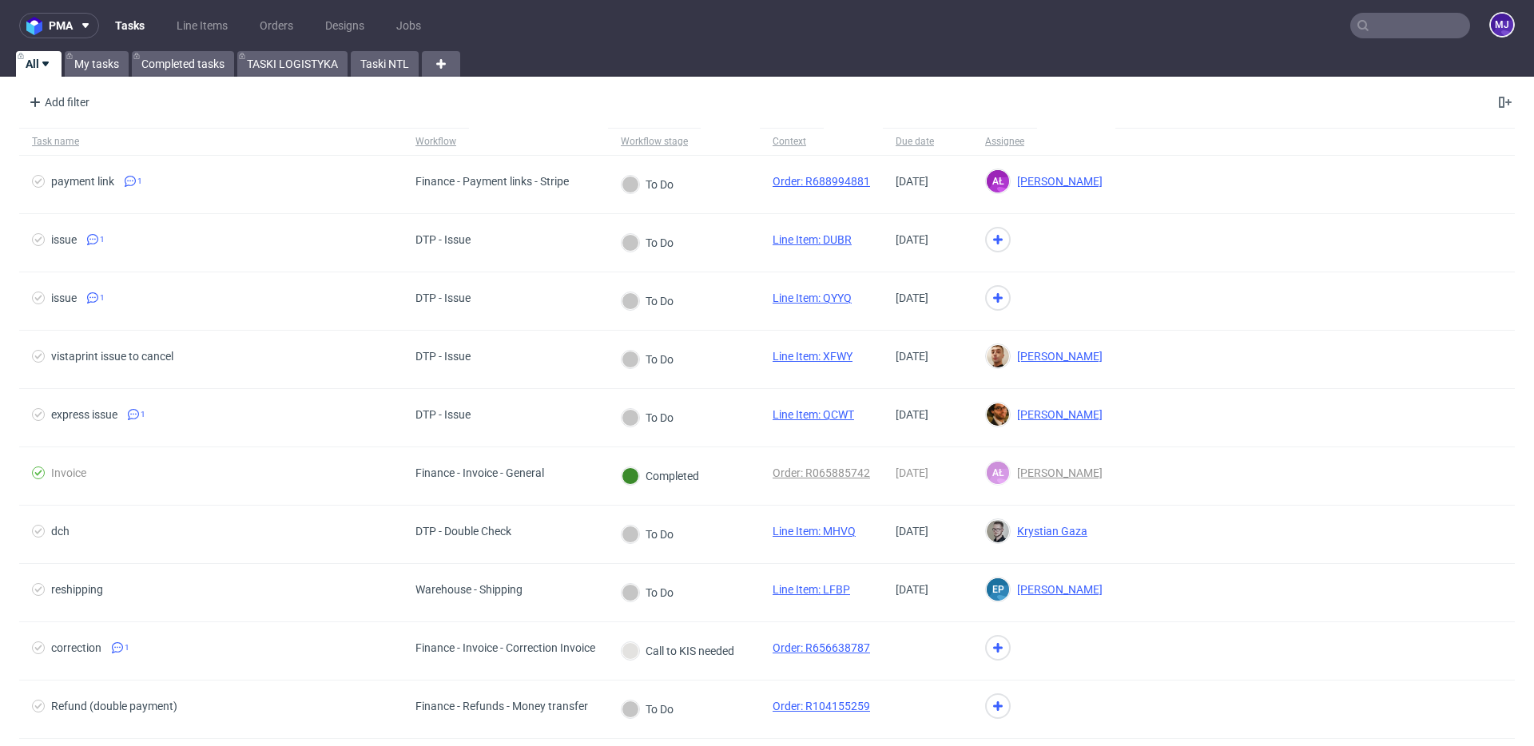
click at [970, 34] on nav "pma Tasks Line Items Orders Designs Jobs MJ" at bounding box center [767, 25] width 1534 height 51
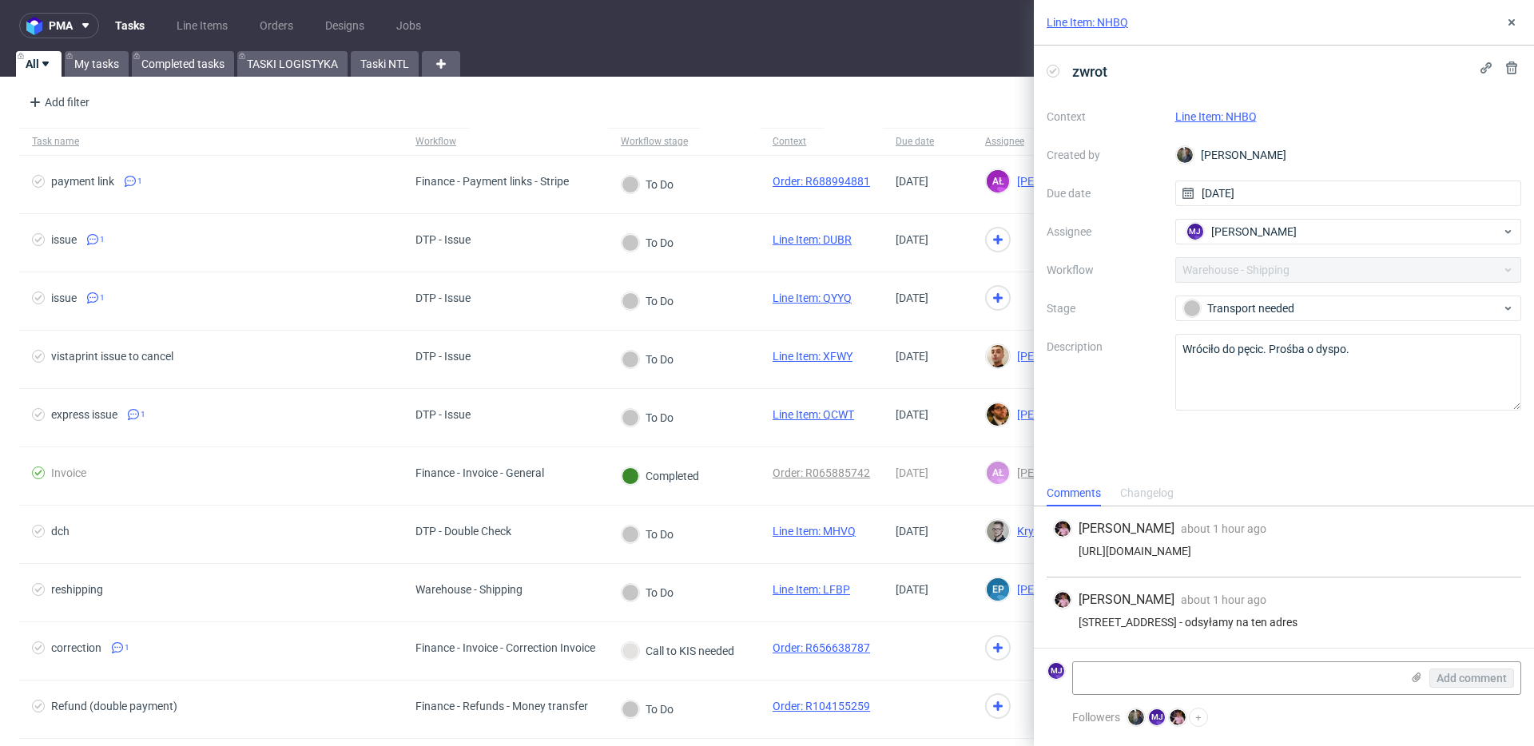
click at [1233, 116] on link "Line Item: NHBQ" at bounding box center [1215, 116] width 81 height 13
click at [1238, 121] on link "Line Item: NHBQ" at bounding box center [1215, 116] width 81 height 13
click at [1277, 229] on span "Maciej Jankowski" at bounding box center [1253, 232] width 85 height 16
type input "ewa"
click at [1249, 264] on span "Ewa Prus" at bounding box center [1252, 267] width 85 height 16
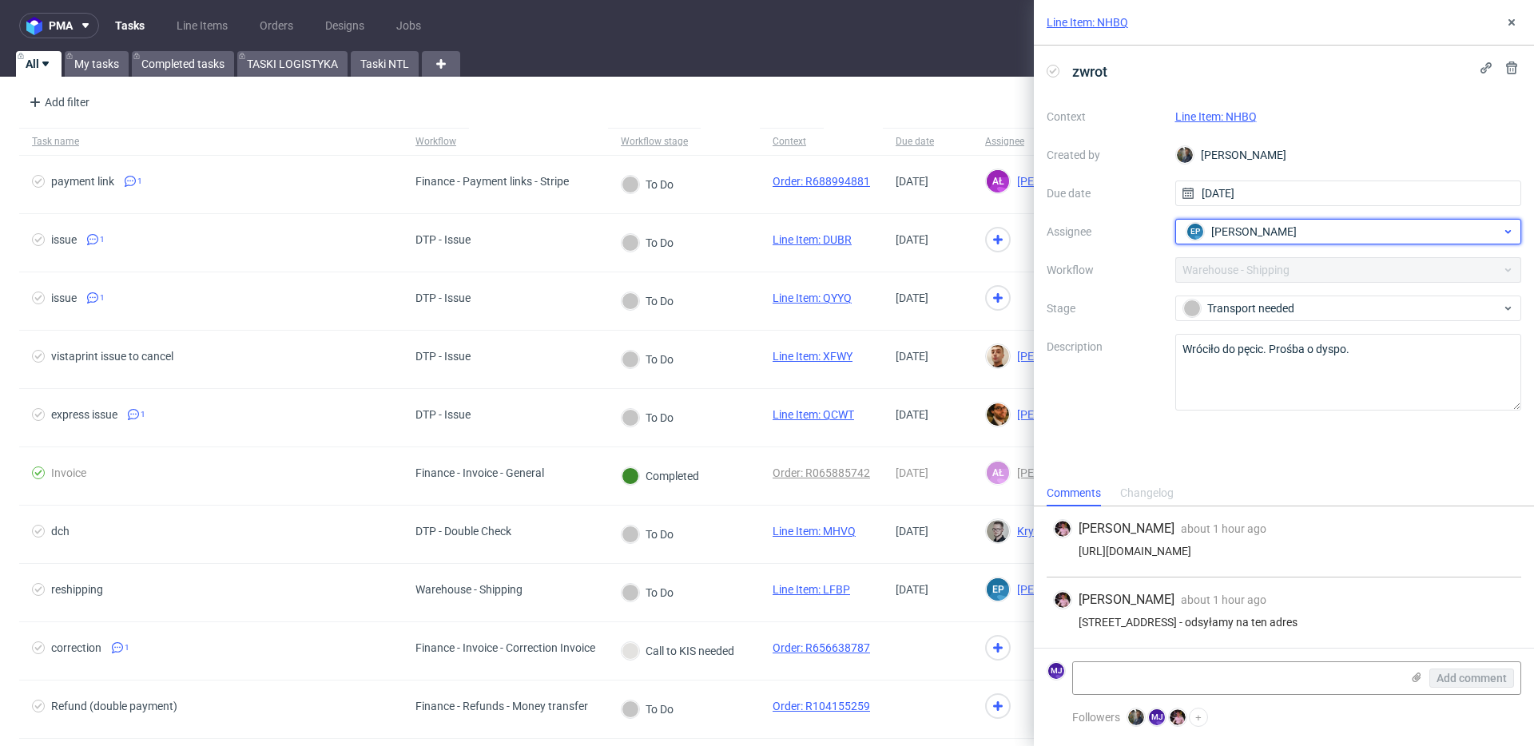
click at [1270, 231] on div "EP Ewa Prus" at bounding box center [1342, 232] width 320 height 26
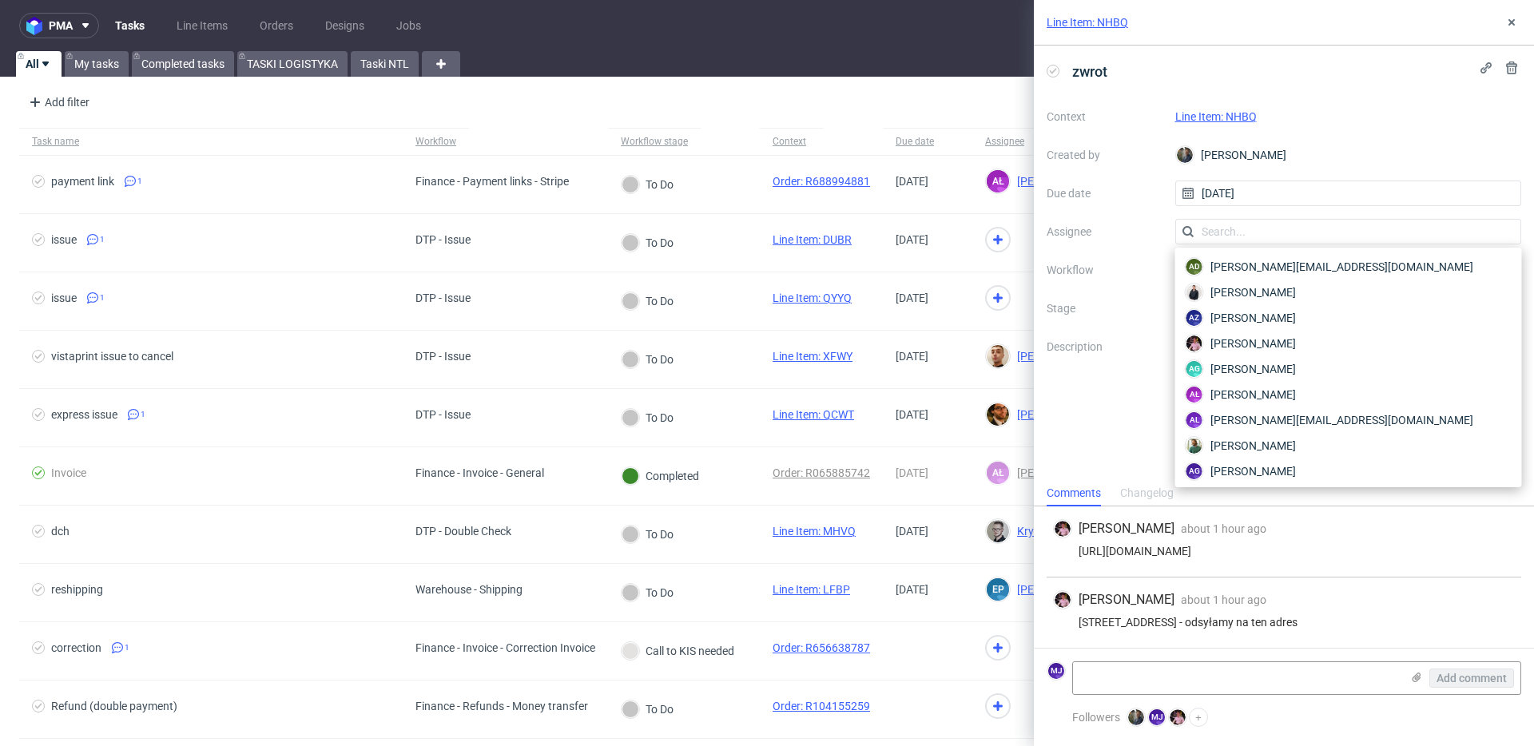
scroll to position [820, 0]
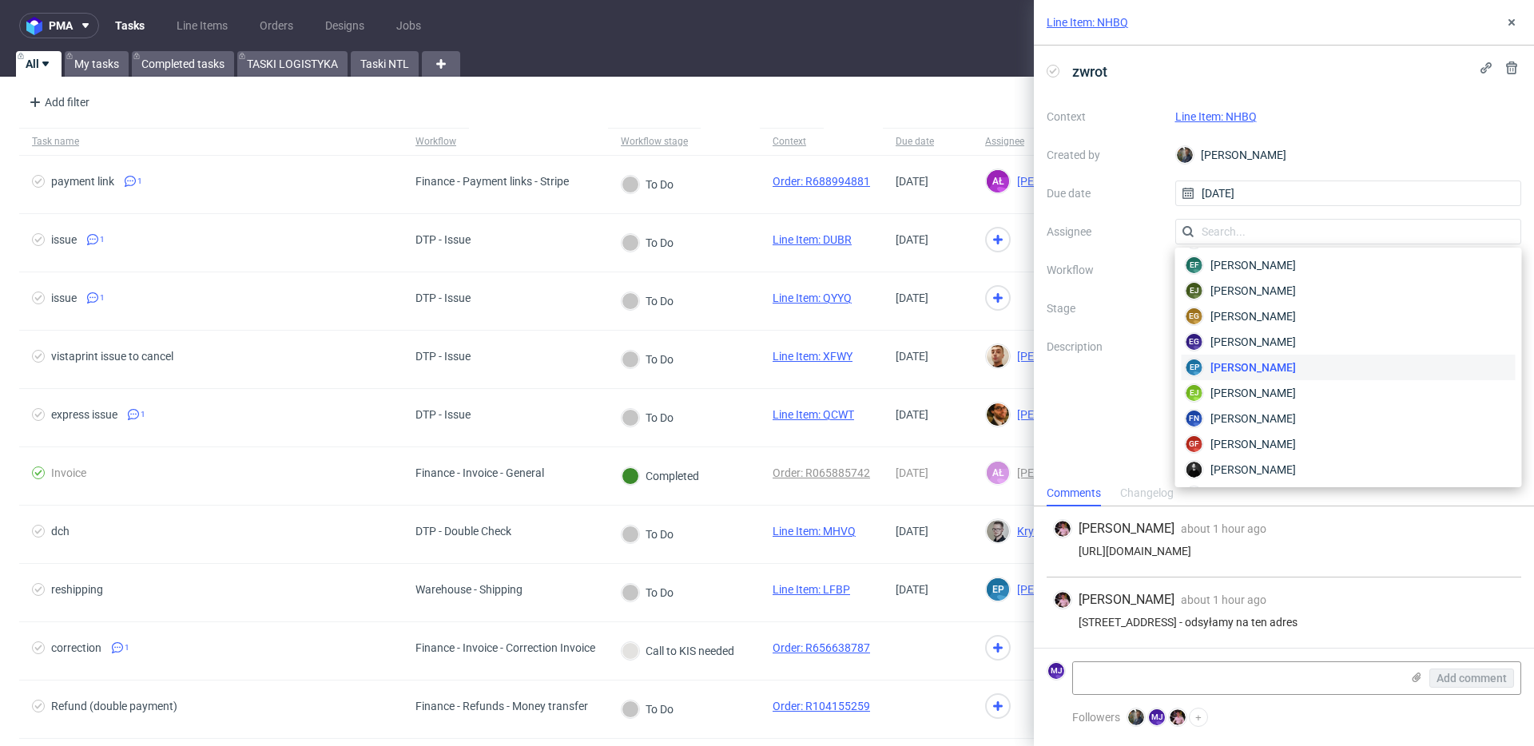
click at [1138, 225] on label "Assignee" at bounding box center [1105, 231] width 116 height 19
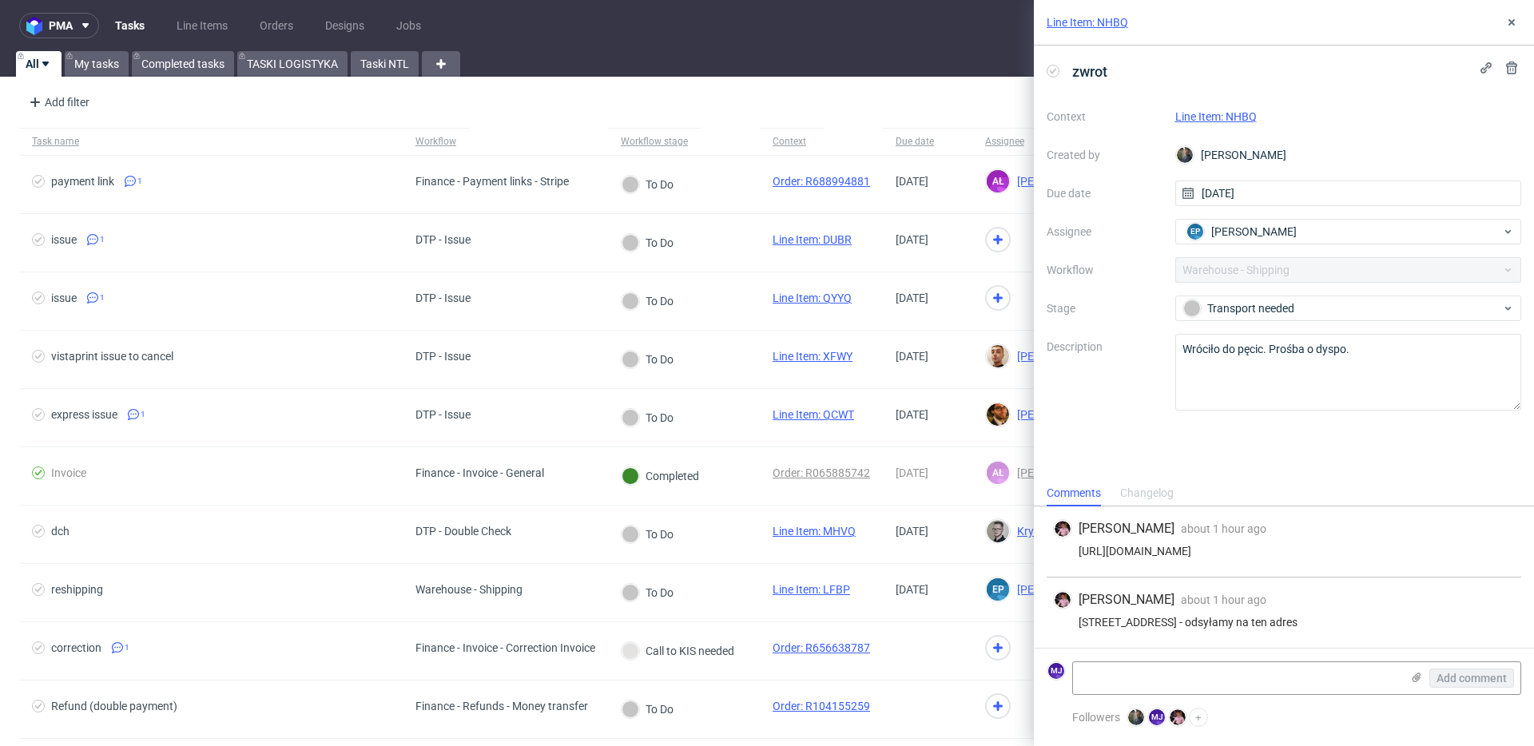
click at [1229, 117] on link "Line Item: NHBQ" at bounding box center [1215, 116] width 81 height 13
click at [1091, 625] on div "Itäinen rantakatu 74D, 20810 Turku - odsyłamy na ten adres" at bounding box center [1284, 622] width 462 height 13
drag, startPoint x: 1091, startPoint y: 625, endPoint x: 1352, endPoint y: 627, distance: 260.5
click at [1352, 627] on div "Itäinen rantakatu 74D, 20810 Turku - odsyłamy na ten adres" at bounding box center [1284, 622] width 462 height 13
copy div "Itäinen rantakatu 74D, 20810 Turku - odsyłamy na ten adres"
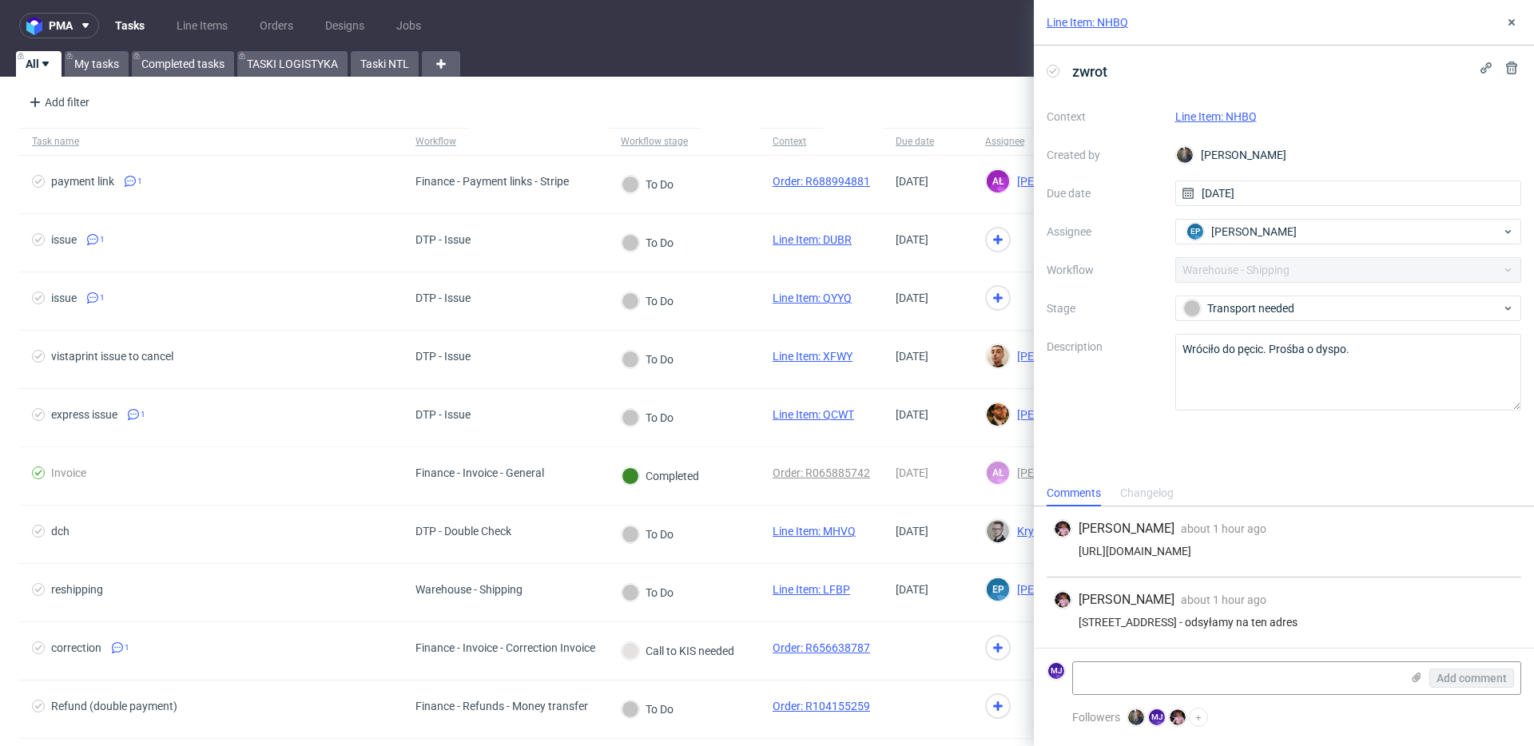
click at [1217, 111] on link "Line Item: NHBQ" at bounding box center [1215, 116] width 81 height 13
click at [1199, 114] on link "Line Item: NHBQ" at bounding box center [1215, 116] width 81 height 13
click at [1098, 621] on div "Itäinen rantakatu 74D, 20810 Turku - odsyłamy na ten adres" at bounding box center [1284, 622] width 462 height 13
drag, startPoint x: 1098, startPoint y: 621, endPoint x: 1165, endPoint y: 621, distance: 66.3
click at [1165, 621] on div "Itäinen rantakatu 74D, 20810 Turku - odsyłamy na ten adres" at bounding box center [1284, 622] width 462 height 13
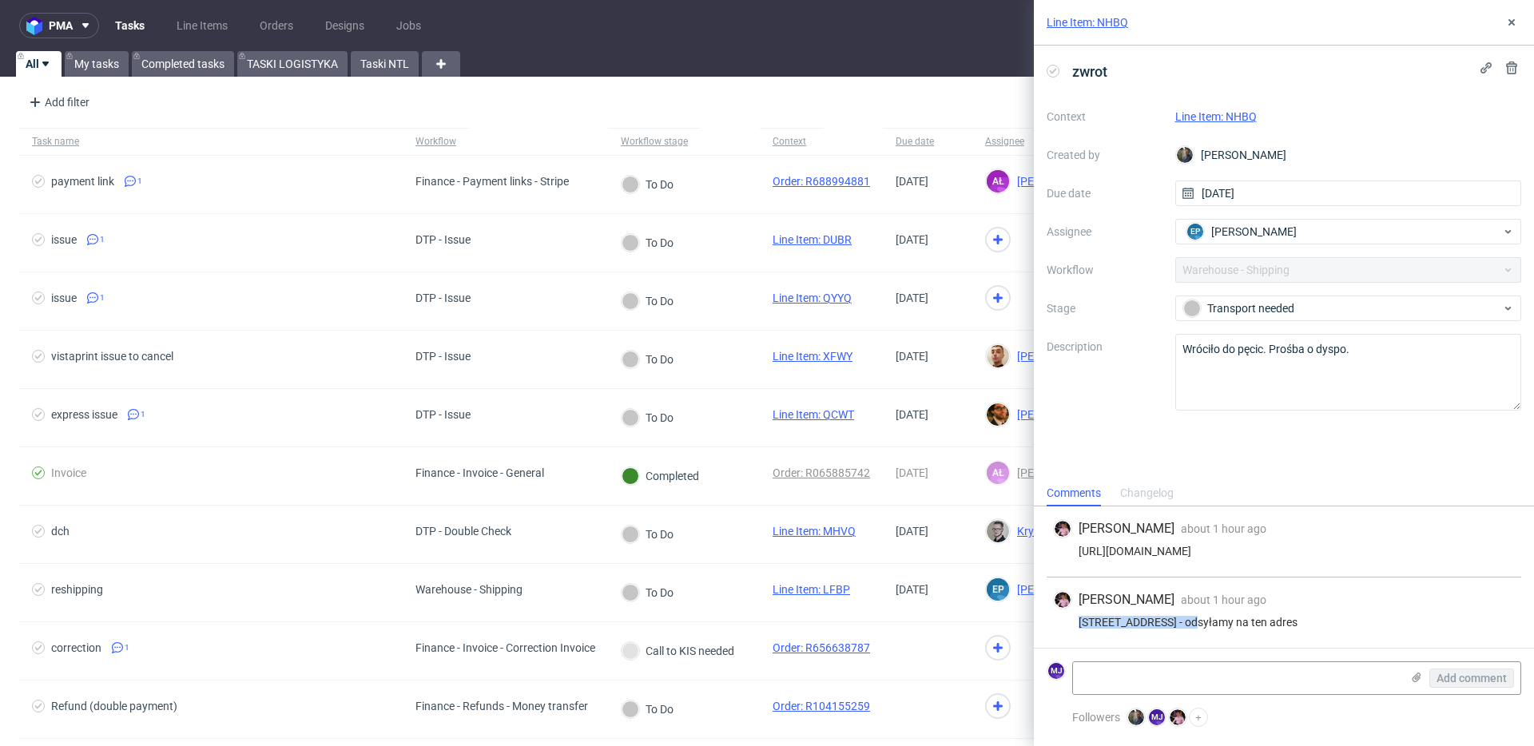
copy div "Itäinen rantakatu 74D"
click at [1229, 622] on div "Itäinen rantakatu 74D, 20810 Turku - odsyłamy na ten adres" at bounding box center [1284, 622] width 462 height 13
copy div "Turku"
click at [1198, 621] on div "Itäinen rantakatu 74D, 20810 Turku - odsyłamy na ten adres" at bounding box center [1284, 622] width 462 height 13
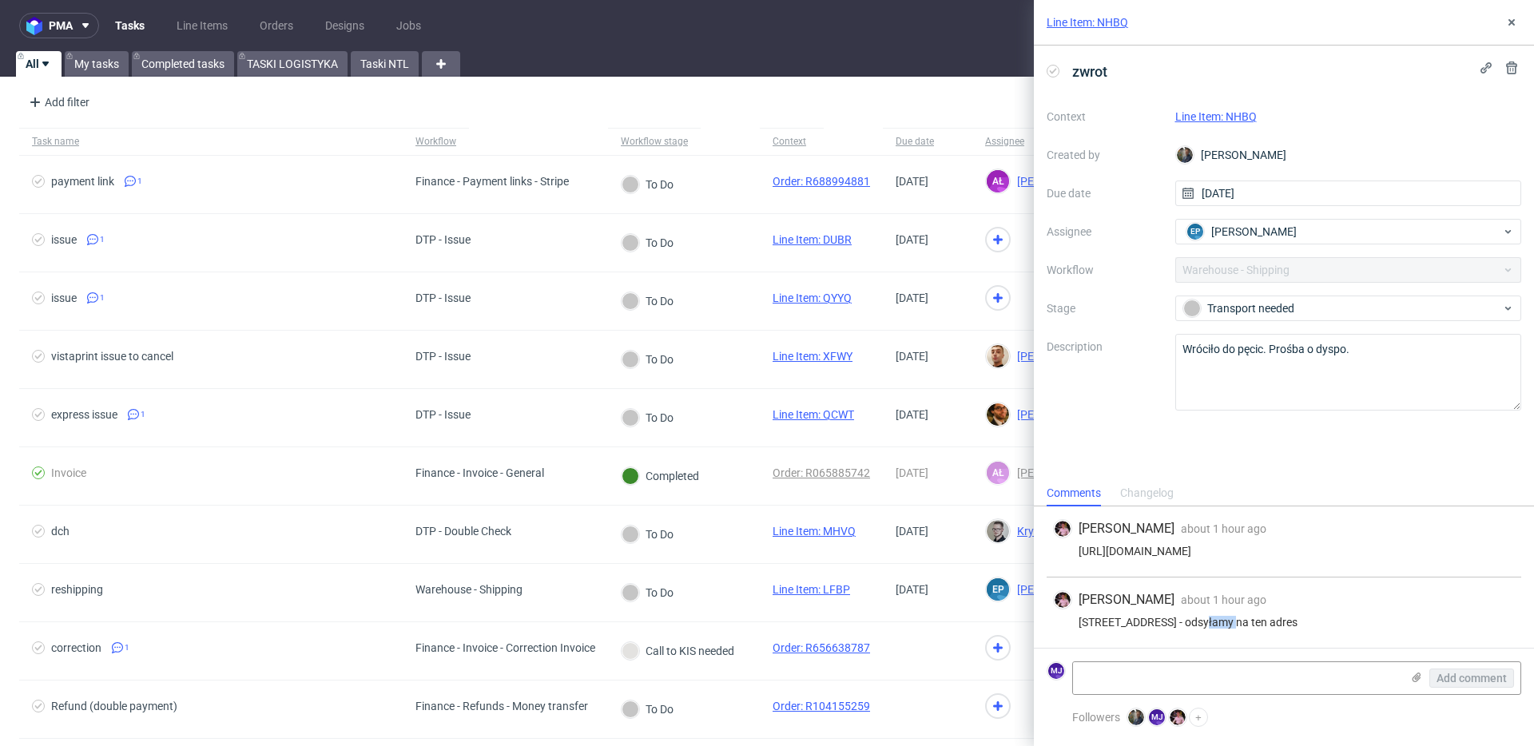
click at [1198, 621] on div "Itäinen rantakatu 74D, 20810 Turku - odsyłamy na ten adres" at bounding box center [1284, 622] width 462 height 13
copy div "20810"
click at [1193, 117] on link "Line Item: NHBQ" at bounding box center [1215, 116] width 81 height 13
click at [1205, 117] on link "Line Item: NHBQ" at bounding box center [1215, 116] width 81 height 13
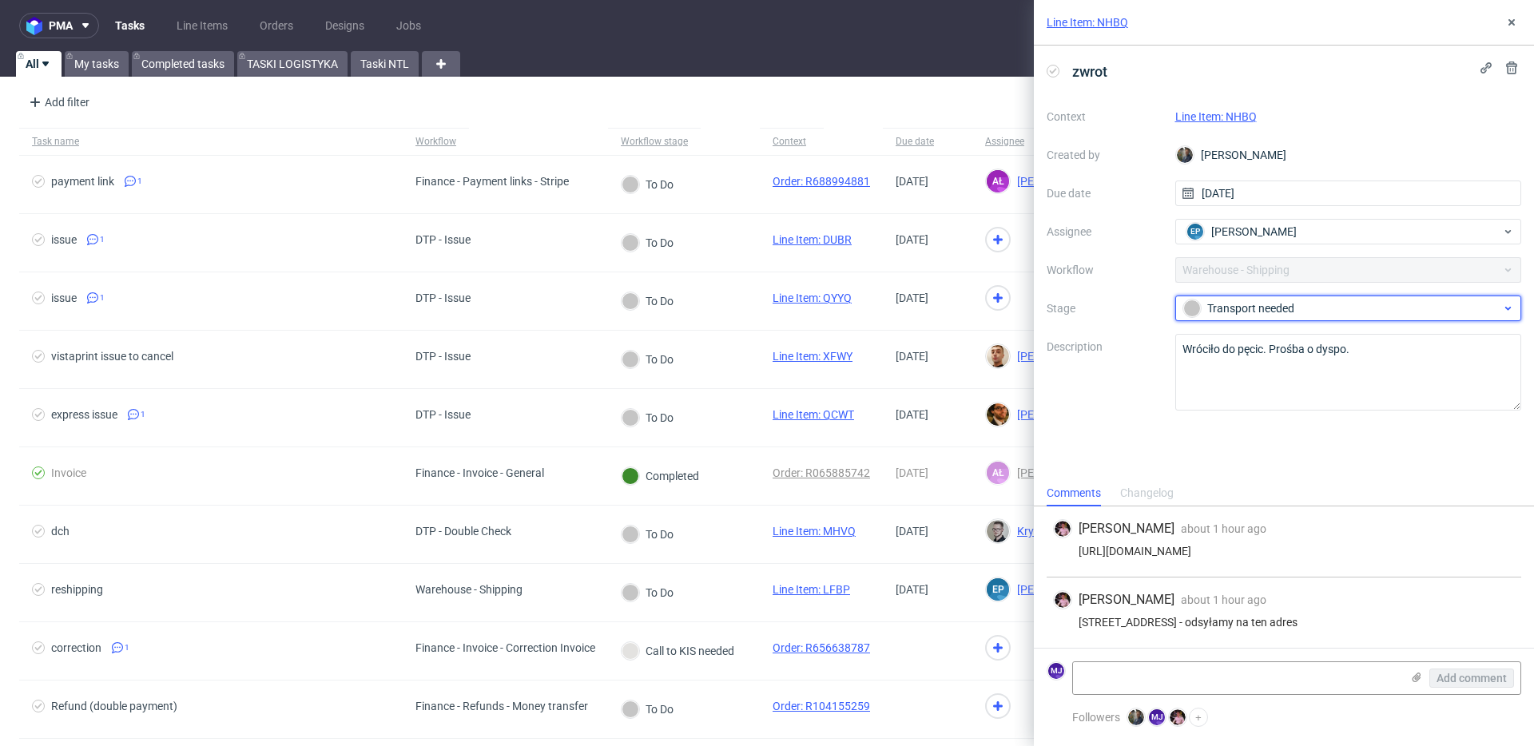
click at [1228, 305] on div "Transport needed" at bounding box center [1342, 309] width 318 height 18
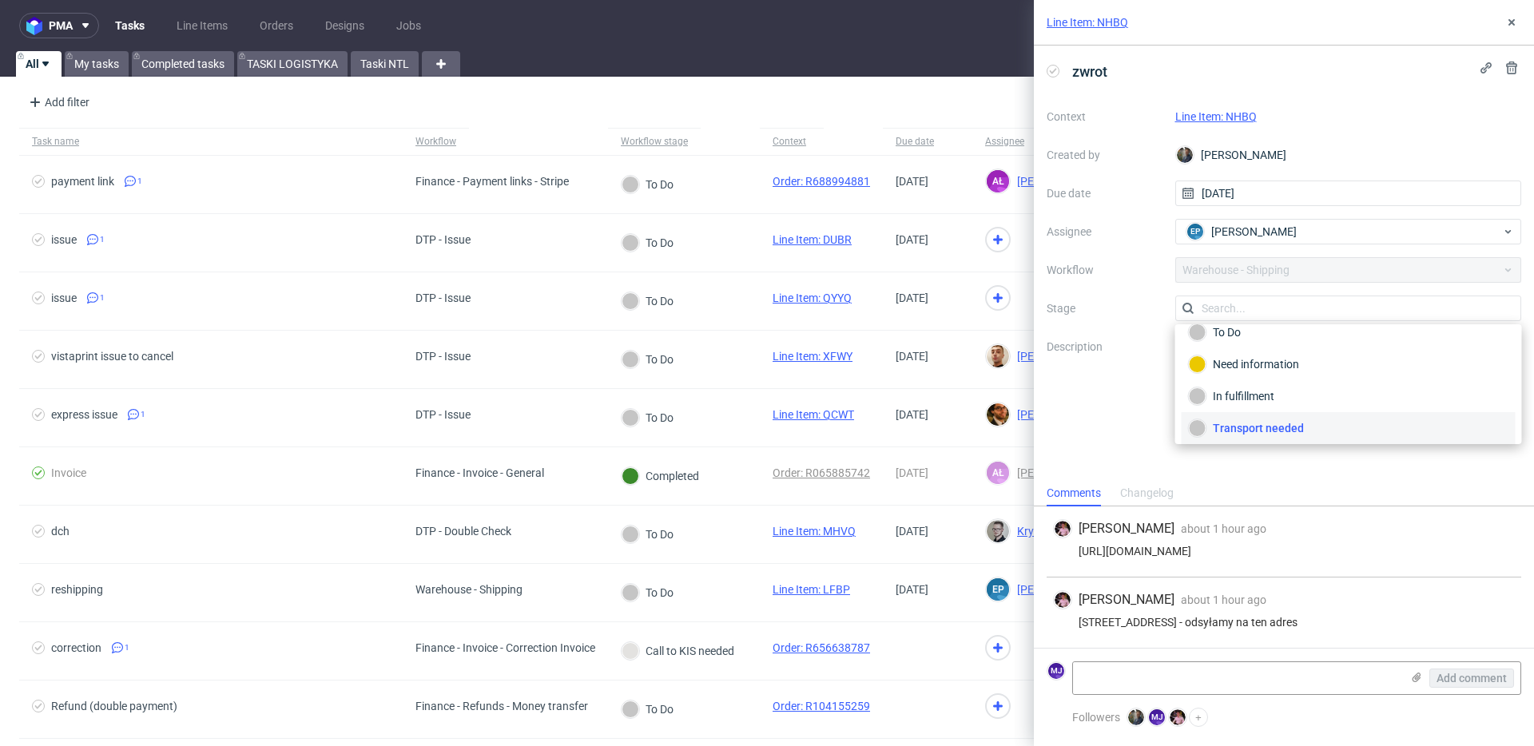
scroll to position [85, 0]
click at [1248, 421] on div "Completed" at bounding box center [1349, 422] width 320 height 18
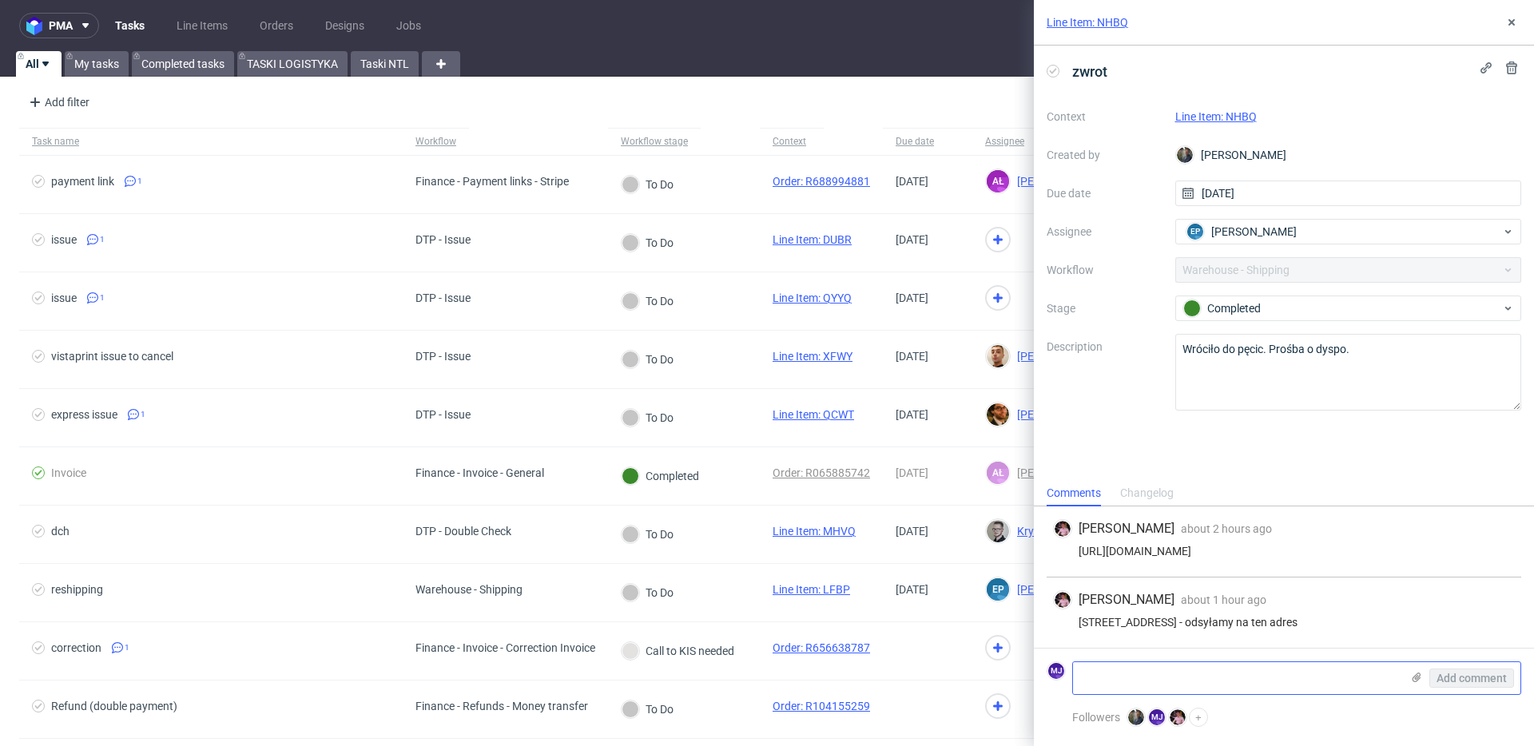
click at [1162, 675] on textarea at bounding box center [1237, 678] width 328 height 32
paste textarea "R137440876_NHBQ_reshipment"
type textarea "R137440876_NHBQ_reshipment"
click at [1444, 676] on span "Add comment" at bounding box center [1471, 678] width 70 height 11
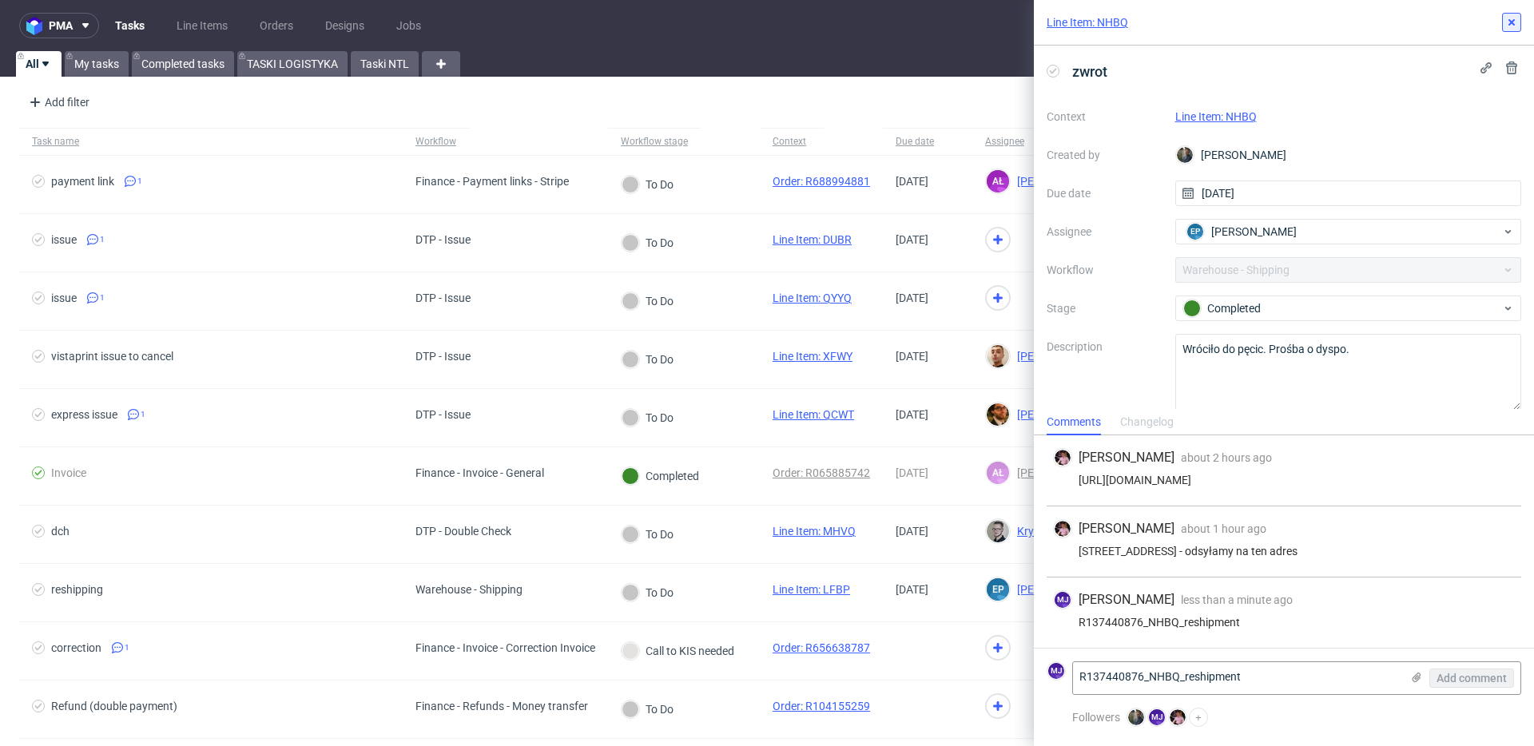
click at [1509, 21] on use at bounding box center [1511, 22] width 6 height 6
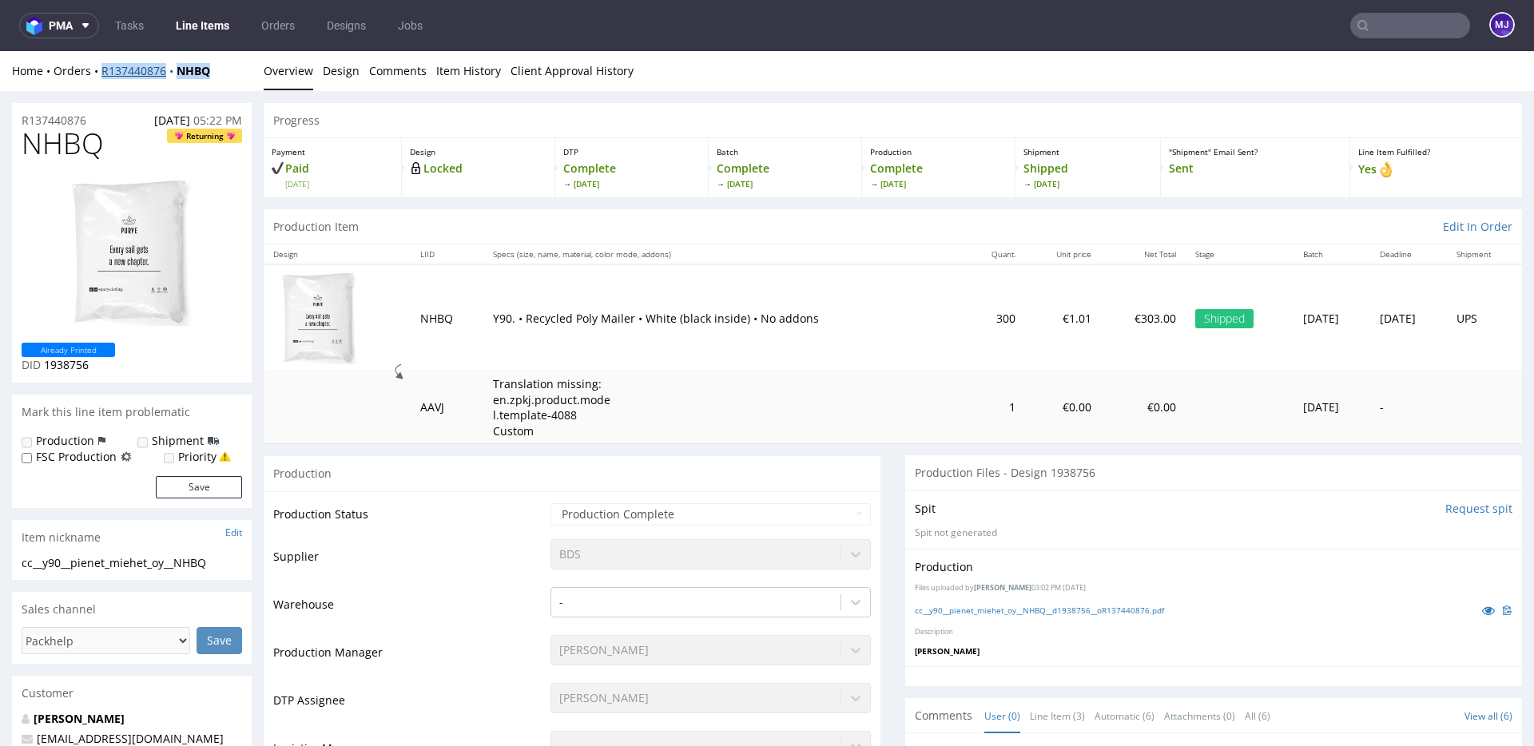
drag, startPoint x: 217, startPoint y: 71, endPoint x: 102, endPoint y: 72, distance: 115.0
click at [102, 72] on div "Home Orders R137440876 NHBQ" at bounding box center [132, 71] width 240 height 16
copy div "R137440876 NHBQ"
click at [218, 73] on div "Home Orders R137440876 NHBQ" at bounding box center [132, 71] width 240 height 16
drag, startPoint x: 218, startPoint y: 72, endPoint x: 196, endPoint y: 60, distance: 25.4
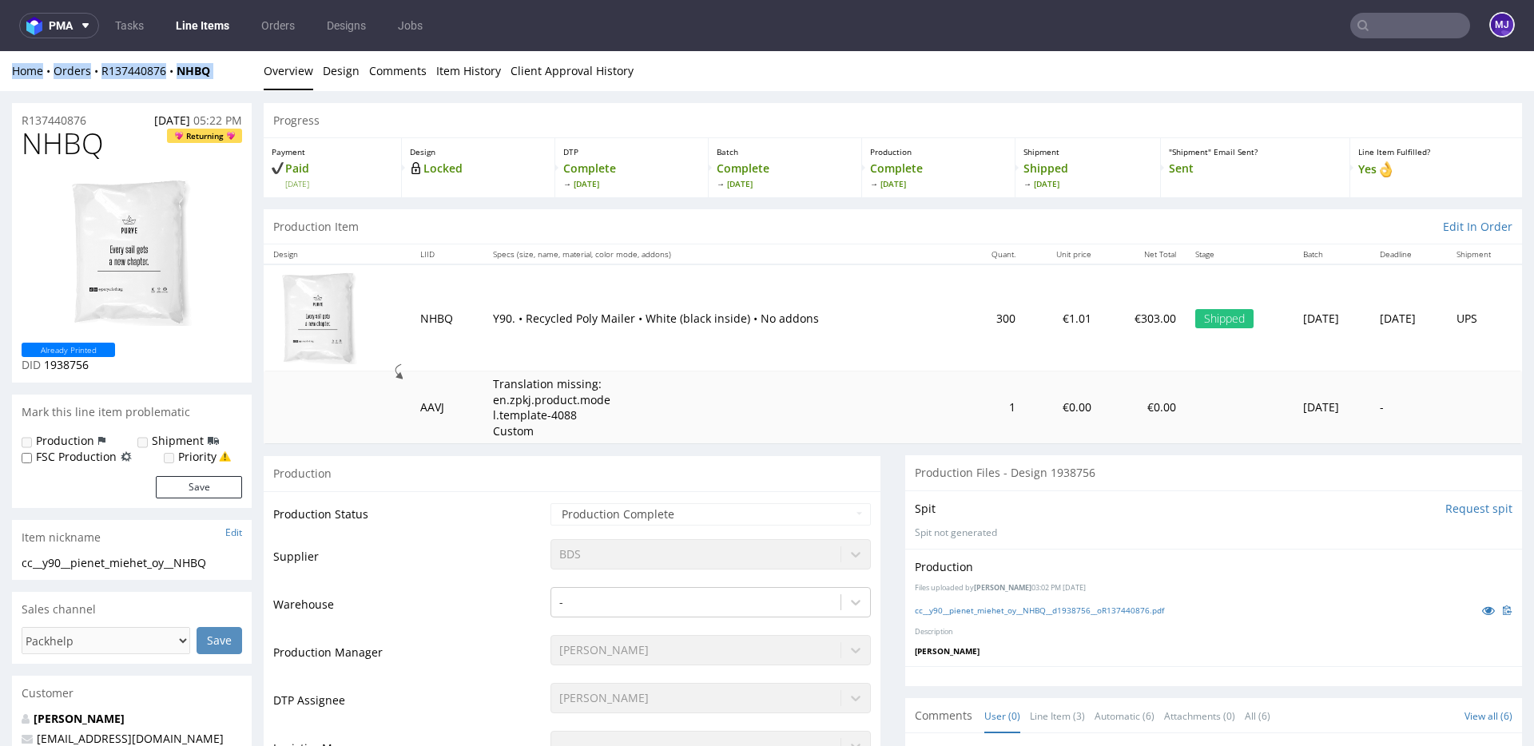
click at [196, 60] on div "Home Orders R137440876 NHBQ Overview Design Comments Item History Client Approv…" at bounding box center [767, 71] width 1534 height 40
click at [221, 62] on div "Home Orders R137440876 NHBQ Overview Design Comments Item History Client Approv…" at bounding box center [767, 71] width 1534 height 40
drag, startPoint x: 213, startPoint y: 71, endPoint x: 102, endPoint y: 69, distance: 111.1
click at [102, 69] on div "Home Orders R137440876 NHBQ" at bounding box center [132, 71] width 240 height 16
copy div "R137440876 NHBQ"
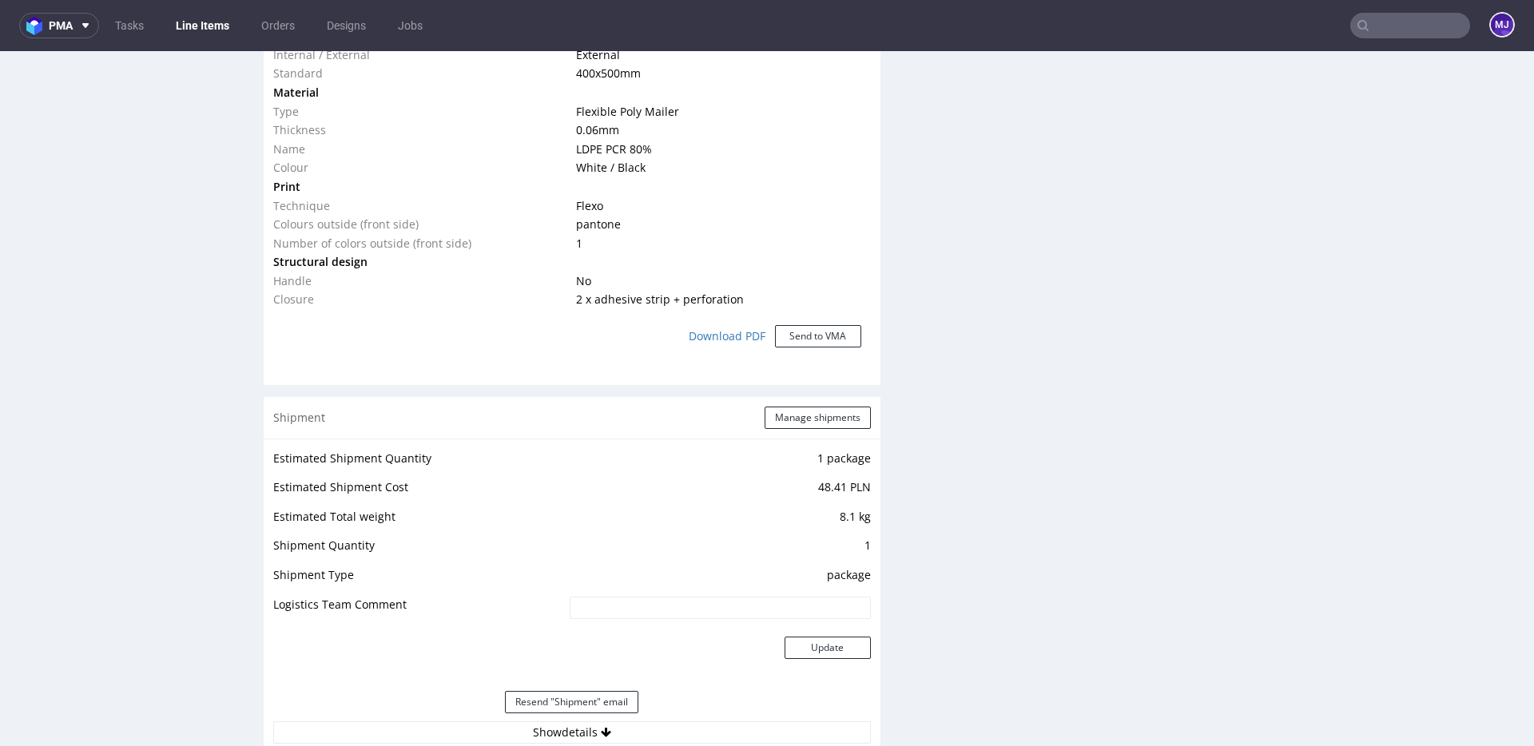
scroll to position [1811, 0]
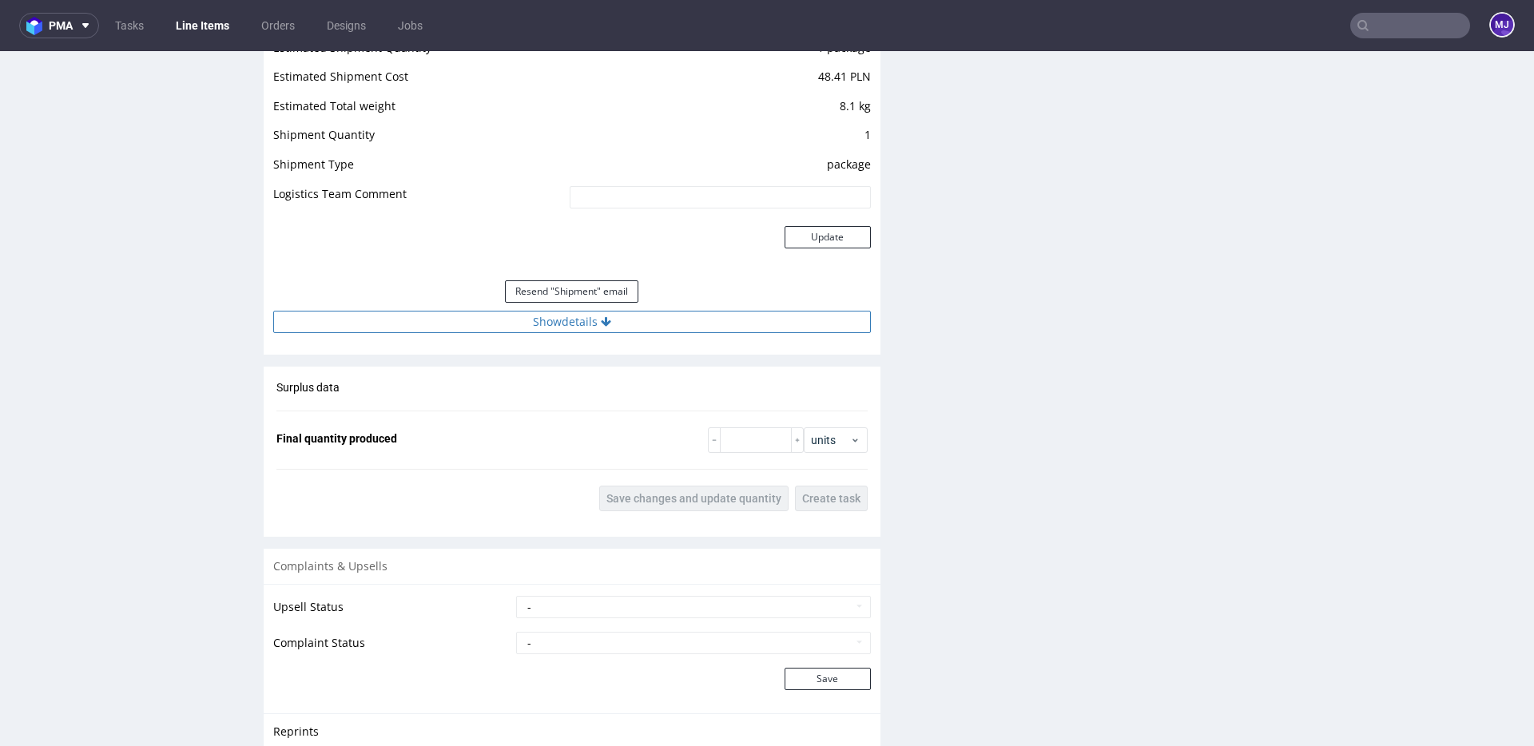
click at [563, 322] on button "Show details" at bounding box center [572, 322] width 598 height 22
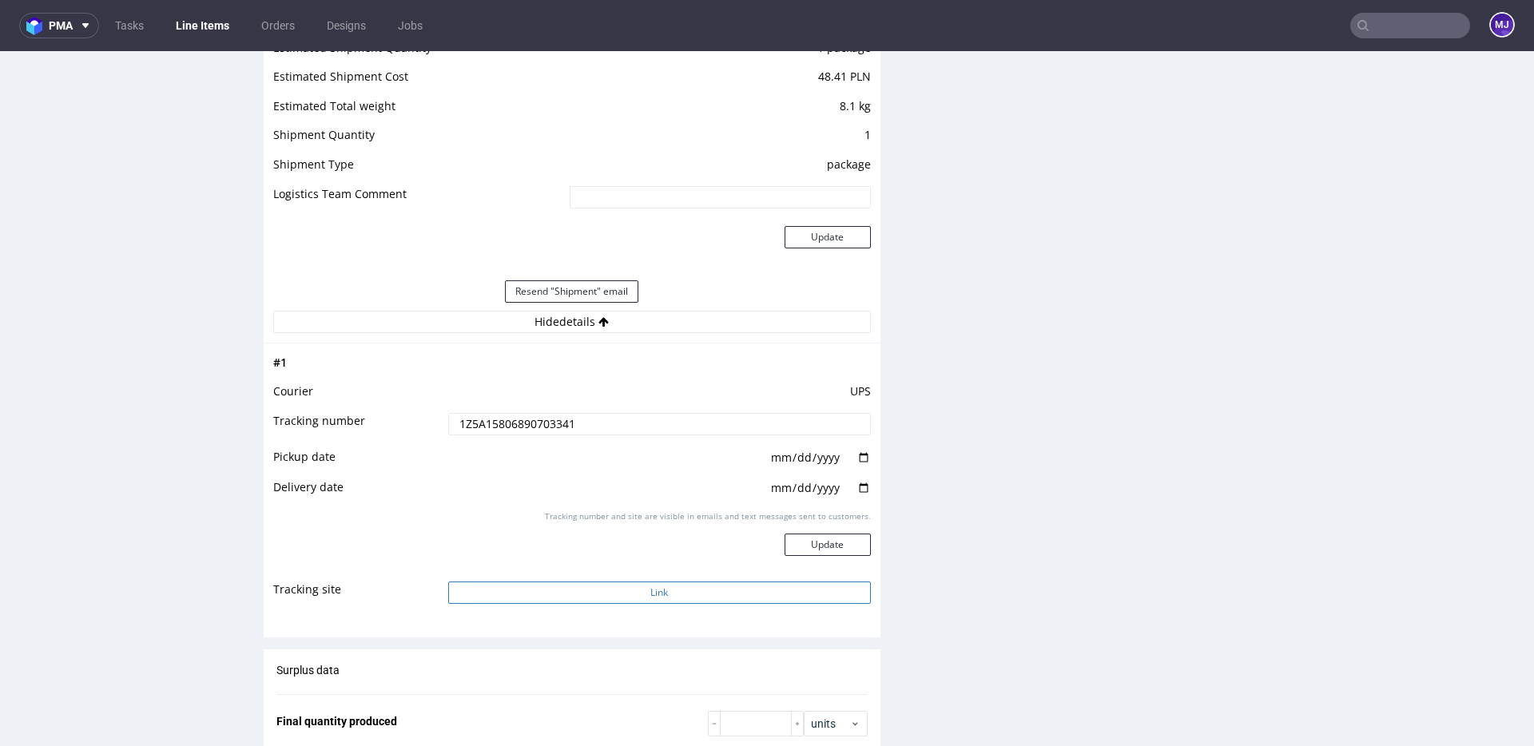
click at [584, 588] on button "Link" at bounding box center [659, 593] width 423 height 22
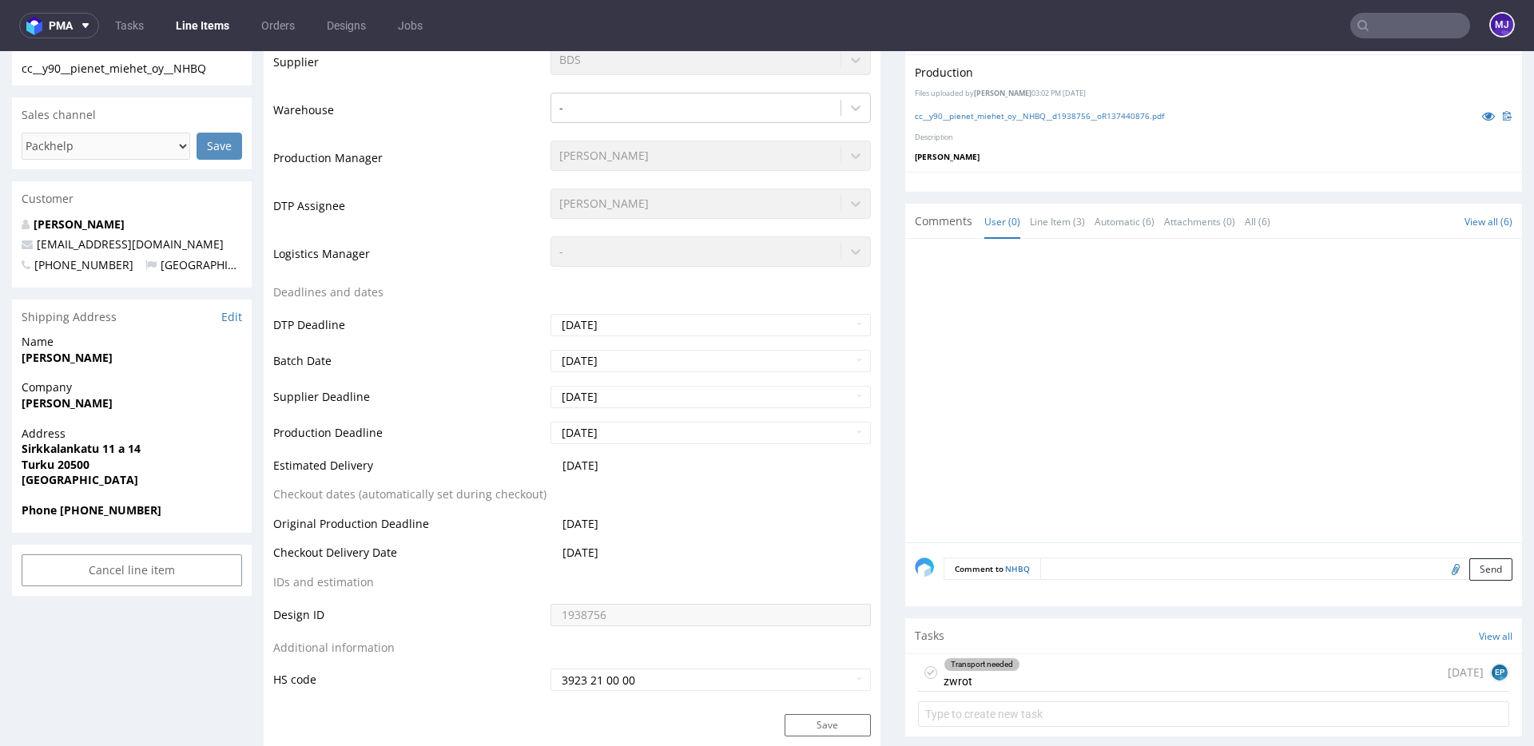
scroll to position [511, 0]
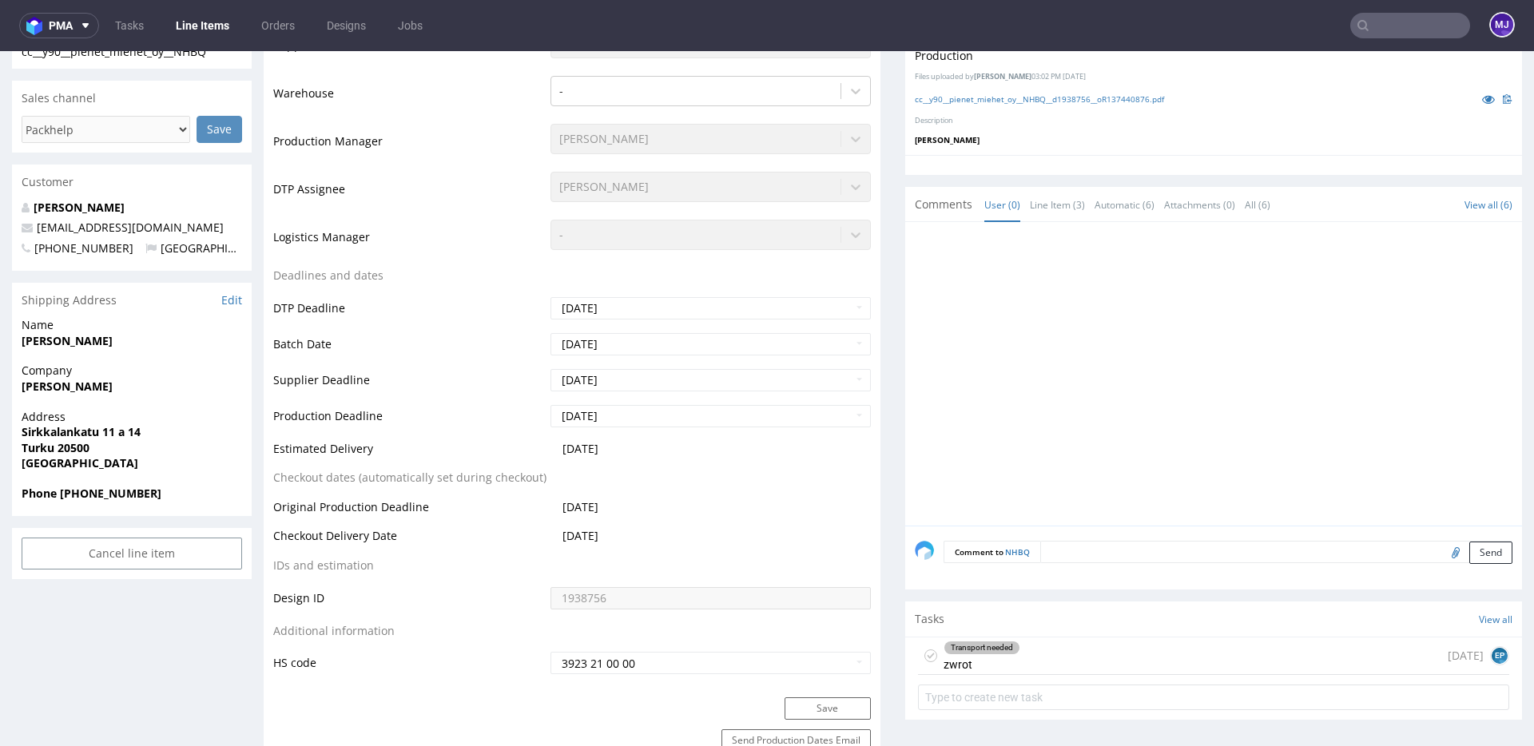
click at [39, 346] on strong "[PERSON_NAME]" at bounding box center [67, 340] width 91 height 15
drag, startPoint x: 39, startPoint y: 346, endPoint x: 103, endPoint y: 346, distance: 63.9
click at [103, 346] on strong "[PERSON_NAME]" at bounding box center [67, 340] width 91 height 15
copy strong "[PERSON_NAME]"
click at [40, 434] on strong "Sirkkalankatu 11 a 14" at bounding box center [81, 431] width 119 height 15
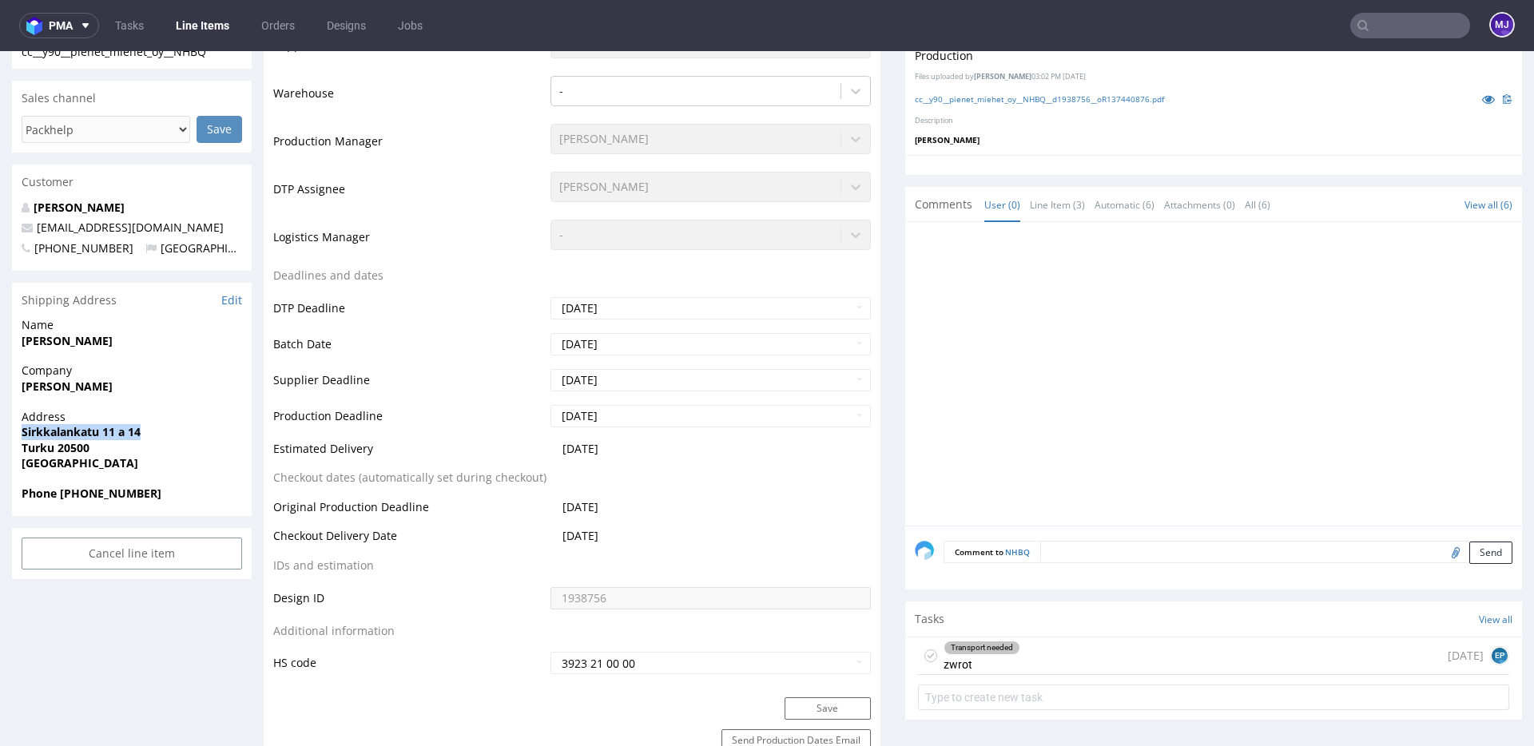
drag, startPoint x: 40, startPoint y: 434, endPoint x: 124, endPoint y: 434, distance: 83.9
click at [124, 434] on strong "Sirkkalankatu 11 a 14" at bounding box center [81, 431] width 119 height 15
copy strong "Sirkkalankatu 11 a 14"
click at [147, 486] on span "Phone +358447431111" at bounding box center [132, 494] width 220 height 16
click at [130, 494] on strong "Phone +358447431111" at bounding box center [92, 493] width 140 height 15
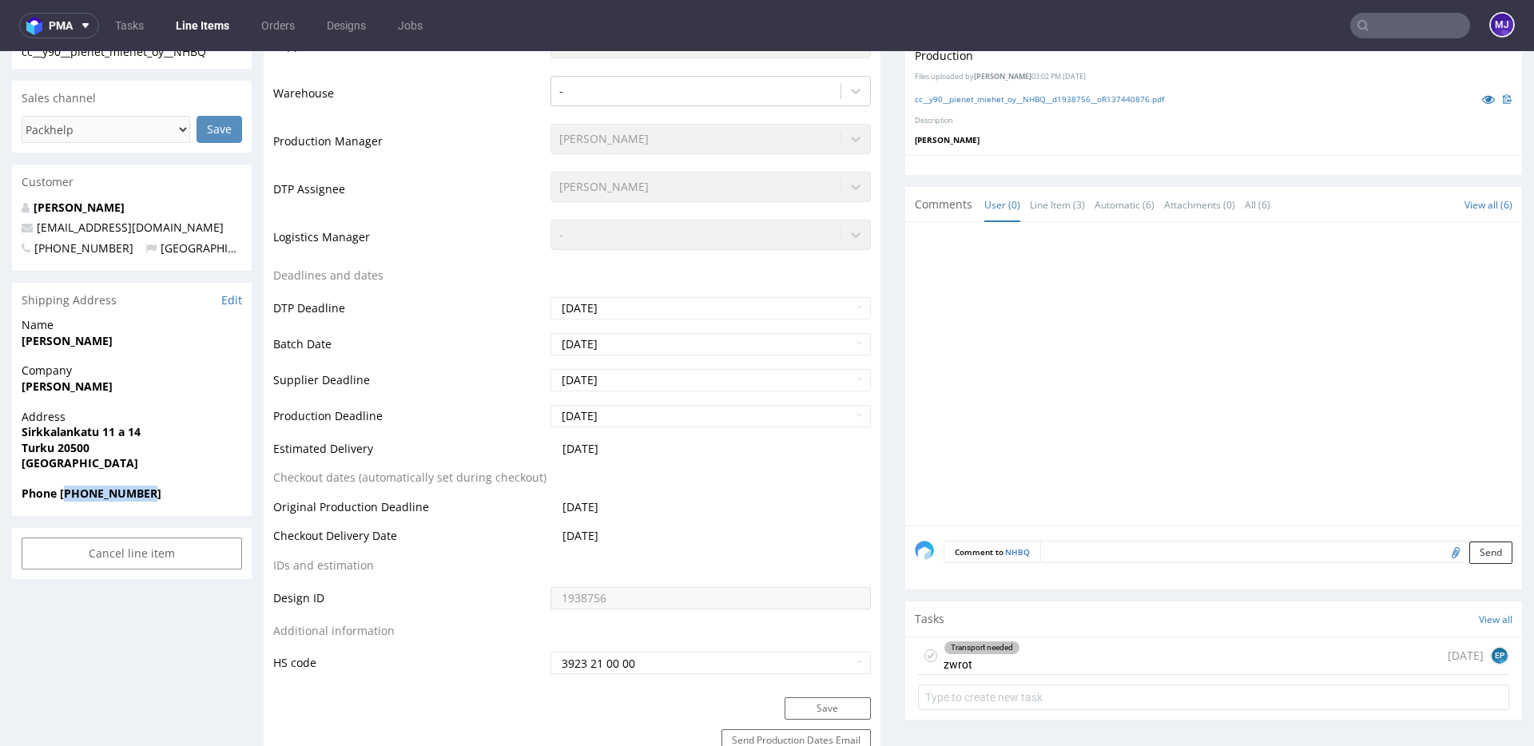
click at [130, 494] on strong "Phone +358447431111" at bounding box center [92, 493] width 140 height 15
copy strong "358447431111"
drag, startPoint x: 175, startPoint y: 228, endPoint x: 41, endPoint y: 232, distance: 134.3
click at [41, 232] on p "info@puryeclothing.com" at bounding box center [132, 228] width 220 height 16
click at [189, 224] on p "info@puryeclothing.com" at bounding box center [132, 228] width 220 height 16
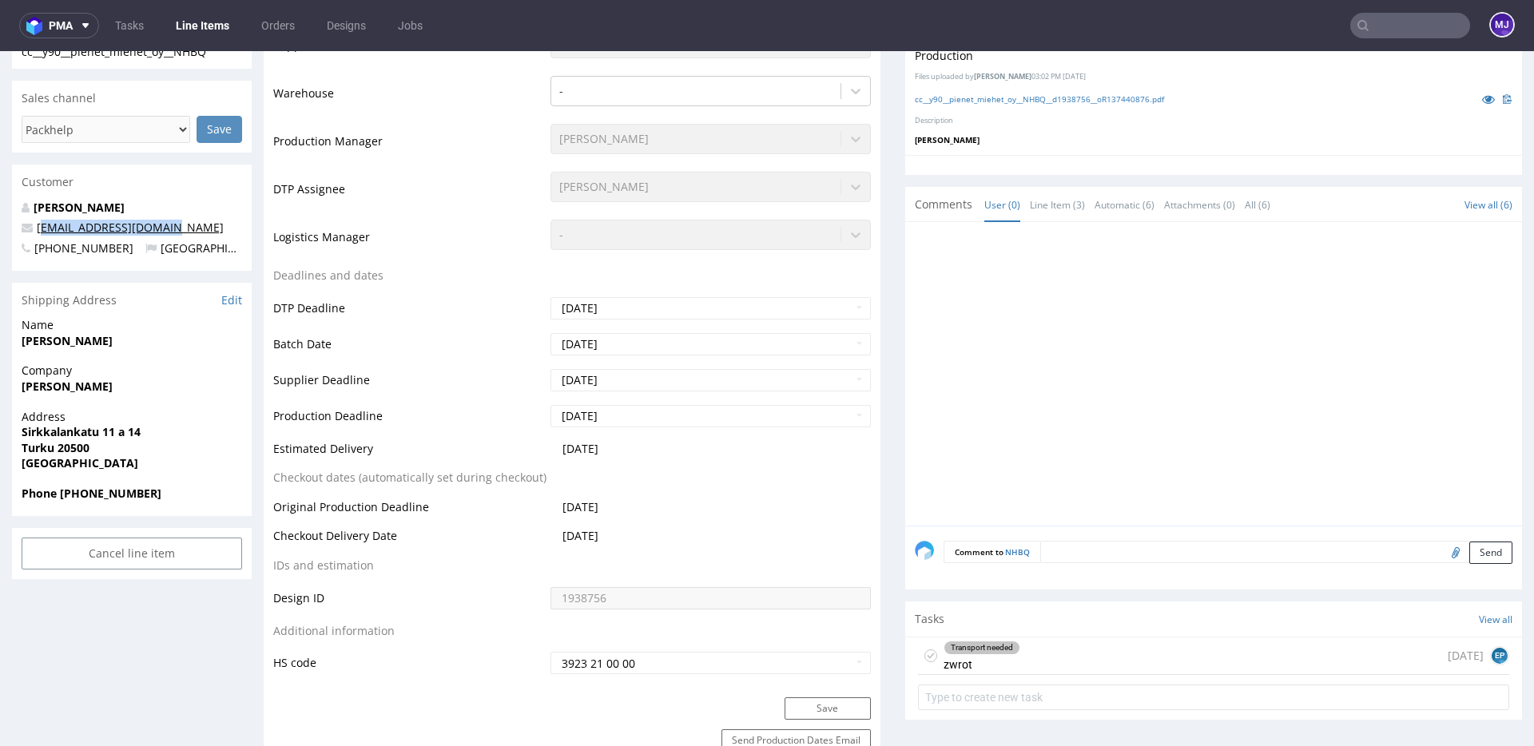
drag, startPoint x: 168, startPoint y: 225, endPoint x: 38, endPoint y: 224, distance: 129.4
click at [38, 224] on p "info@puryeclothing.com" at bounding box center [132, 228] width 220 height 16
copy link "nfo@puryeclothing.com"
click at [172, 226] on p "info@puryeclothing.com" at bounding box center [132, 228] width 220 height 16
drag, startPoint x: 168, startPoint y: 226, endPoint x: 0, endPoint y: 227, distance: 167.8
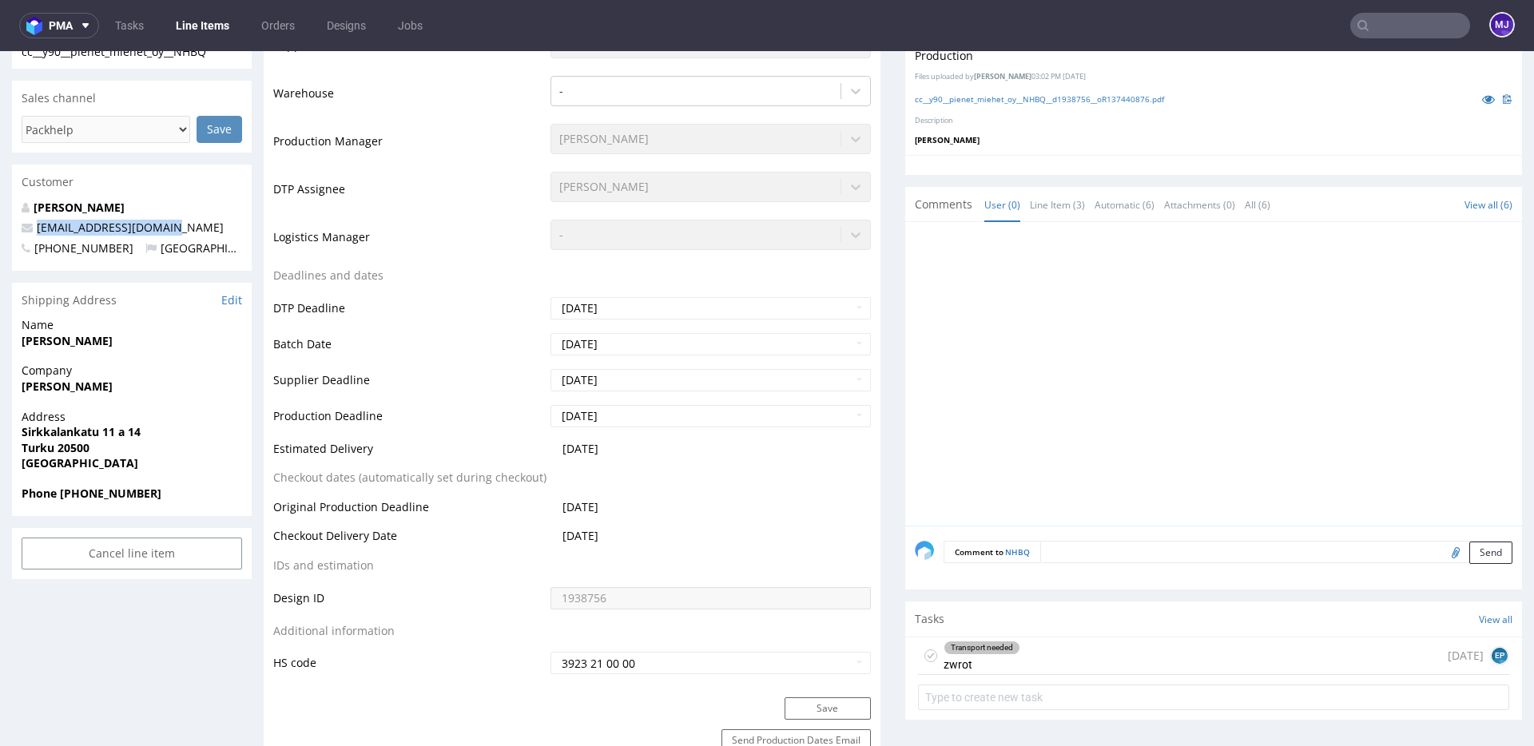
copy span "info@puryeclothing.com"
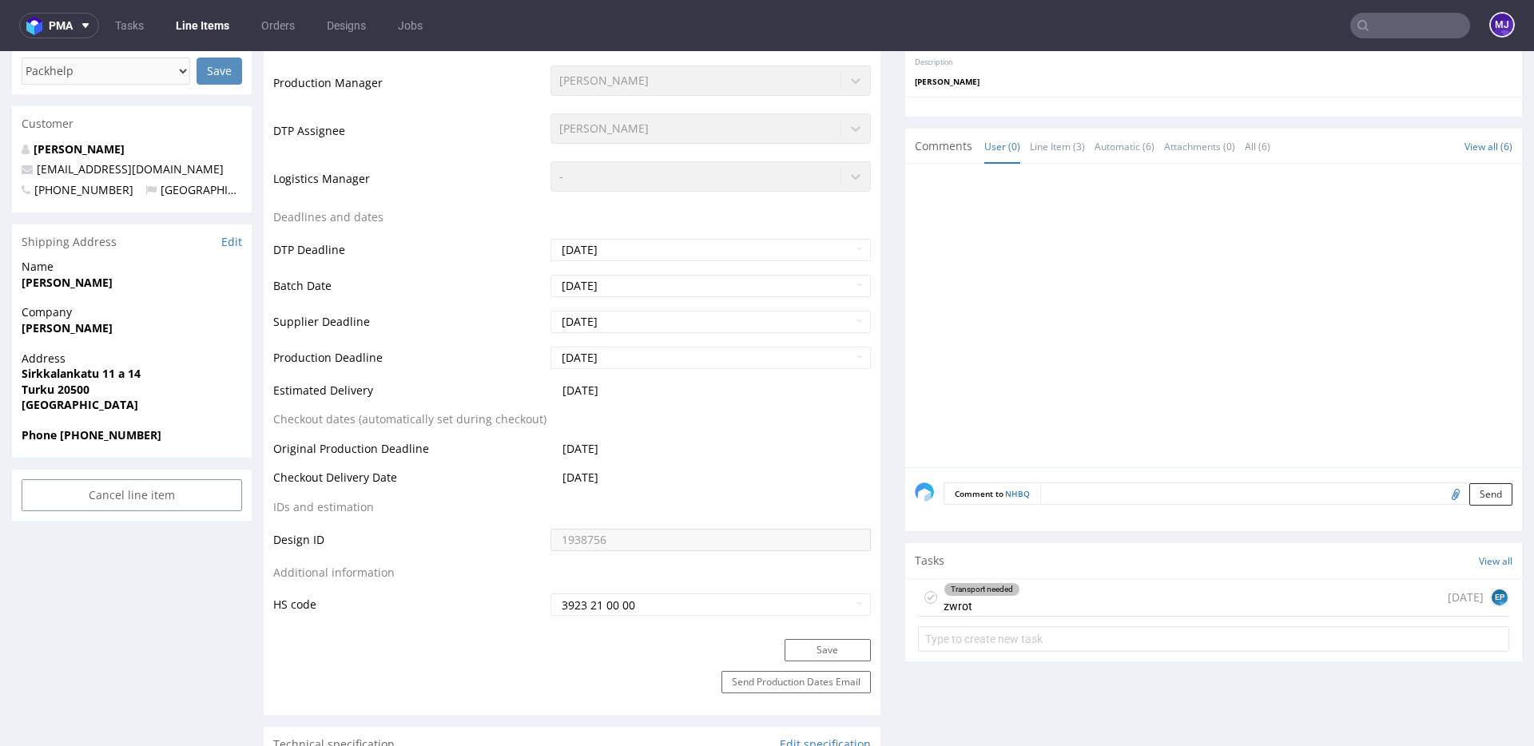
scroll to position [575, 0]
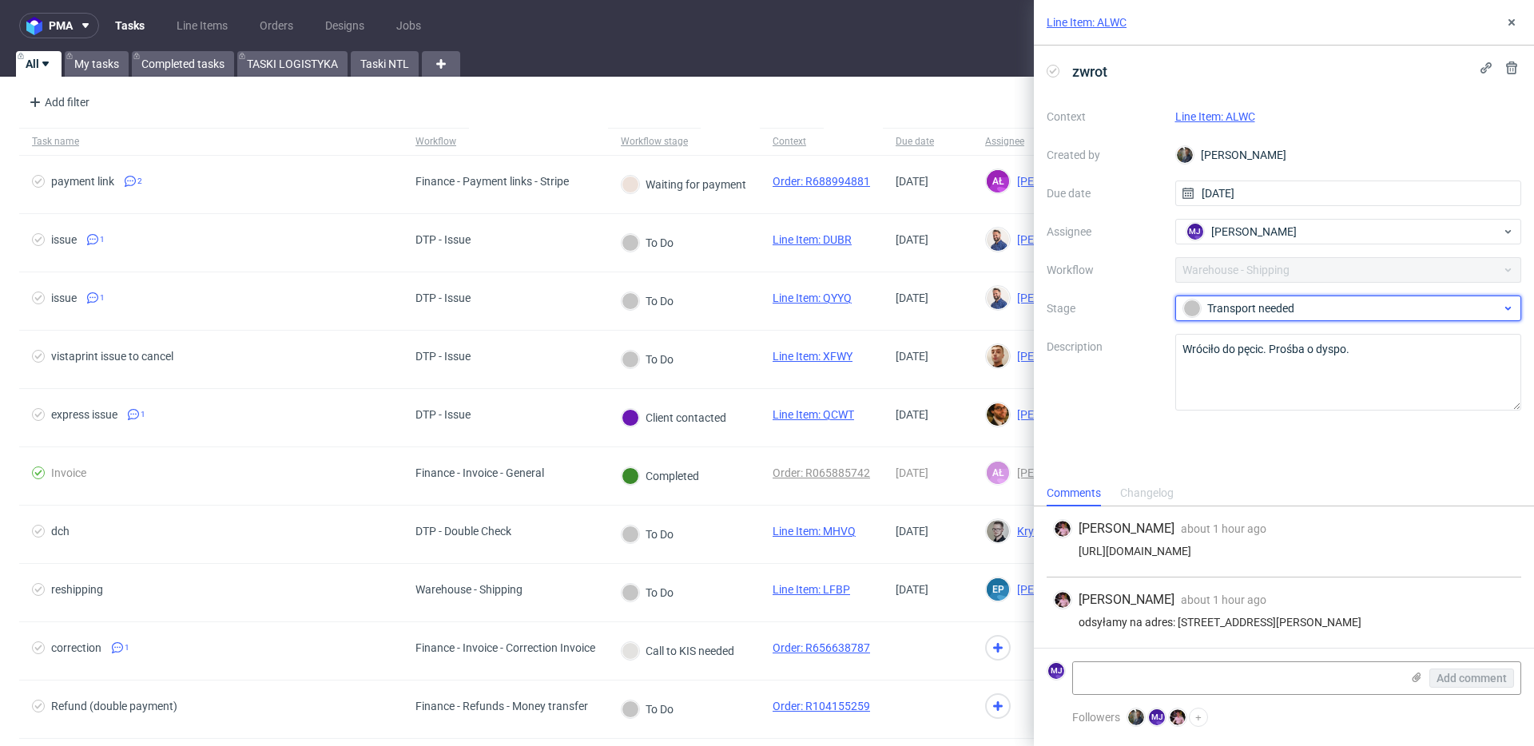
click at [1237, 308] on div "Transport needed" at bounding box center [1342, 309] width 318 height 18
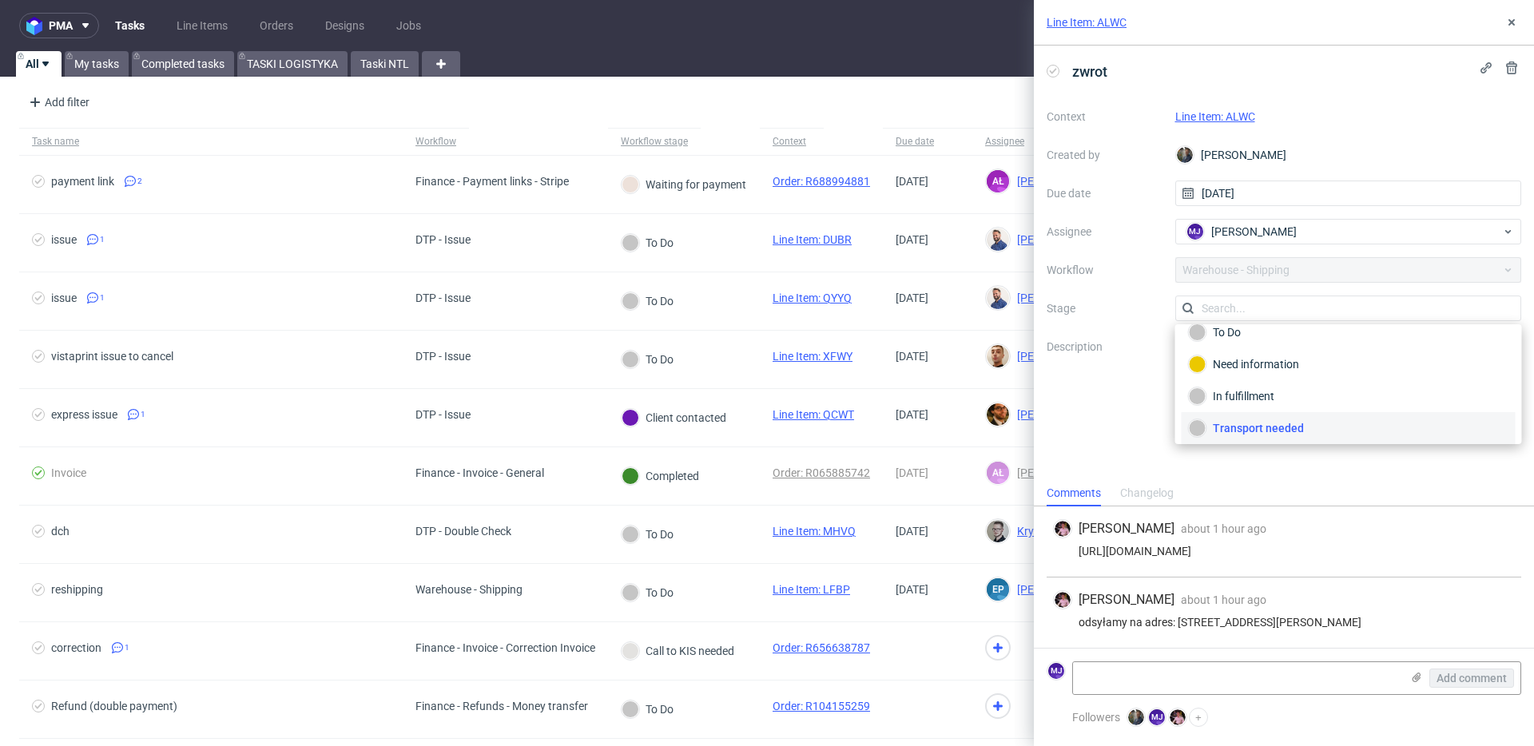
scroll to position [85, 0]
click at [1249, 422] on div "Completed" at bounding box center [1349, 422] width 320 height 18
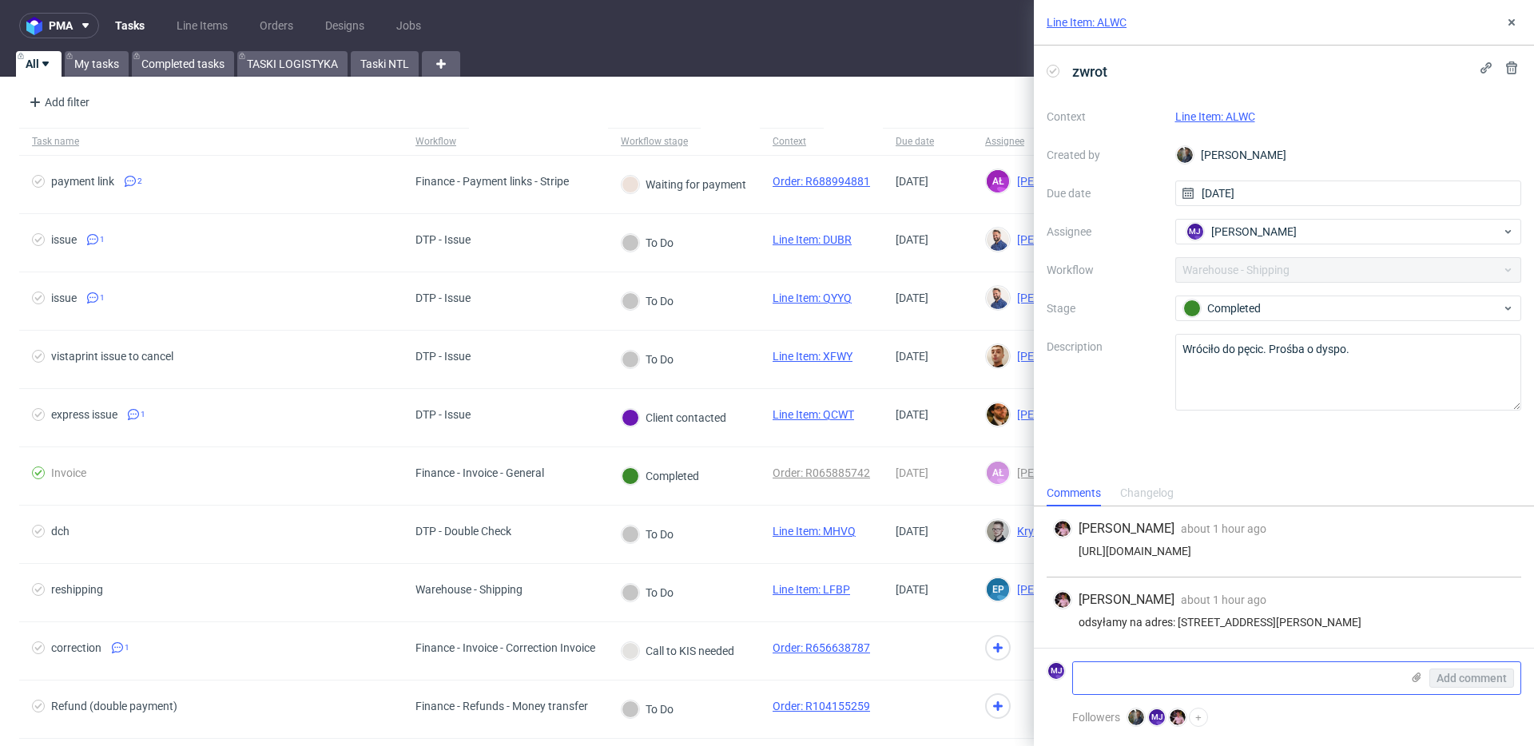
click at [1133, 678] on textarea at bounding box center [1237, 678] width 328 height 32
paste textarea ""R488689240_QJWW Zwrot: 1Z5A15806885353604" Reshipping https://platform.packhel…"
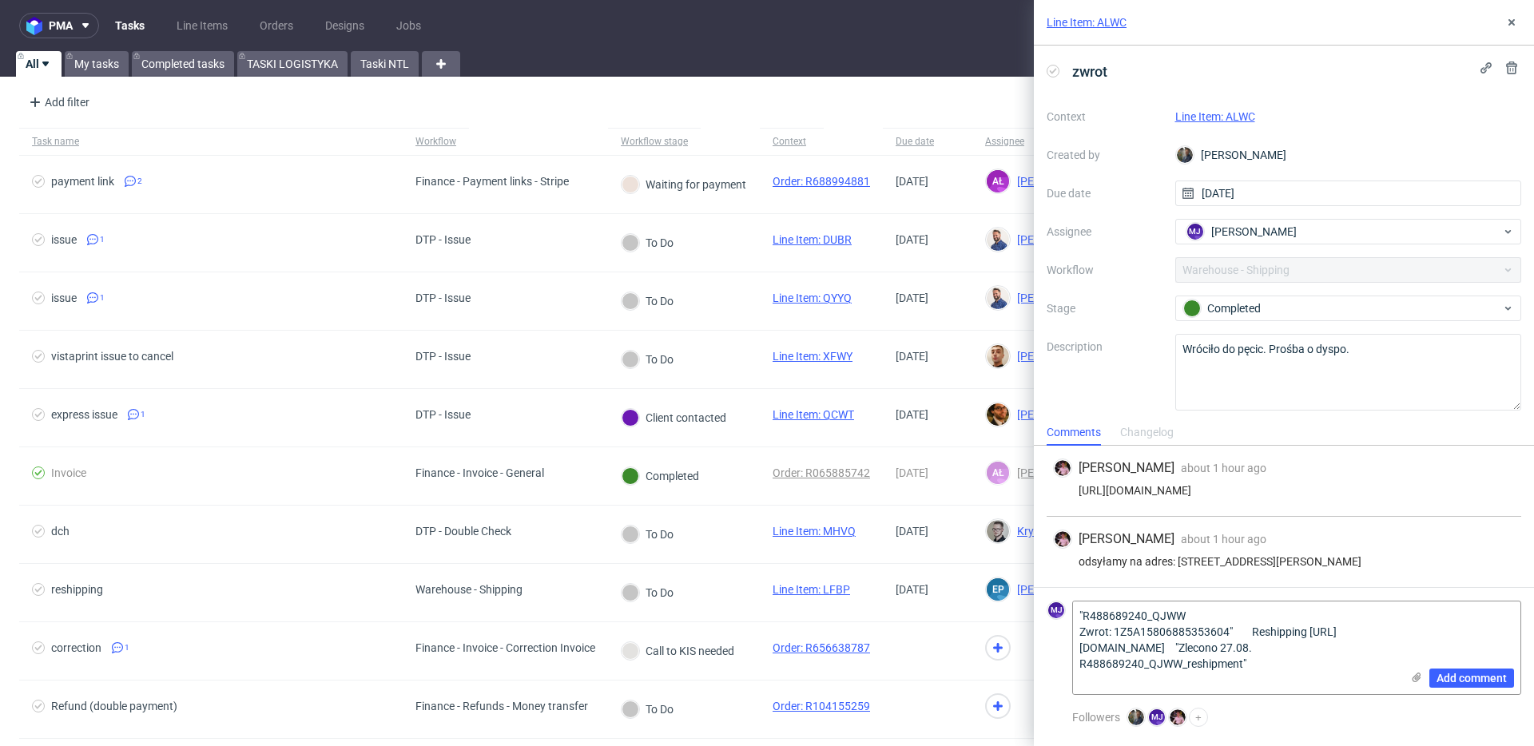
drag, startPoint x: 1165, startPoint y: 664, endPoint x: 1028, endPoint y: 578, distance: 161.6
click at [1028, 578] on div "Line Item: ALWC zwrot Context Line Item: ALWC Created by Maciej Sobola Due date…" at bounding box center [1274, 373] width 519 height 746
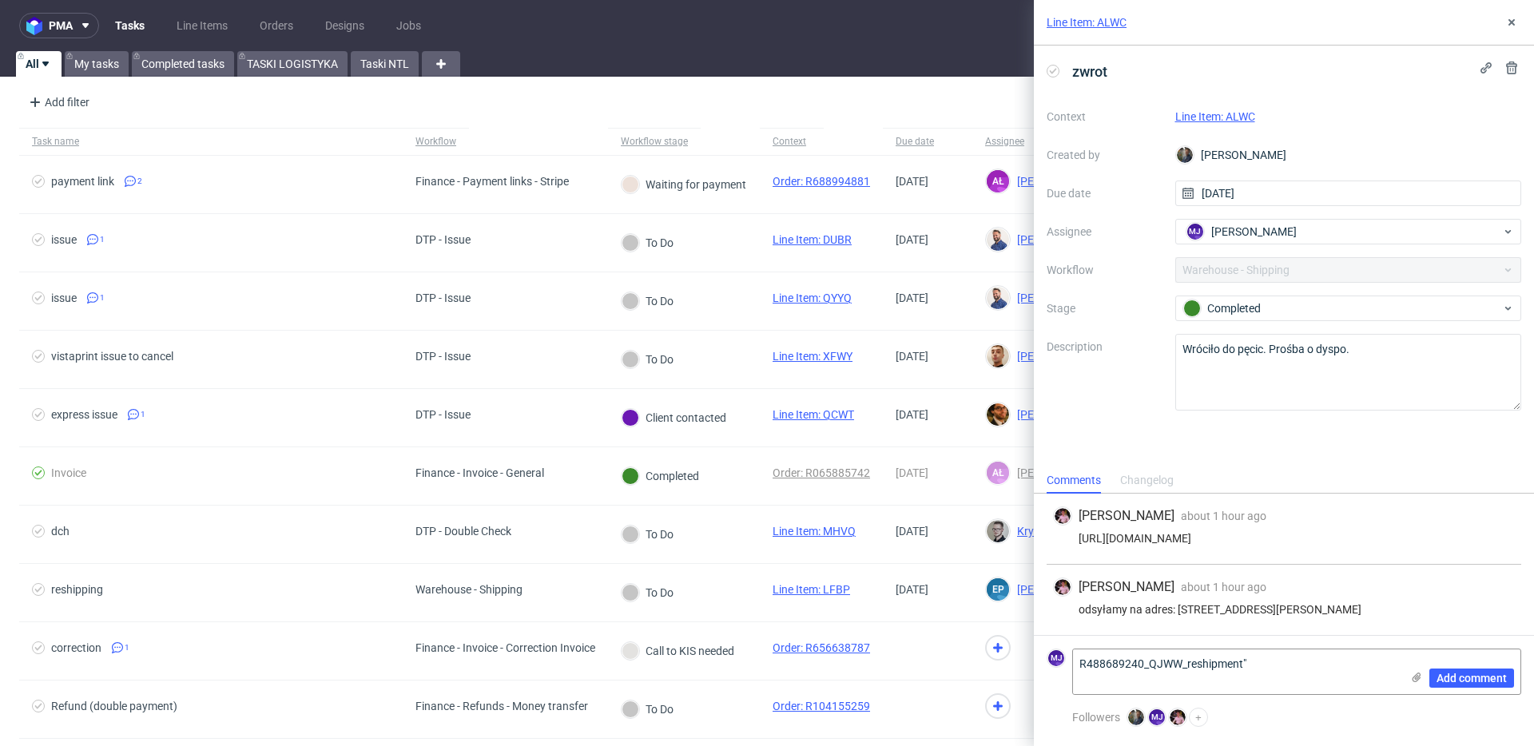
type textarea "R488689240_QJWW_reshipment""
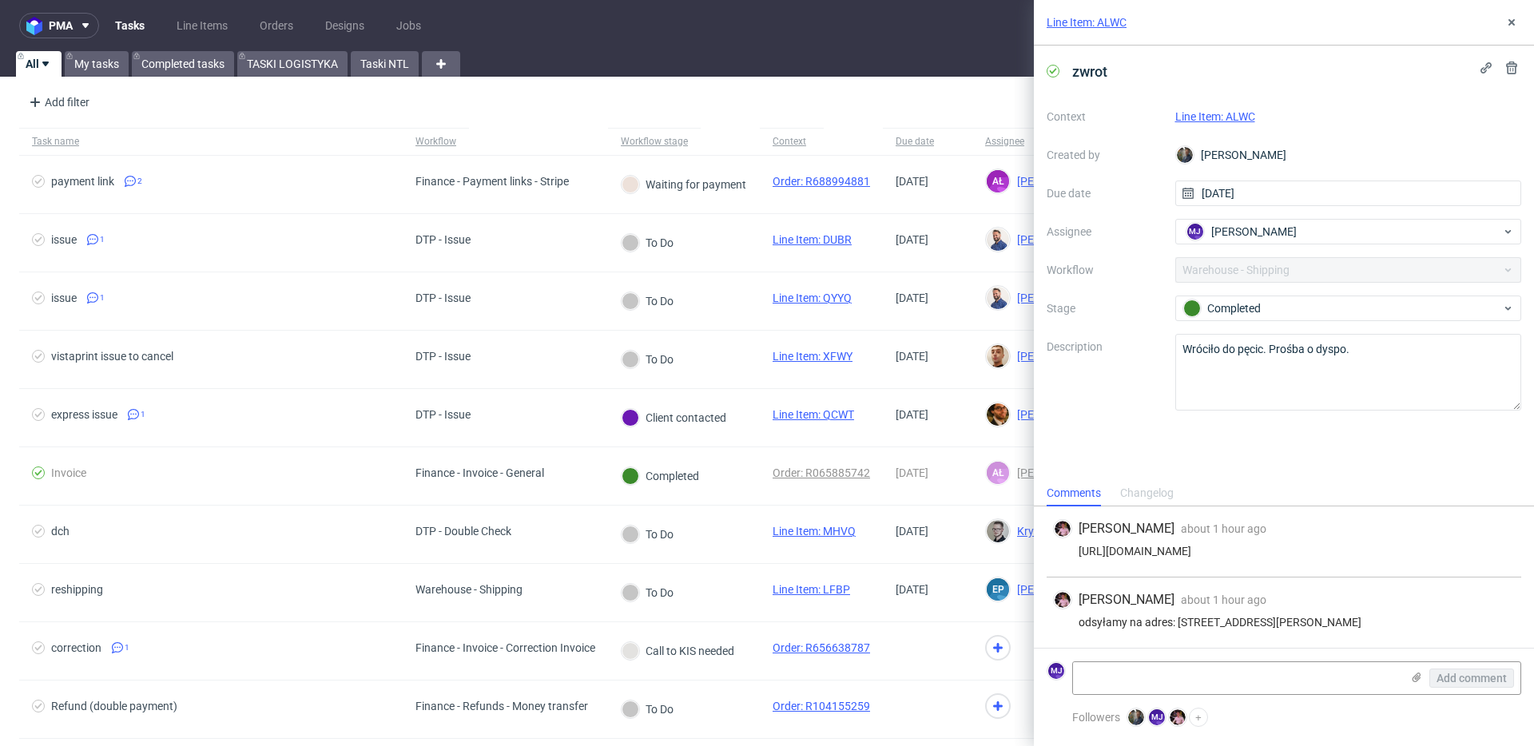
click at [1185, 621] on div "odsyłamy na adres: [STREET_ADDRESS][PERSON_NAME]" at bounding box center [1284, 622] width 462 height 13
drag, startPoint x: 1185, startPoint y: 621, endPoint x: 1462, endPoint y: 618, distance: 277.2
click at [1462, 618] on div "odsyłamy na adres: Flat 108, Pearson Building, 8 Station Road, Croydon, CR0 2YU" at bounding box center [1284, 622] width 462 height 13
copy div "Flat 108, Pearson Building, 8 Station Road, Croydon, CR0 2YU"
click at [1227, 118] on link "Line Item: ALWC" at bounding box center [1215, 116] width 80 height 13
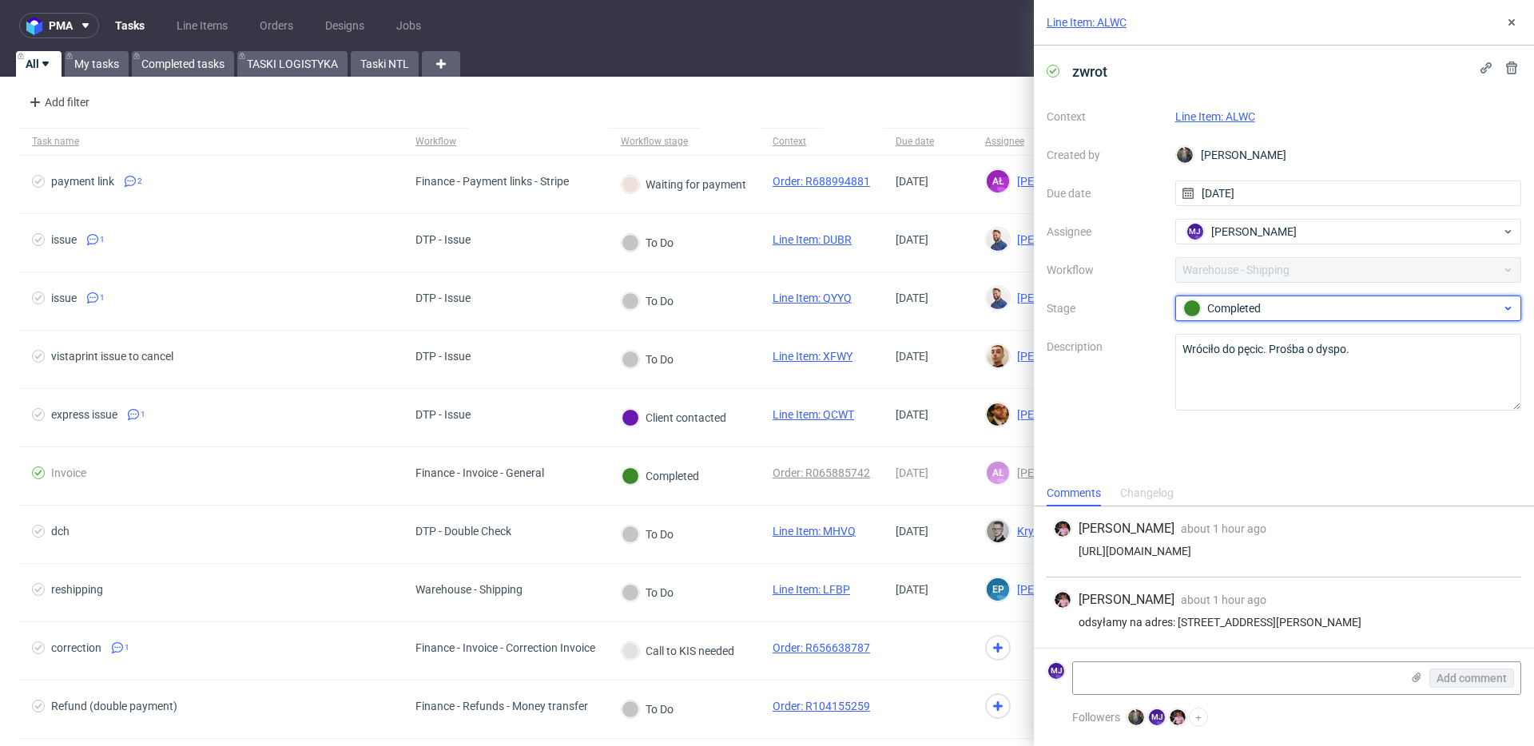
click at [1256, 306] on div "Completed" at bounding box center [1342, 309] width 318 height 18
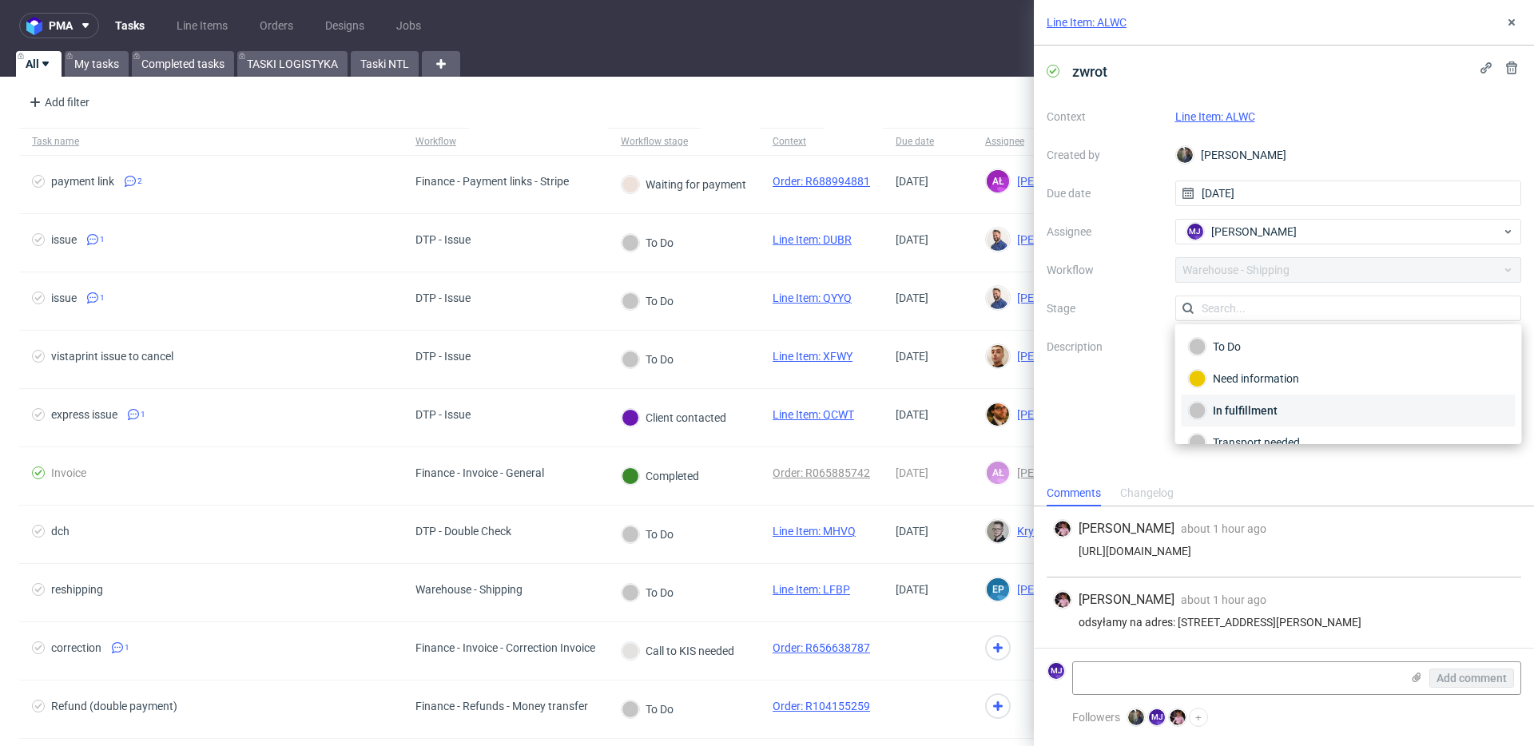
click at [1244, 410] on div "In fulfillment" at bounding box center [1349, 411] width 320 height 18
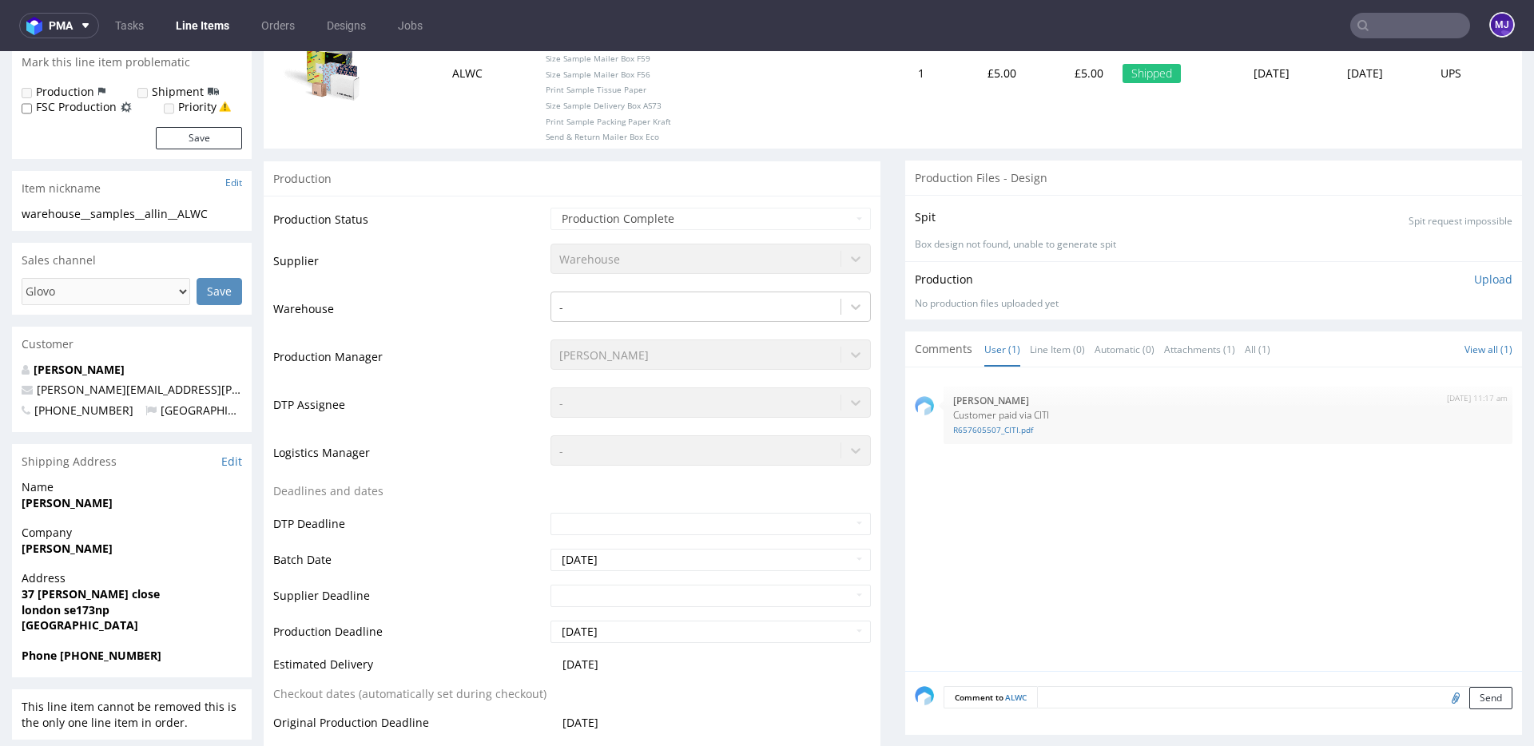
scroll to position [360, 0]
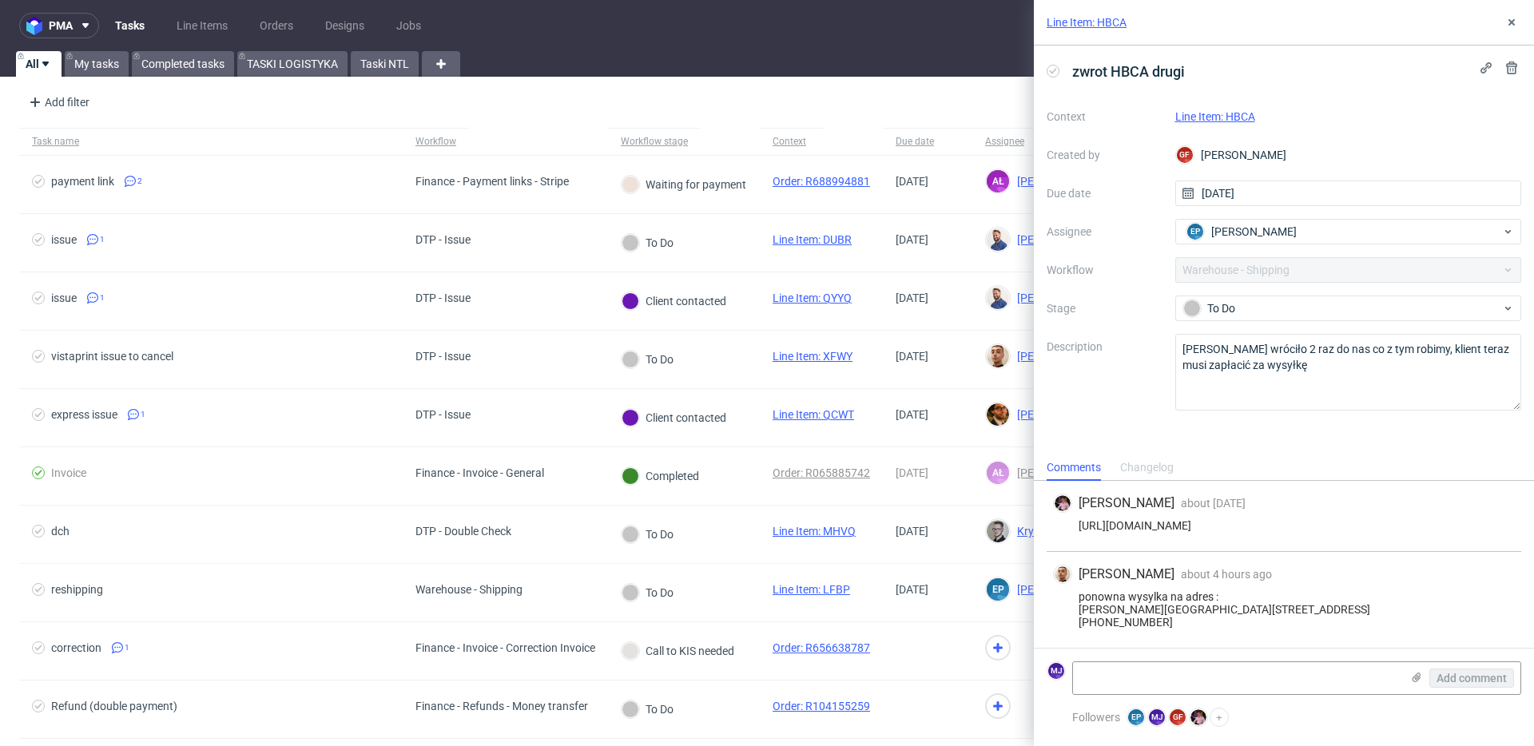
click at [1220, 115] on link "Line Item: HBCA" at bounding box center [1215, 116] width 80 height 13
click at [1092, 590] on div "ponowna wysylka na adres : Nastya Kharytonova 23 Leinster Road, Apartment 3 Rat…" at bounding box center [1284, 609] width 462 height 38
drag, startPoint x: 1092, startPoint y: 544, endPoint x: 1161, endPoint y: 620, distance: 102.4
click at [1161, 620] on div "ponowna wysylka na adres : [PERSON_NAME][GEOGRAPHIC_DATA][STREET_ADDRESS] [PHON…" at bounding box center [1284, 609] width 462 height 38
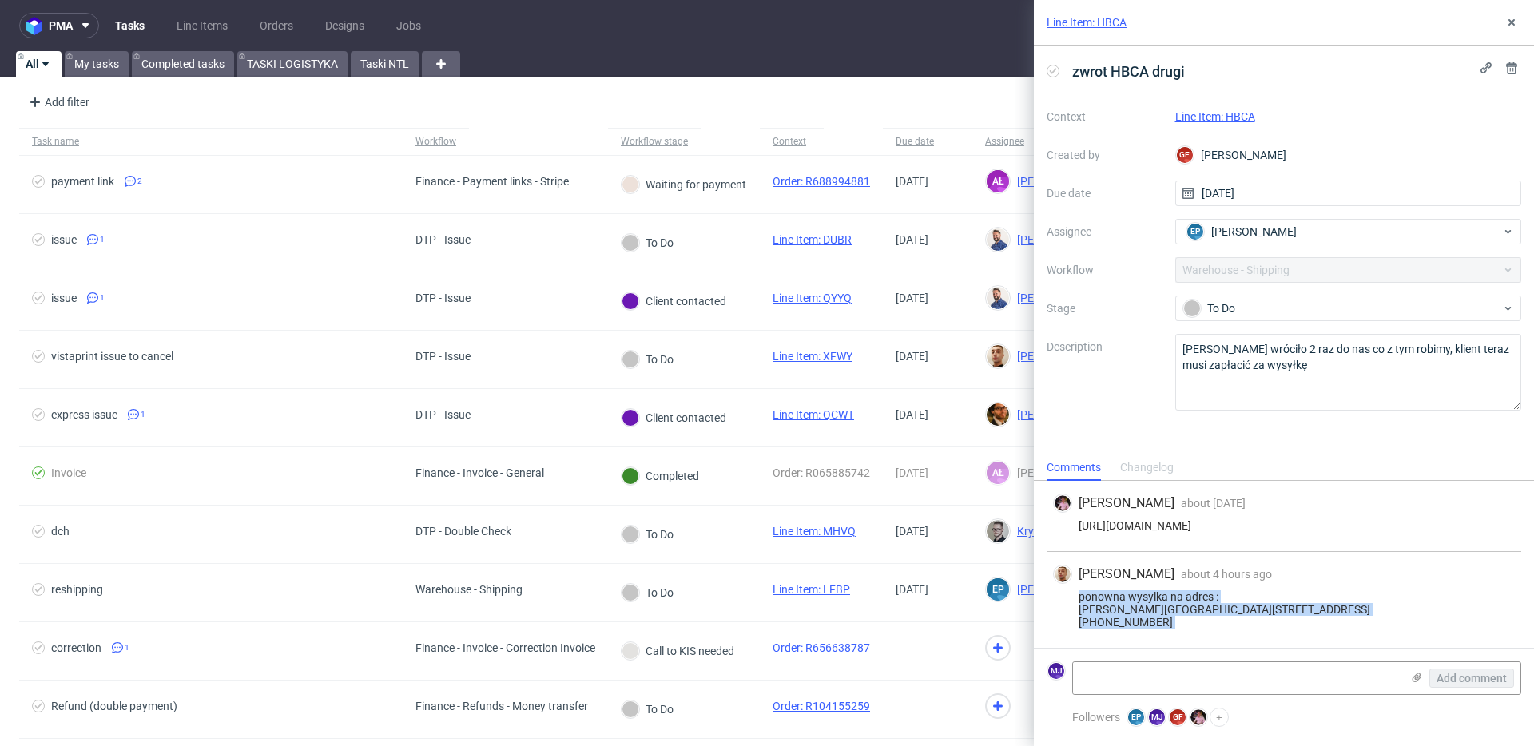
copy div "ponowna wysylka na adres : [PERSON_NAME][GEOGRAPHIC_DATA][STREET_ADDRESS] [PHON…"
click at [1132, 598] on div "ponowna wysylka na adres : [PERSON_NAME][GEOGRAPHIC_DATA][STREET_ADDRESS] [PHON…" at bounding box center [1284, 609] width 462 height 38
drag, startPoint x: 1132, startPoint y: 598, endPoint x: 1094, endPoint y: 598, distance: 38.3
click at [1094, 598] on div "ponowna wysylka na adres : [PERSON_NAME][GEOGRAPHIC_DATA][STREET_ADDRESS] [PHON…" at bounding box center [1284, 609] width 462 height 38
click at [1509, 21] on use at bounding box center [1511, 22] width 6 height 6
